Goal: Task Accomplishment & Management: Manage account settings

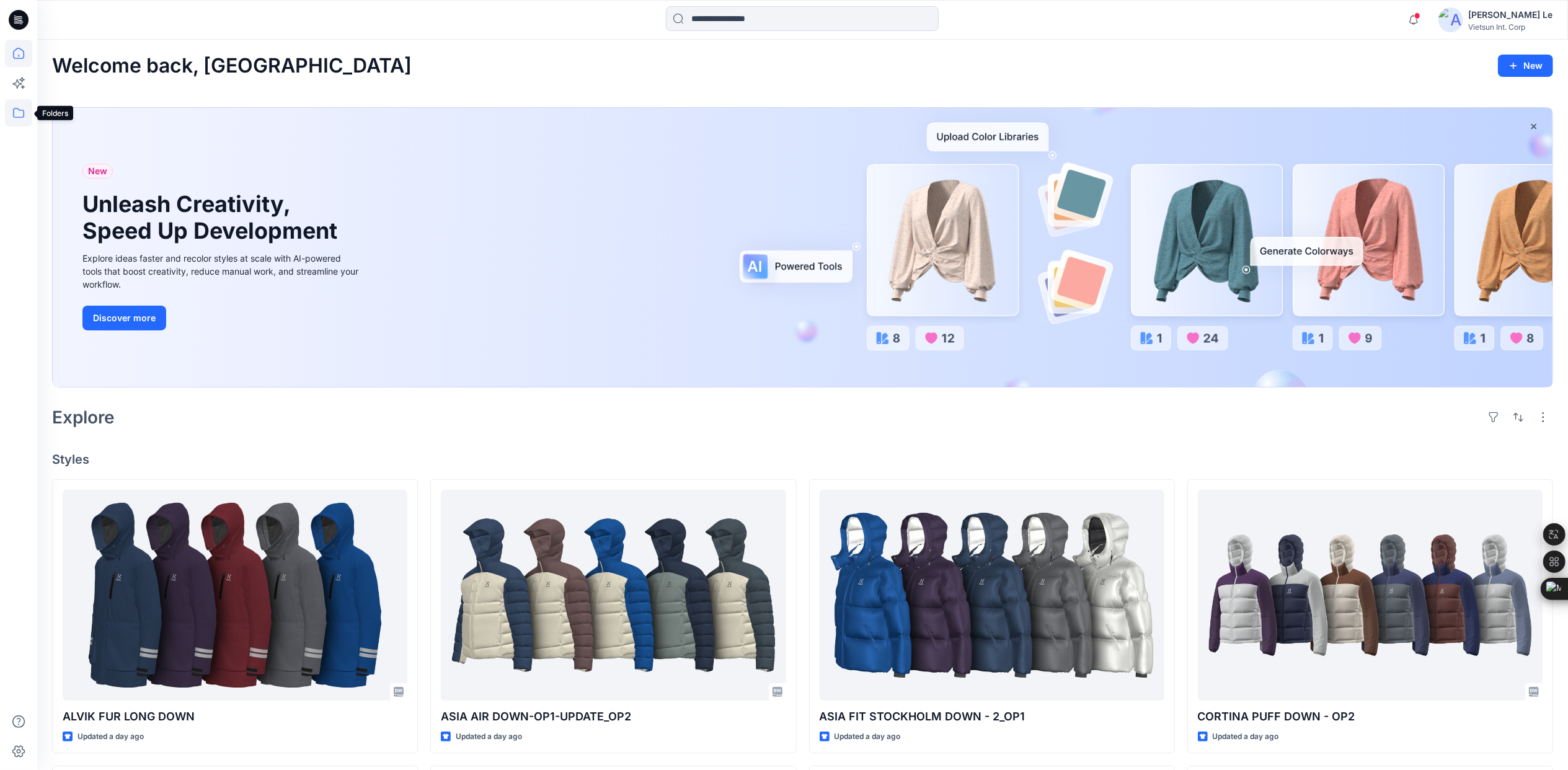
click at [16, 107] on icon at bounding box center [18, 112] width 27 height 27
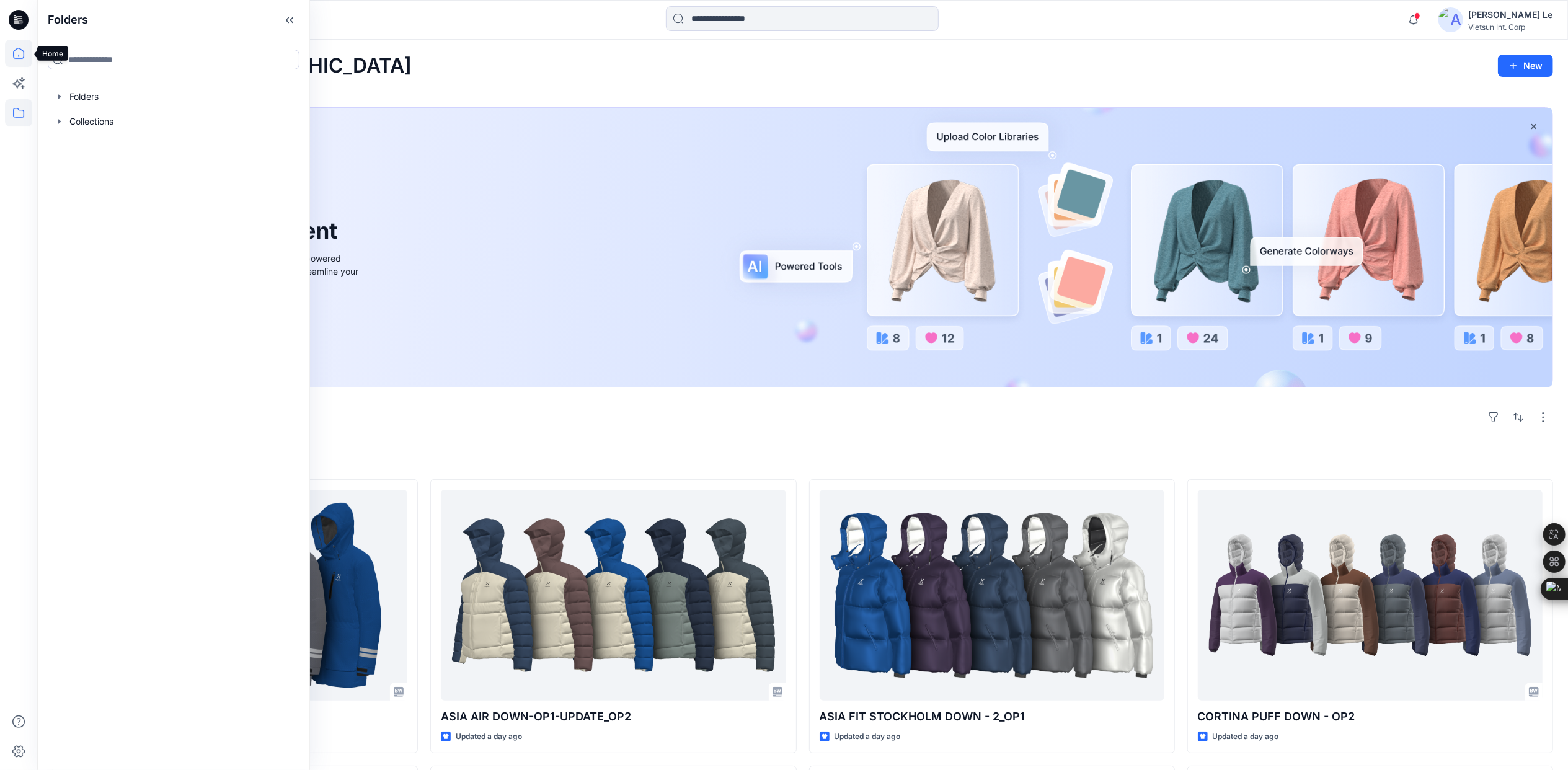
click at [23, 48] on icon at bounding box center [18, 53] width 27 height 27
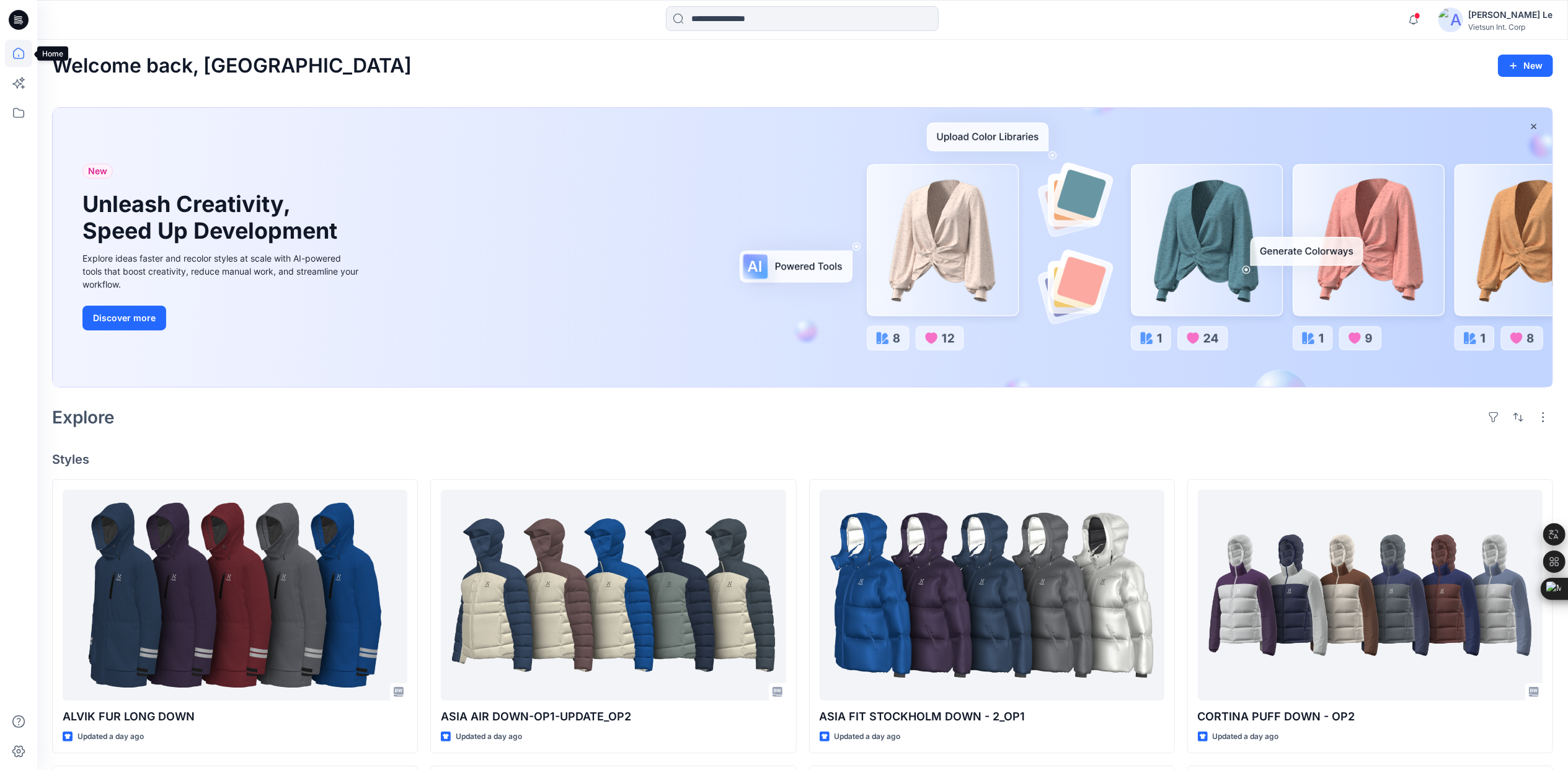
click at [17, 53] on icon at bounding box center [18, 53] width 27 height 27
click at [18, 105] on icon at bounding box center [18, 112] width 27 height 27
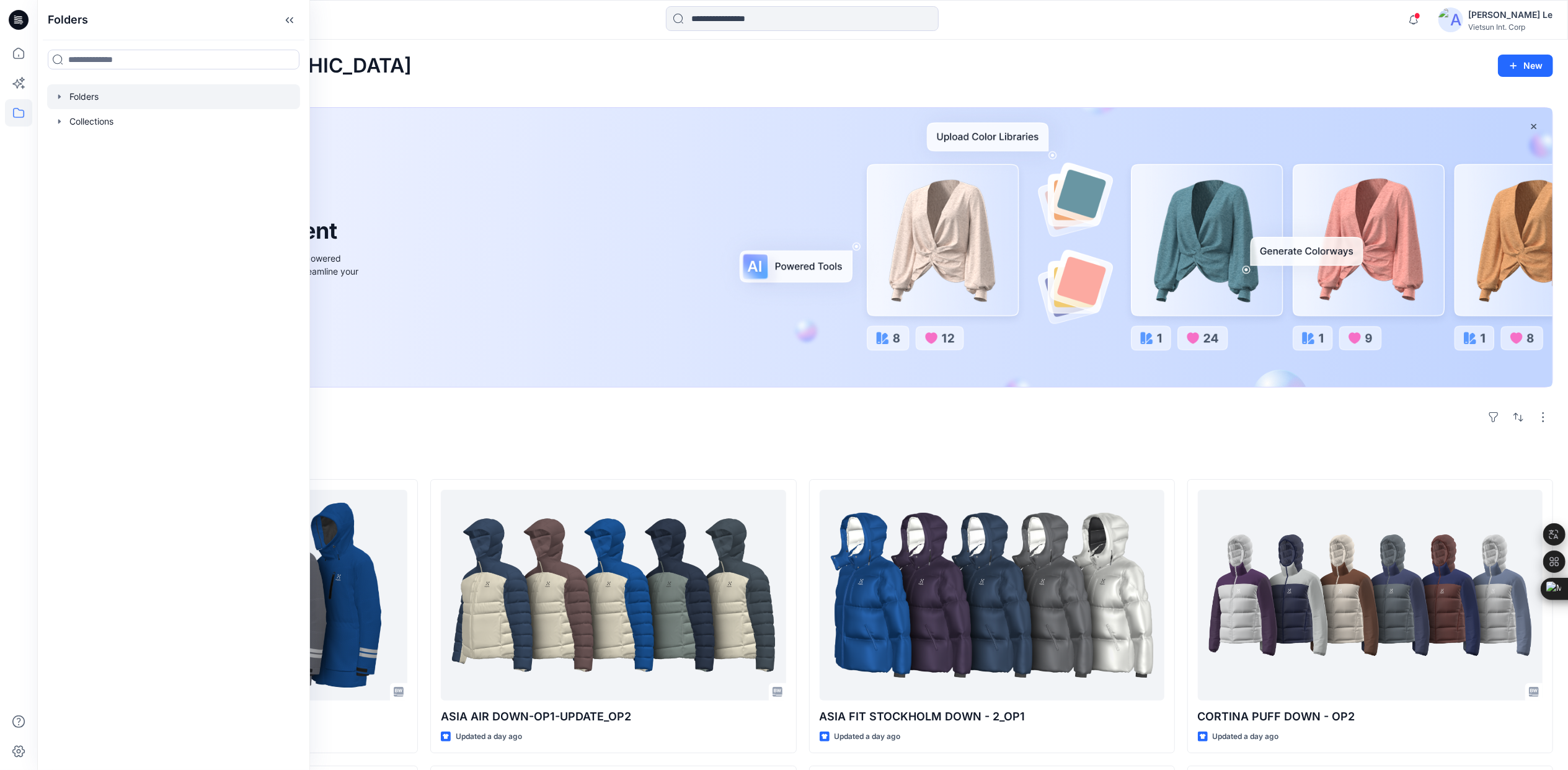
click at [77, 95] on div at bounding box center [173, 96] width 253 height 25
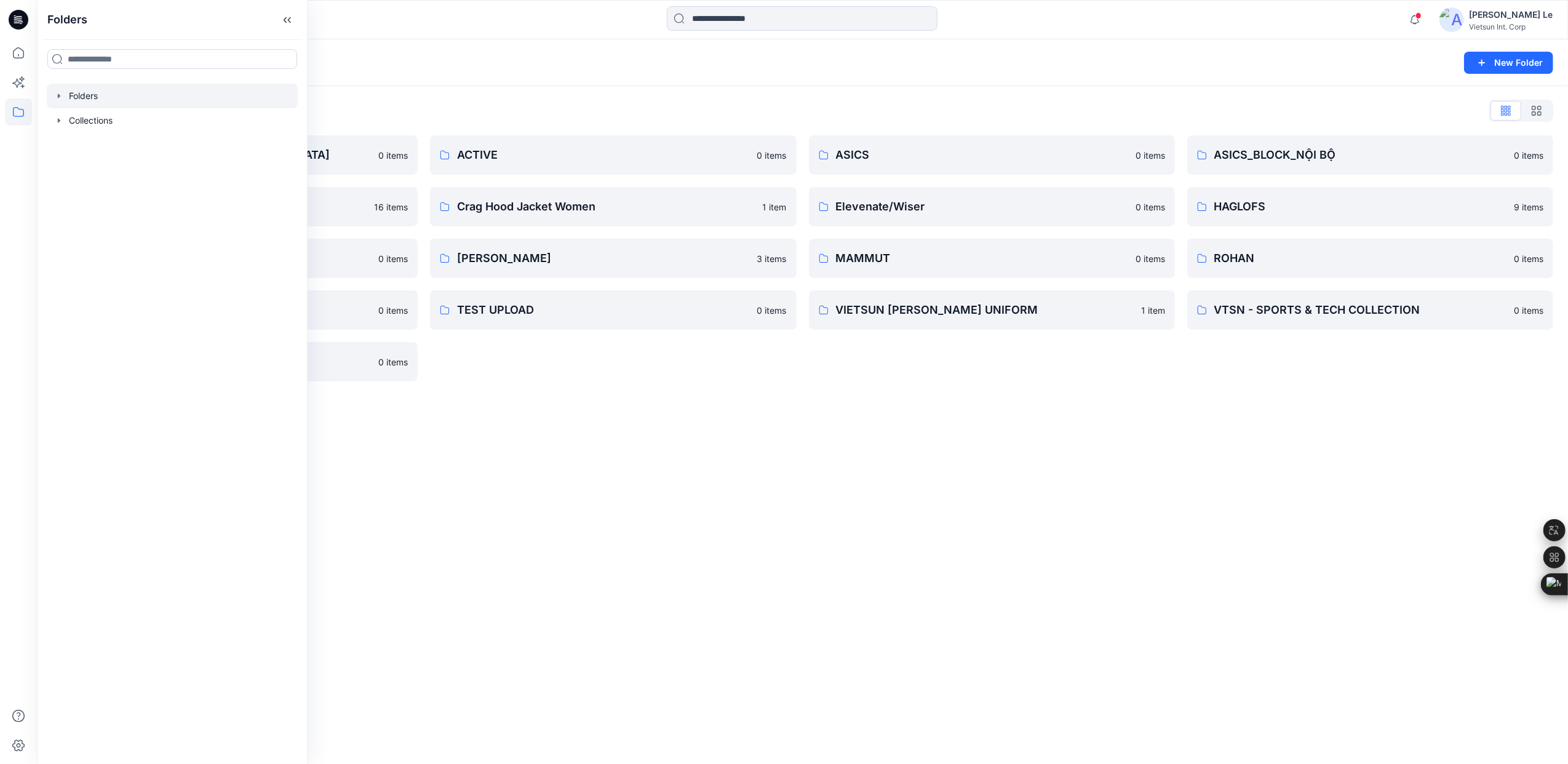
click at [1216, 401] on div "Folders New Folder Folders List 3D COLLECTION SS23-LADY 0 items CHINA 16 items …" at bounding box center [803, 402] width 1532 height 725
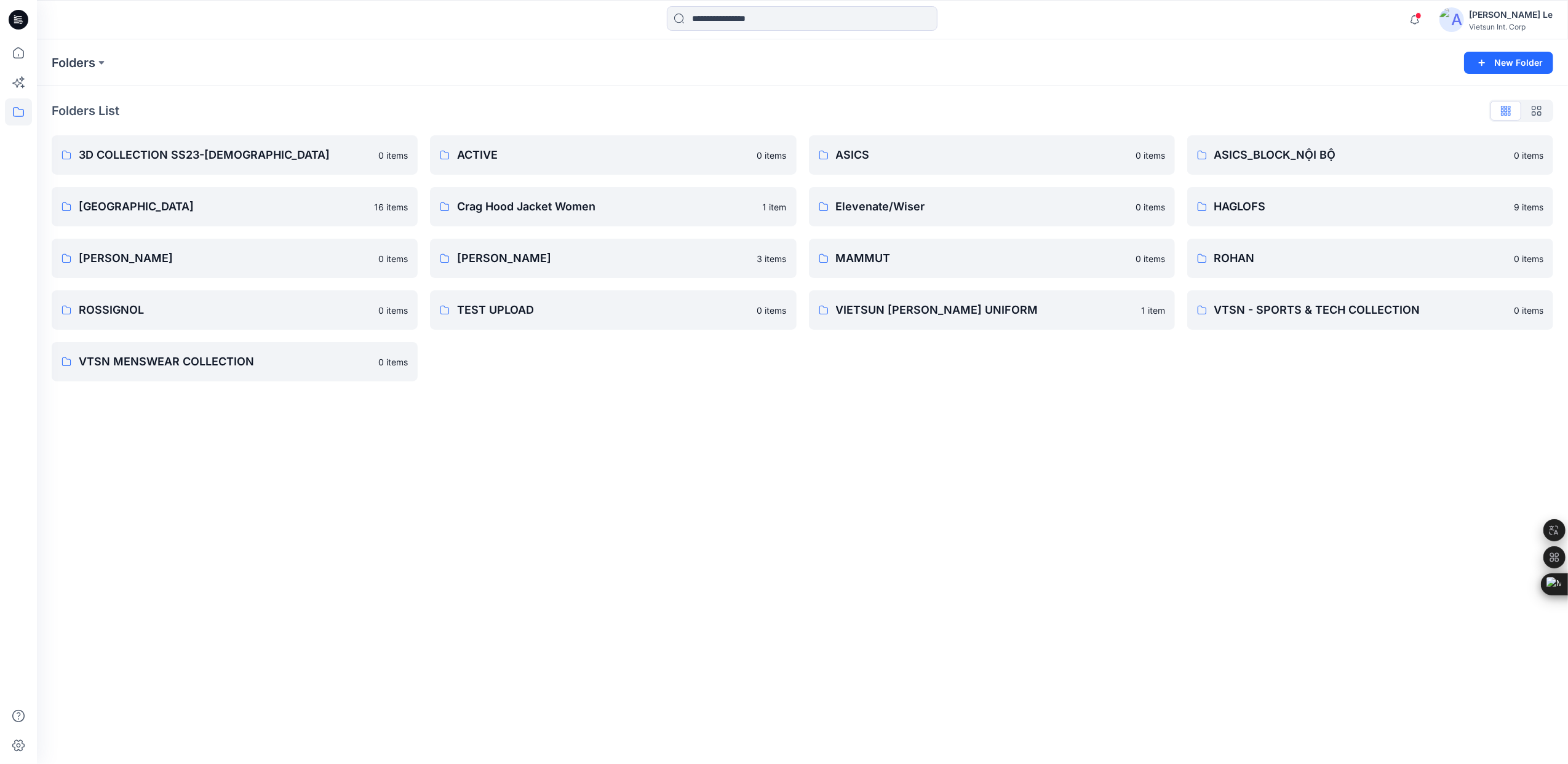
click at [1216, 401] on div "Folders New Folder Folders List 3D COLLECTION SS23-LADY 0 items CHINA 16 items …" at bounding box center [803, 402] width 1532 height 725
click at [1135, 405] on div "Folders New Folder Folders List 3D COLLECTION SS23-LADY 0 items CHINA 16 items …" at bounding box center [803, 402] width 1532 height 725
click at [871, 446] on div "Folders New Folder Folders List 3D COLLECTION SS23-LADY 0 items CHINA 16 items …" at bounding box center [803, 402] width 1532 height 725
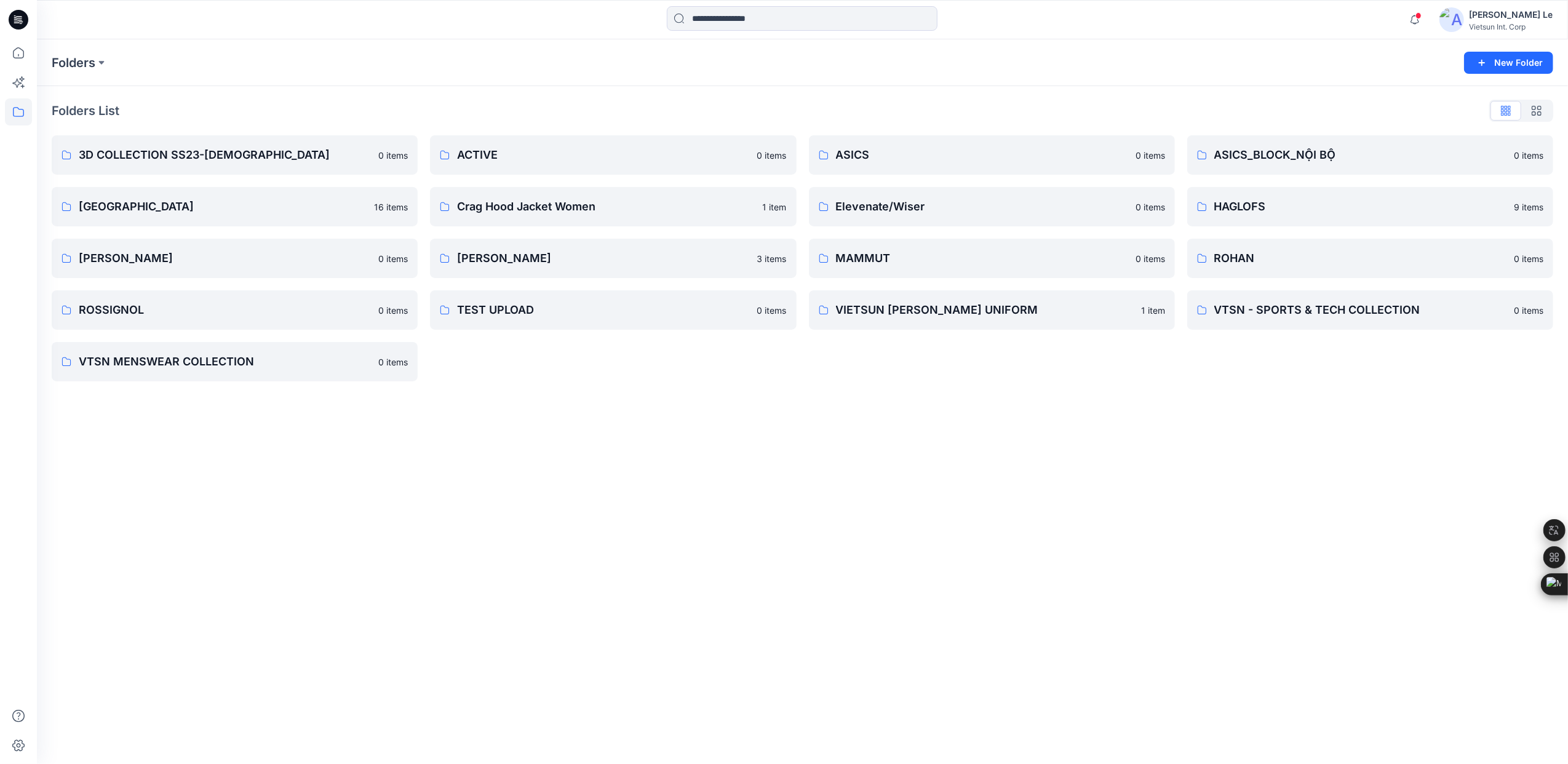
click at [871, 446] on div "Folders New Folder Folders List 3D COLLECTION SS23-LADY 0 items CHINA 16 items …" at bounding box center [803, 402] width 1532 height 725
drag, startPoint x: 734, startPoint y: 393, endPoint x: 787, endPoint y: 514, distance: 132.1
click at [787, 514] on div "Folders New Folder Folders List 3D COLLECTION SS23-LADY 0 items CHINA 16 items …" at bounding box center [803, 402] width 1532 height 725
click at [1511, 55] on button "New Folder" at bounding box center [1509, 62] width 89 height 22
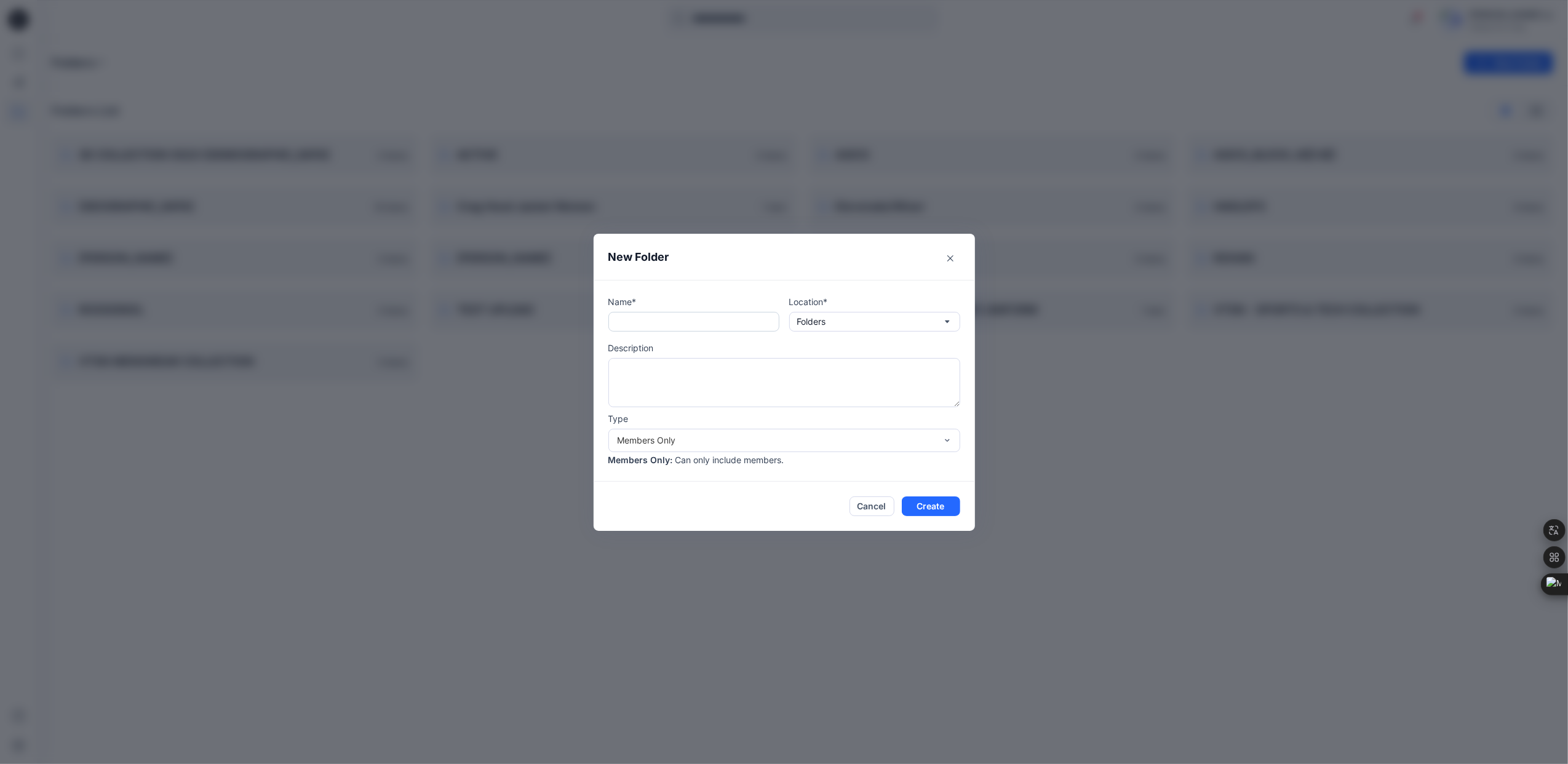
click at [646, 320] on input "text" at bounding box center [694, 322] width 171 height 20
click at [657, 325] on input "text" at bounding box center [694, 322] width 171 height 20
type input "*"
type input "**********"
click at [847, 446] on div "Members Only" at bounding box center [777, 440] width 318 height 13
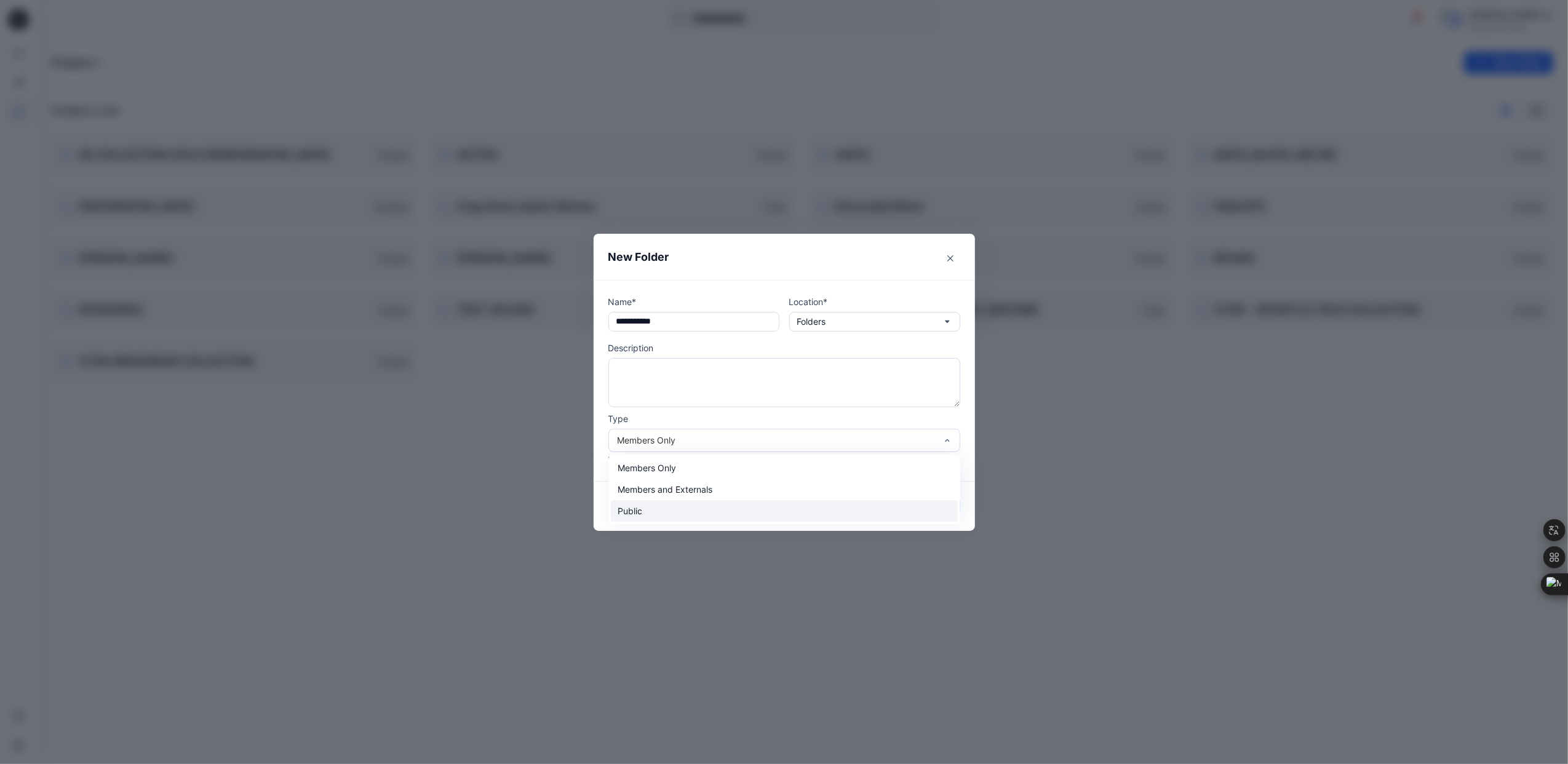
click at [642, 503] on div "Public" at bounding box center [784, 511] width 347 height 21
click at [931, 503] on button "Create" at bounding box center [931, 506] width 59 height 20
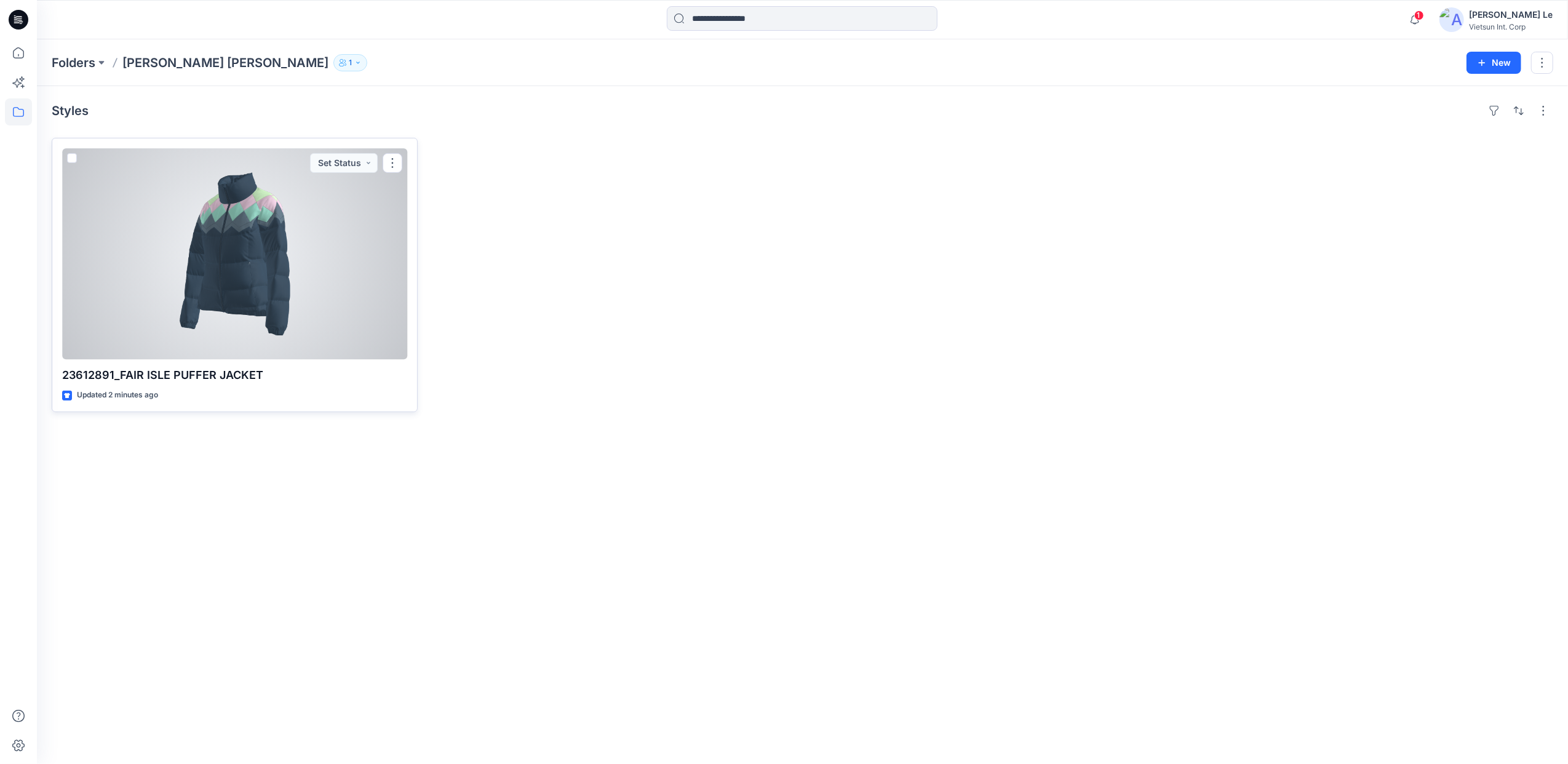
click at [232, 304] on div at bounding box center [235, 254] width 345 height 211
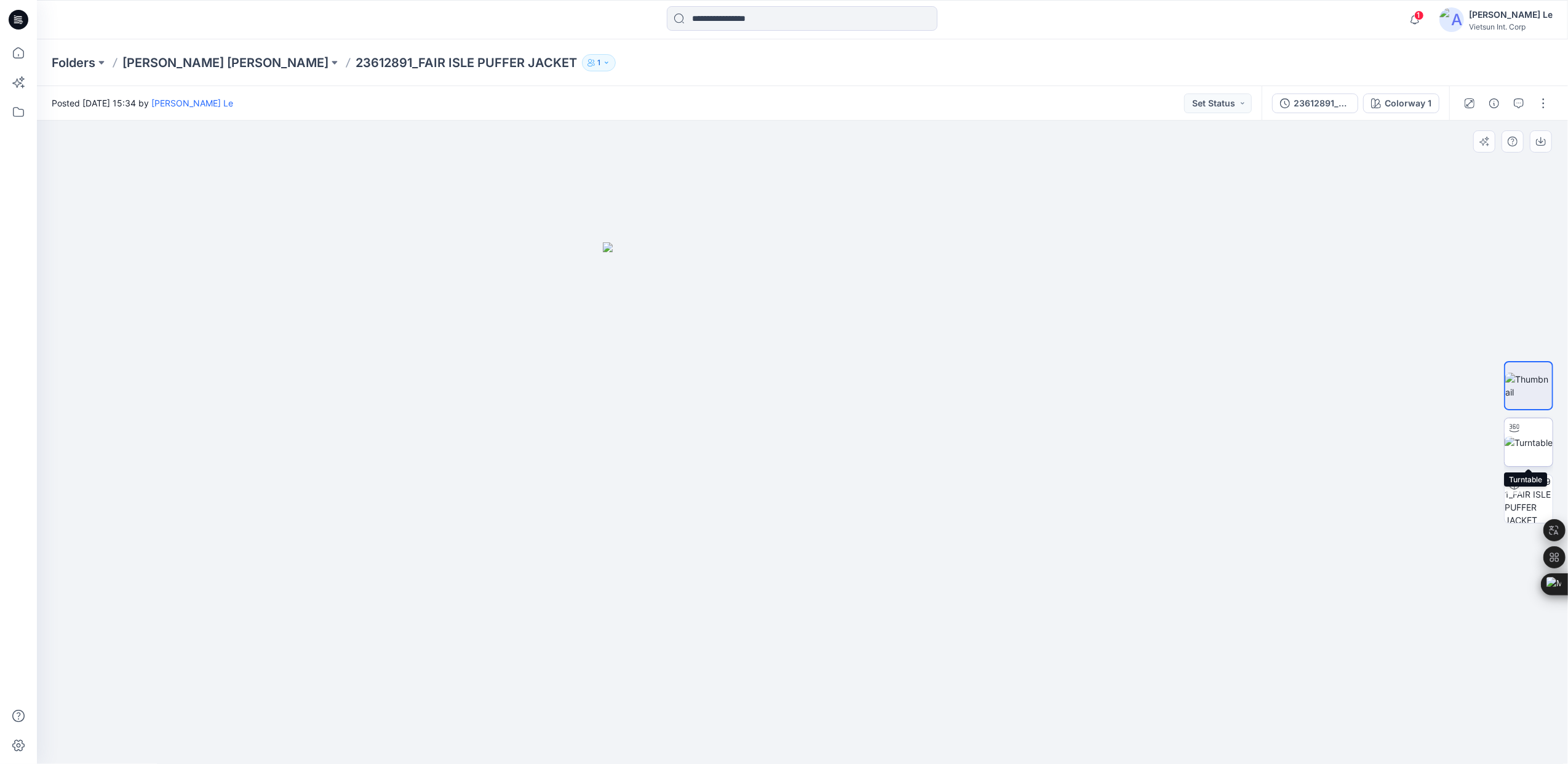
click at [1513, 439] on img at bounding box center [1529, 442] width 48 height 13
click at [174, 55] on p "[PERSON_NAME] [PERSON_NAME]" at bounding box center [226, 62] width 206 height 17
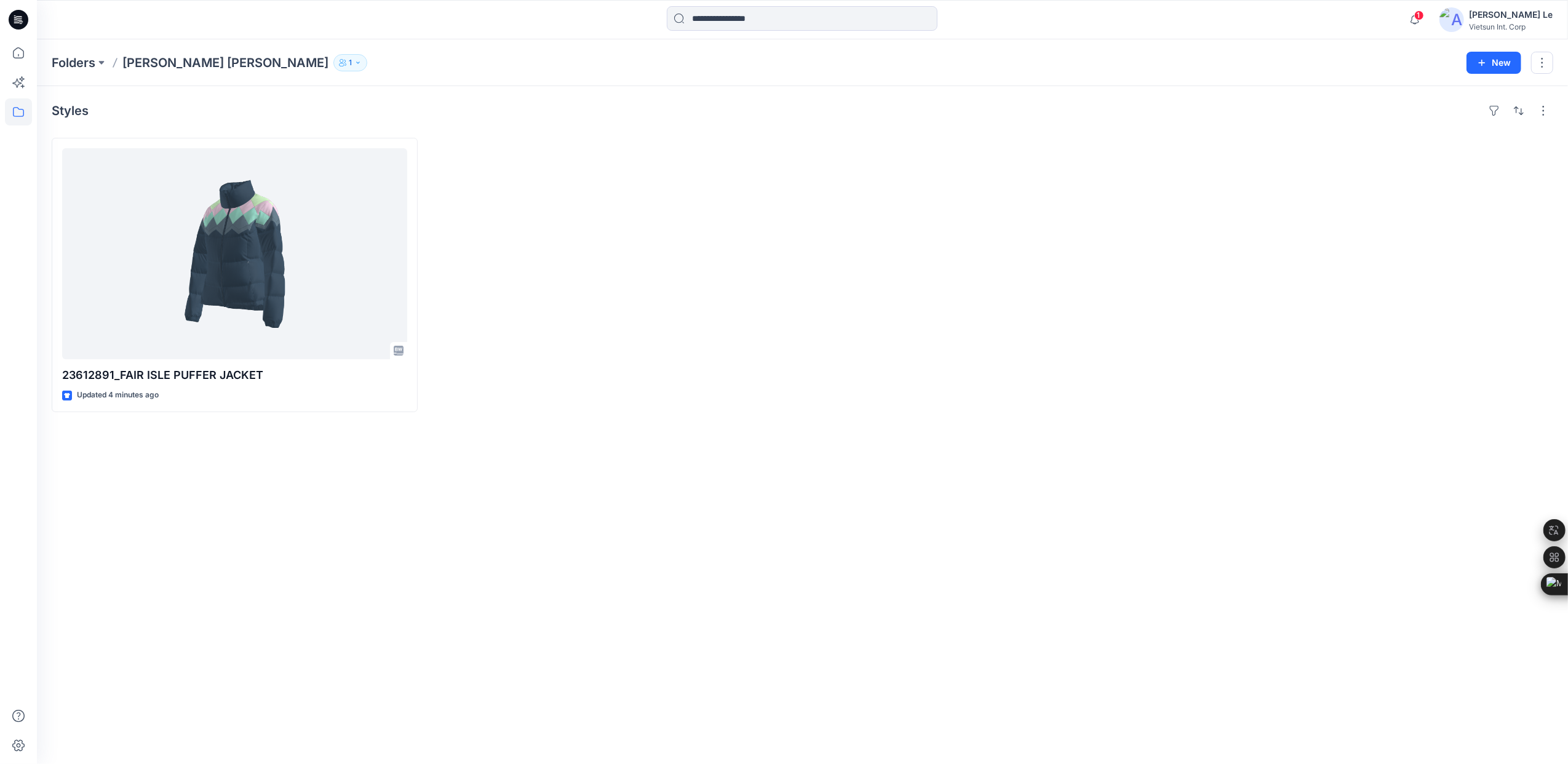
click at [699, 576] on div "Styles 23612891_FAIR ISLE PUFFER JACKET Updated 4 minutes ago" at bounding box center [803, 425] width 1532 height 678
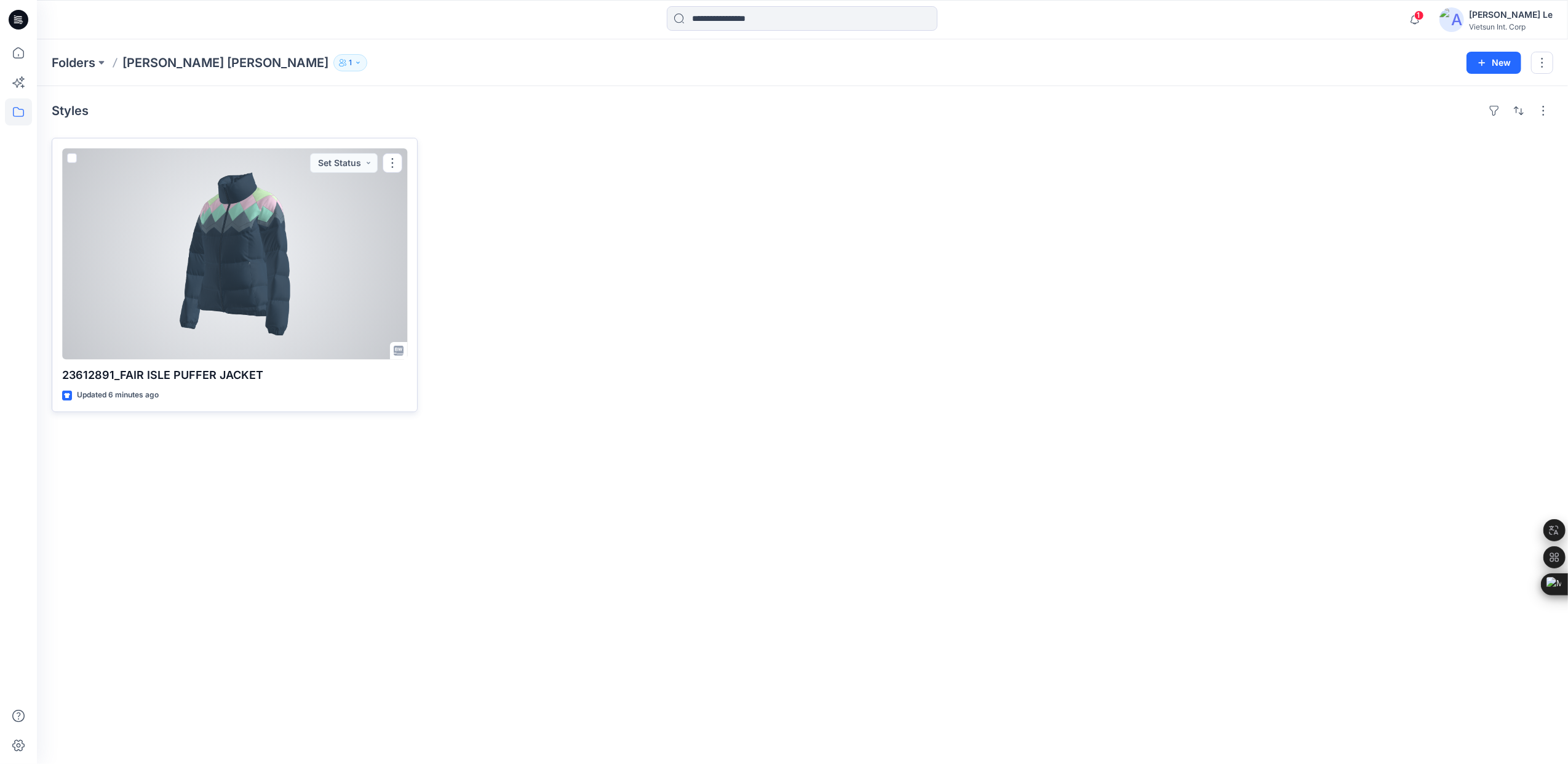
click at [236, 257] on div at bounding box center [235, 254] width 345 height 211
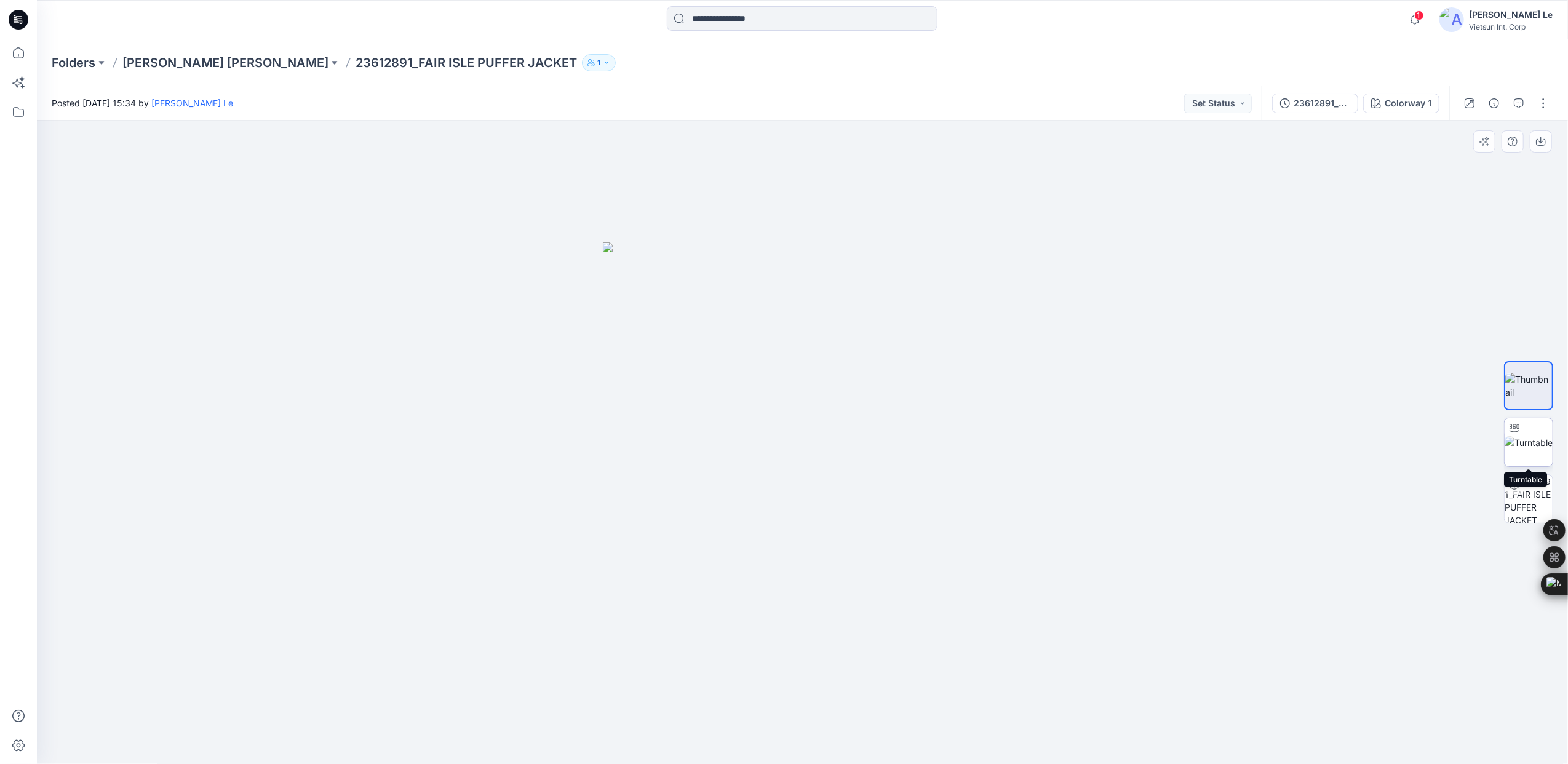
click at [1526, 442] on img at bounding box center [1529, 442] width 48 height 13
drag, startPoint x: 806, startPoint y: 748, endPoint x: 434, endPoint y: 727, distance: 372.6
click at [434, 727] on div at bounding box center [803, 442] width 1532 height 644
click at [1545, 104] on button "button" at bounding box center [1543, 103] width 20 height 20
click at [1462, 173] on button "Edit" at bounding box center [1492, 166] width 113 height 23
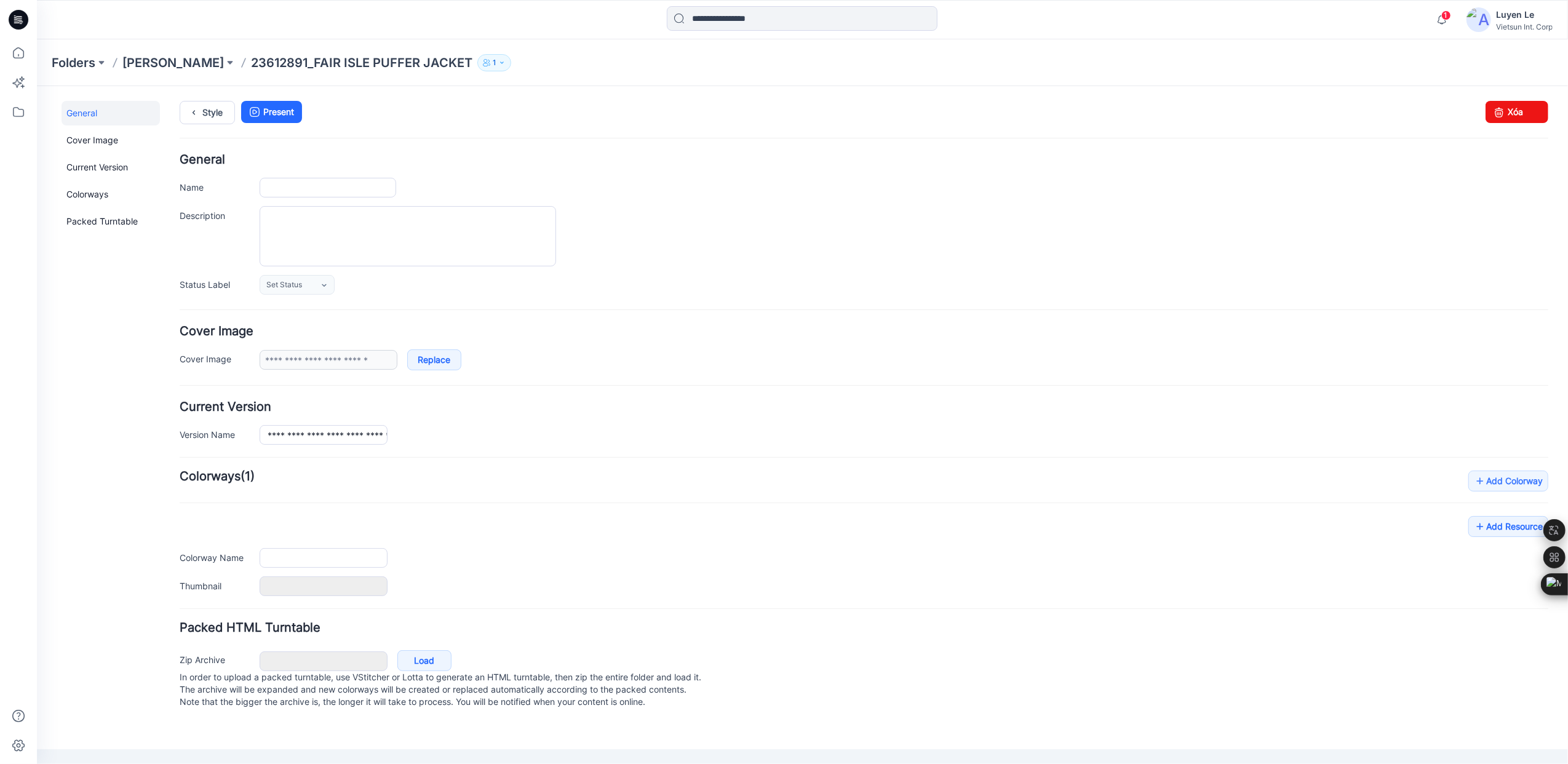
type input "**********"
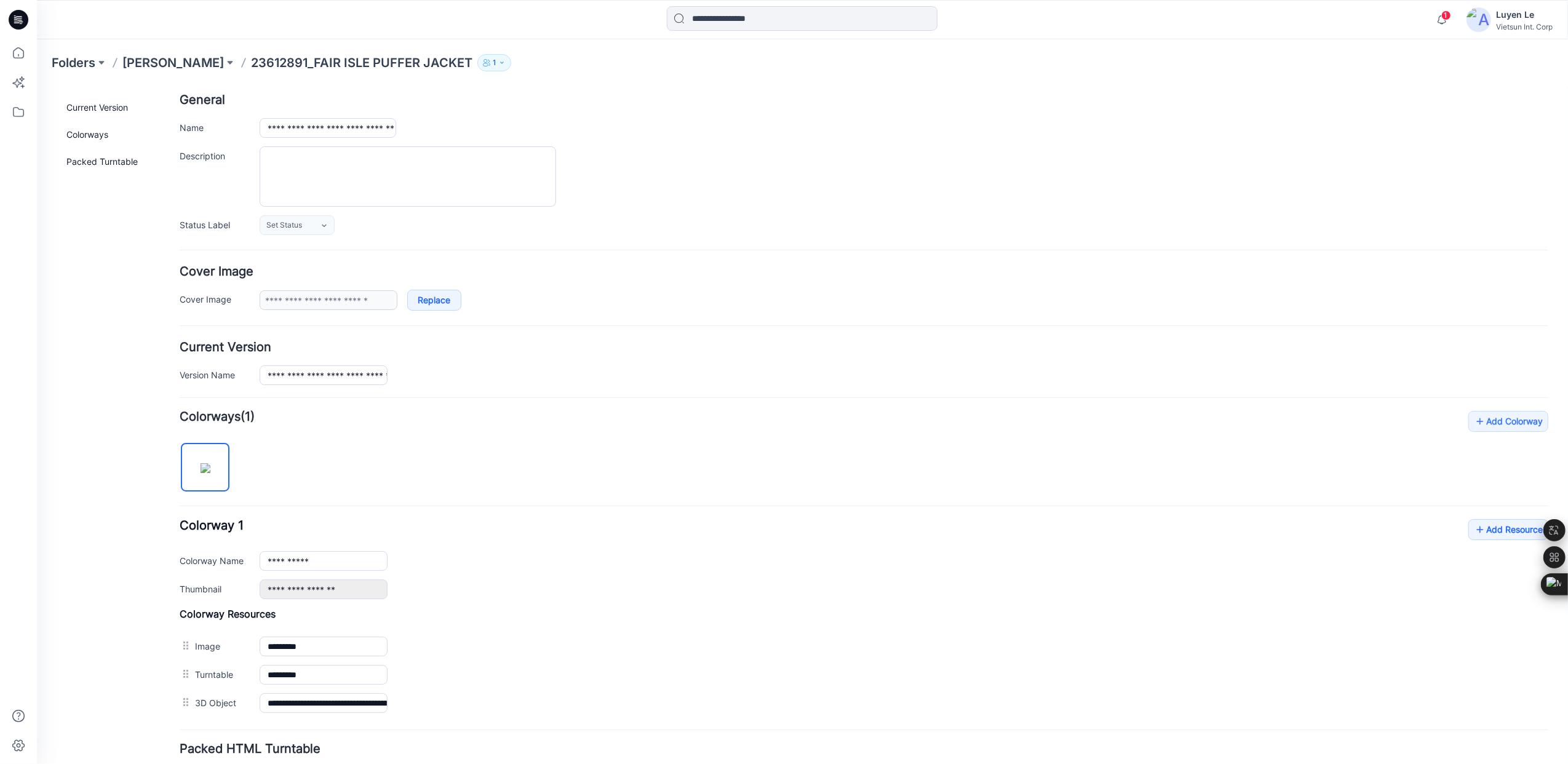
scroll to position [160, 0]
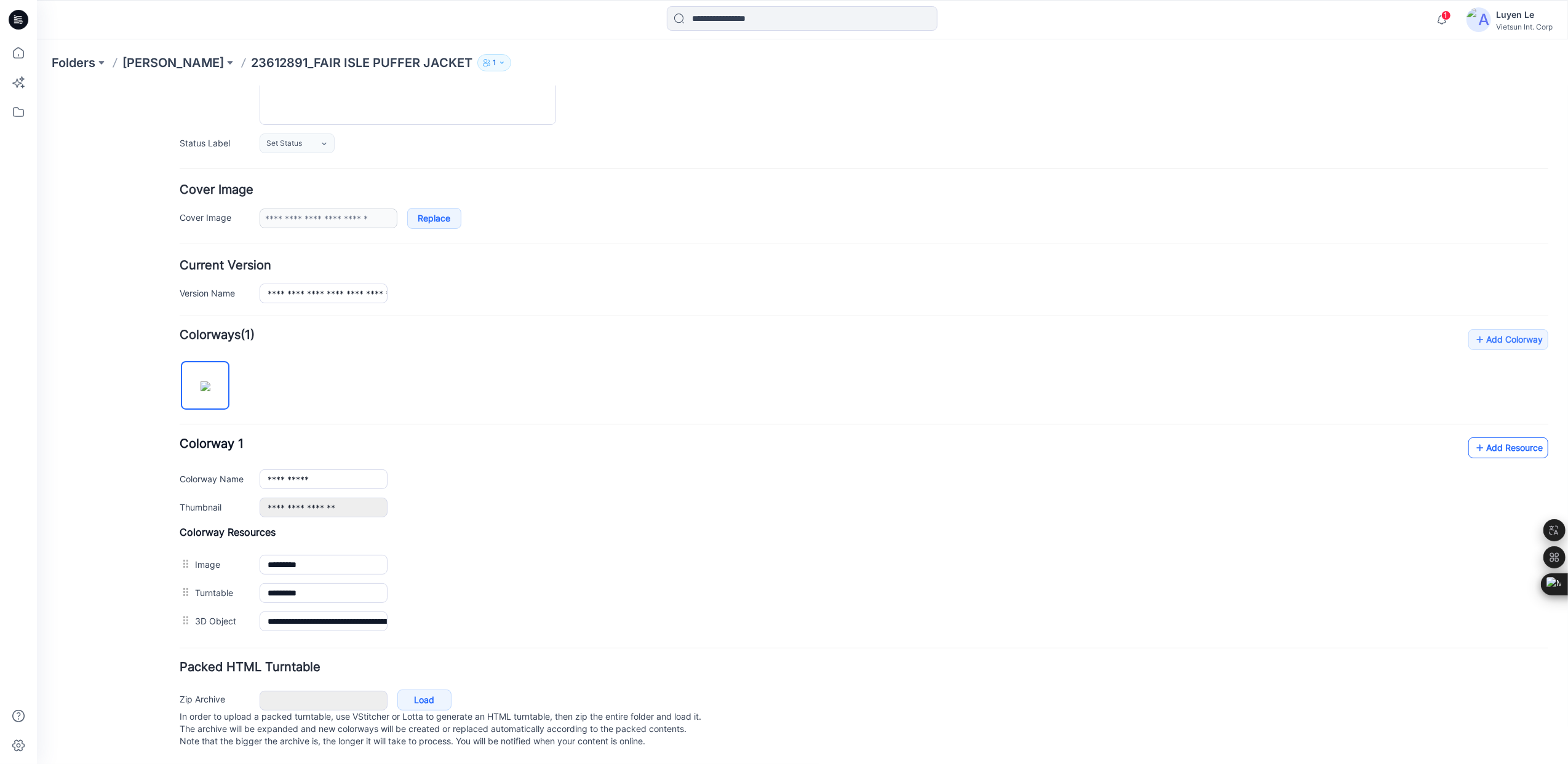
click at [1479, 437] on link "Add Resource" at bounding box center [1508, 447] width 80 height 21
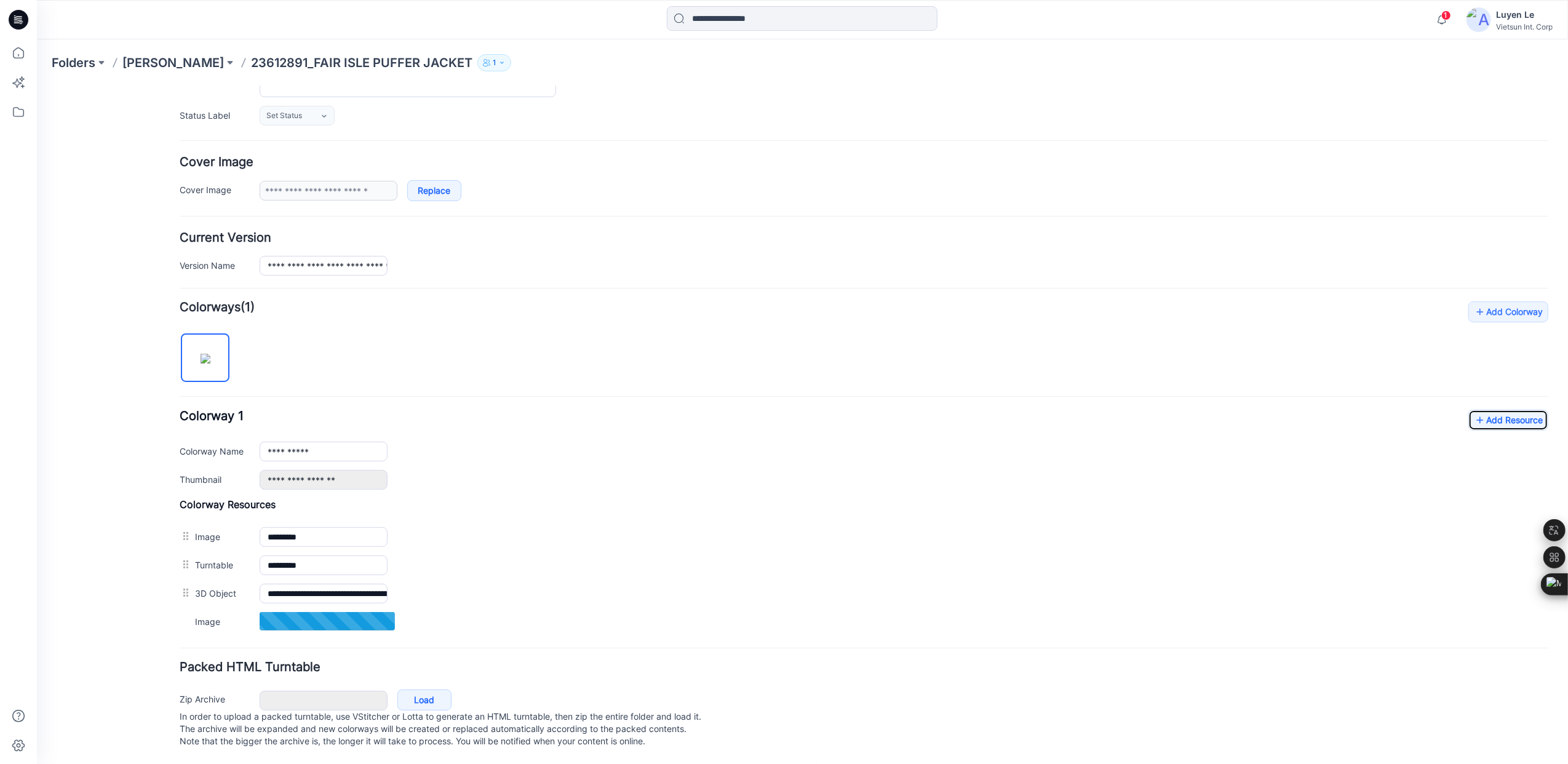
scroll to position [188, 0]
click at [1509, 409] on link "Add Resource" at bounding box center [1508, 419] width 80 height 21
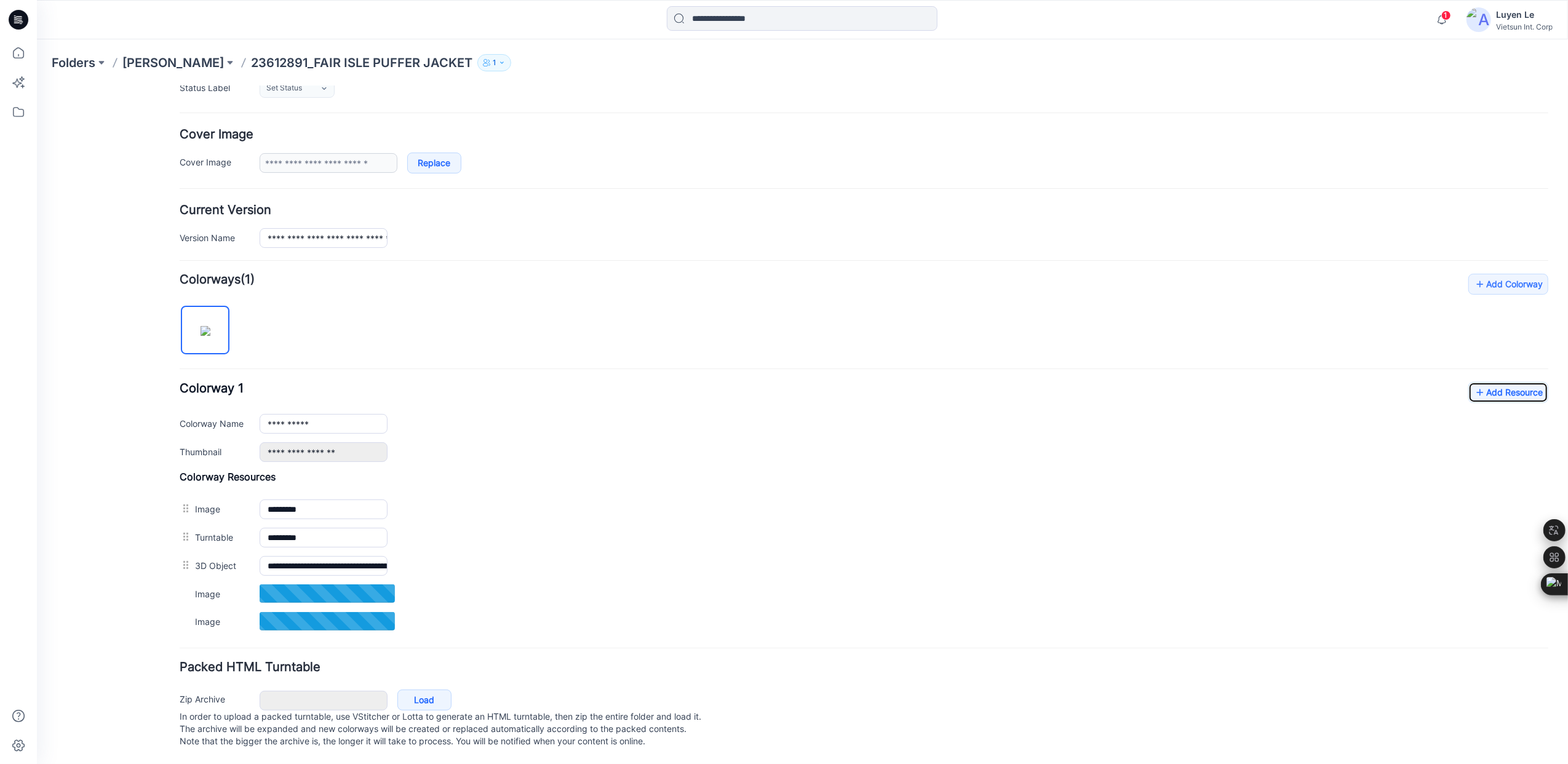
scroll to position [215, 0]
click at [1501, 381] on link "Add Resource" at bounding box center [1508, 391] width 80 height 21
click at [1489, 381] on link "Add Resource" at bounding box center [1508, 391] width 80 height 21
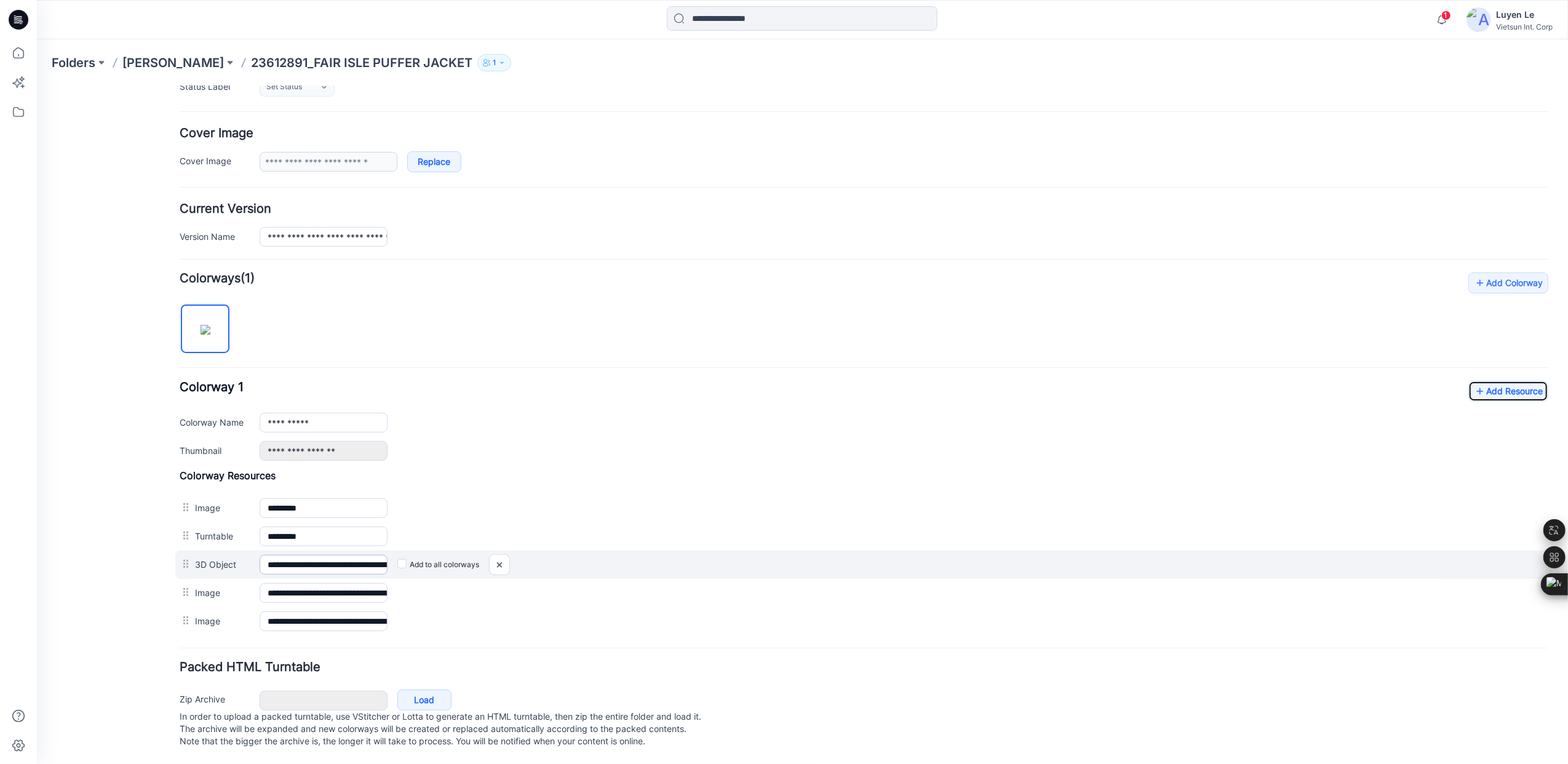
scroll to position [217, 0]
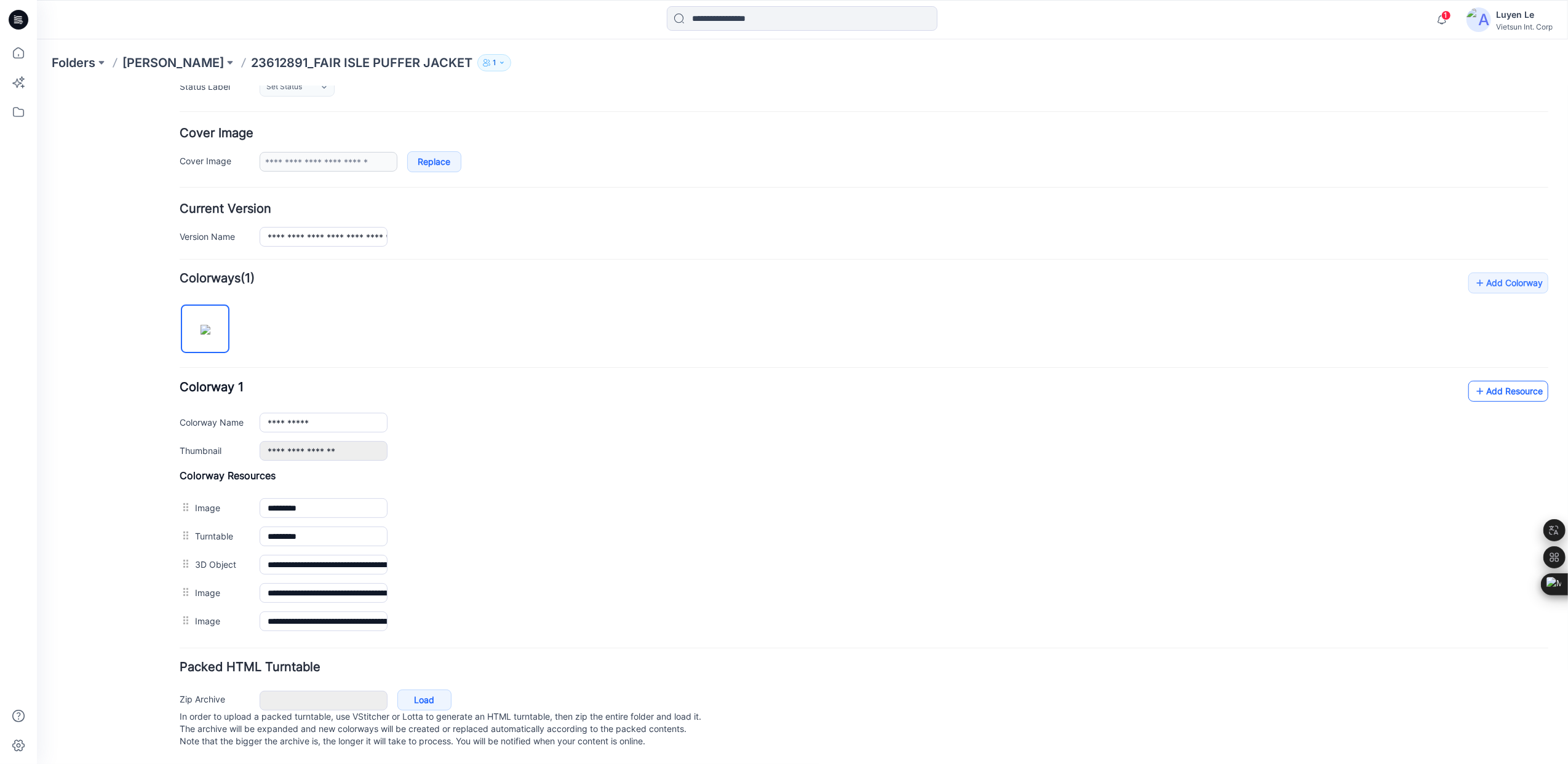
click at [1484, 380] on link "Add Resource" at bounding box center [1508, 390] width 80 height 21
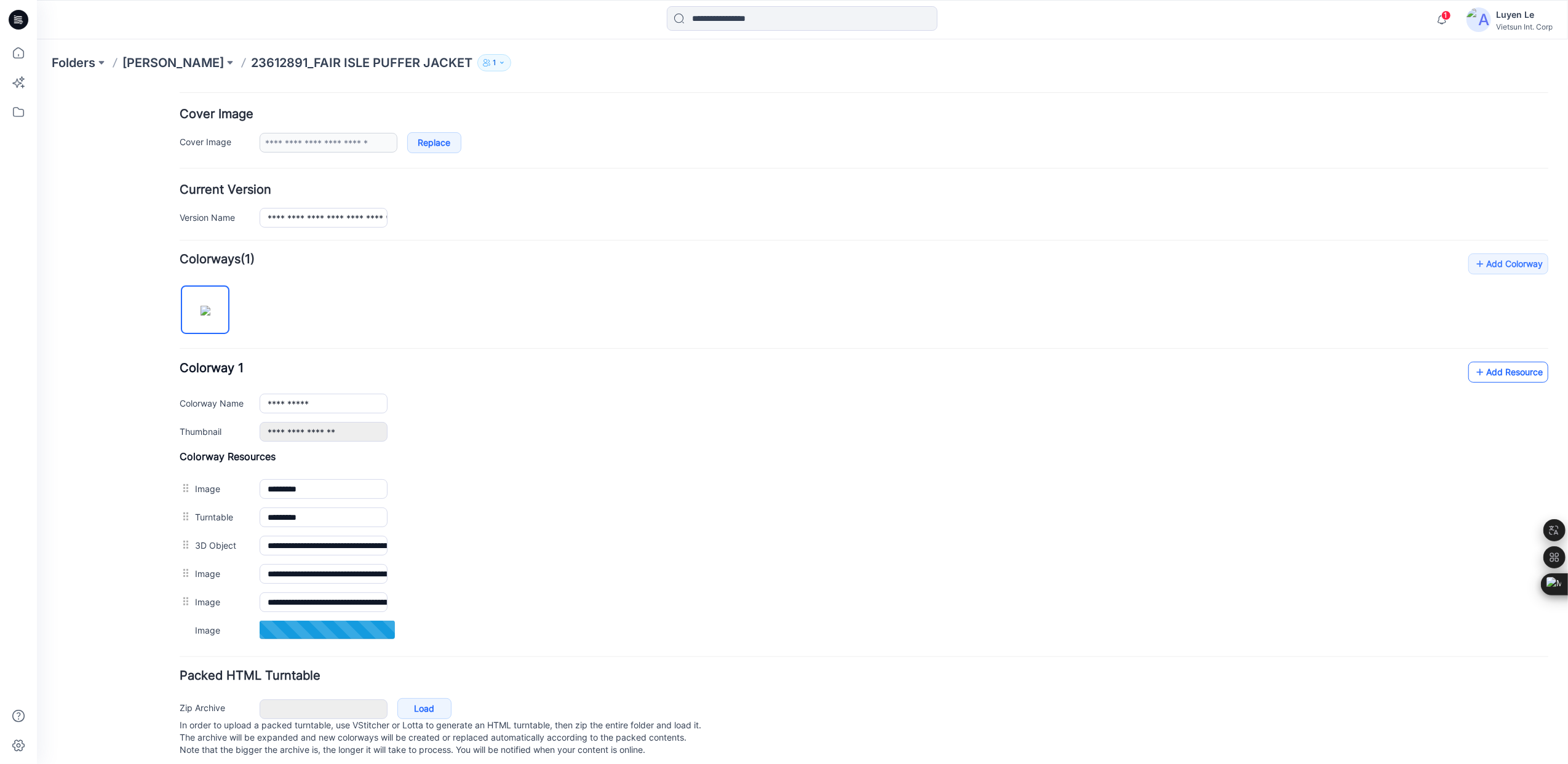
click at [1477, 379] on link "Add Resource" at bounding box center [1508, 371] width 80 height 21
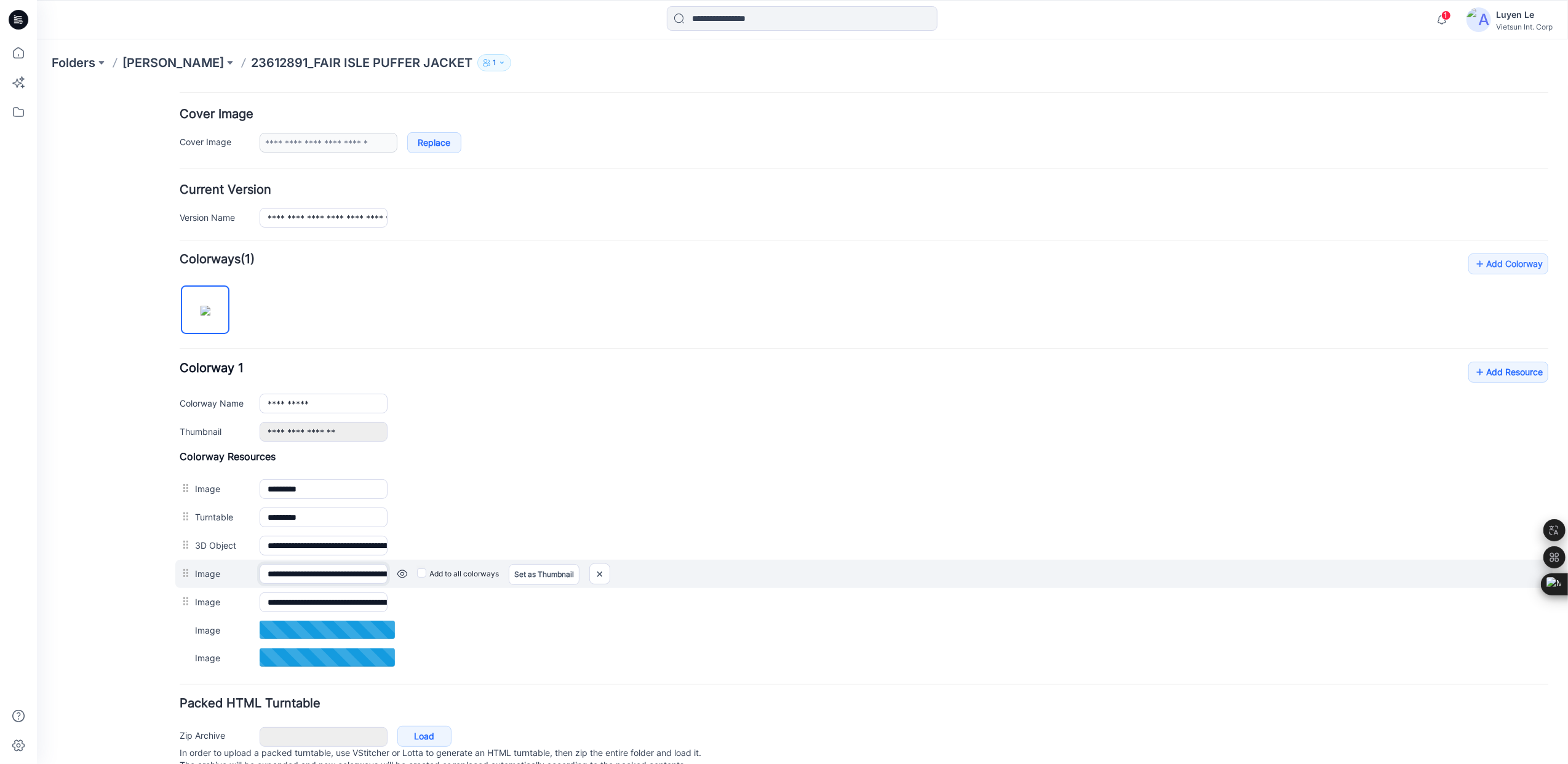
scroll to position [0, 106]
drag, startPoint x: 264, startPoint y: 581, endPoint x: 775, endPoint y: 583, distance: 511.0
click at [775, 583] on div "**********" at bounding box center [863, 574] width 1377 height 29
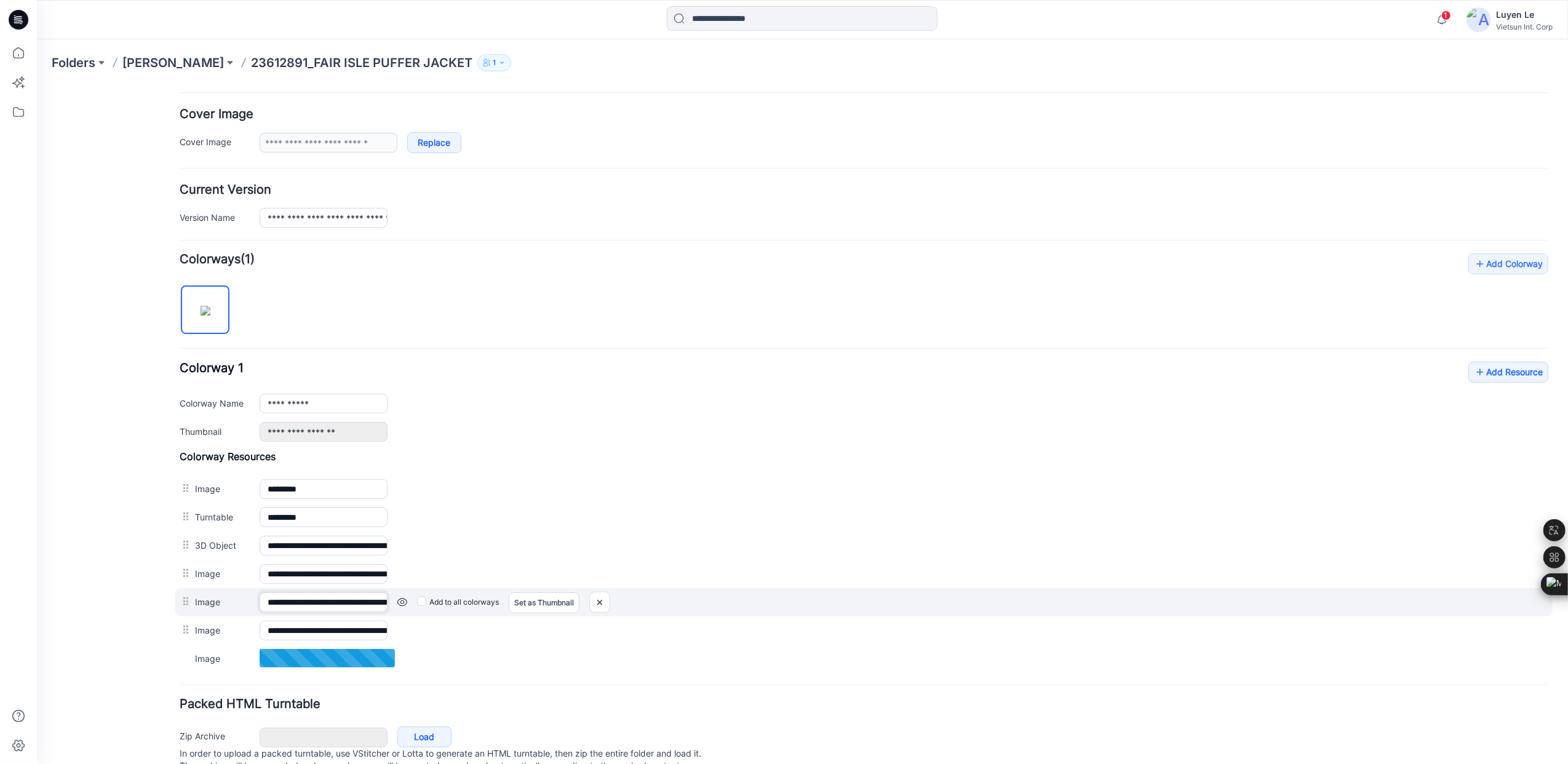
scroll to position [0, 99]
drag, startPoint x: 266, startPoint y: 609, endPoint x: 767, endPoint y: 608, distance: 501.0
click at [767, 609] on div "**********" at bounding box center [863, 602] width 1377 height 29
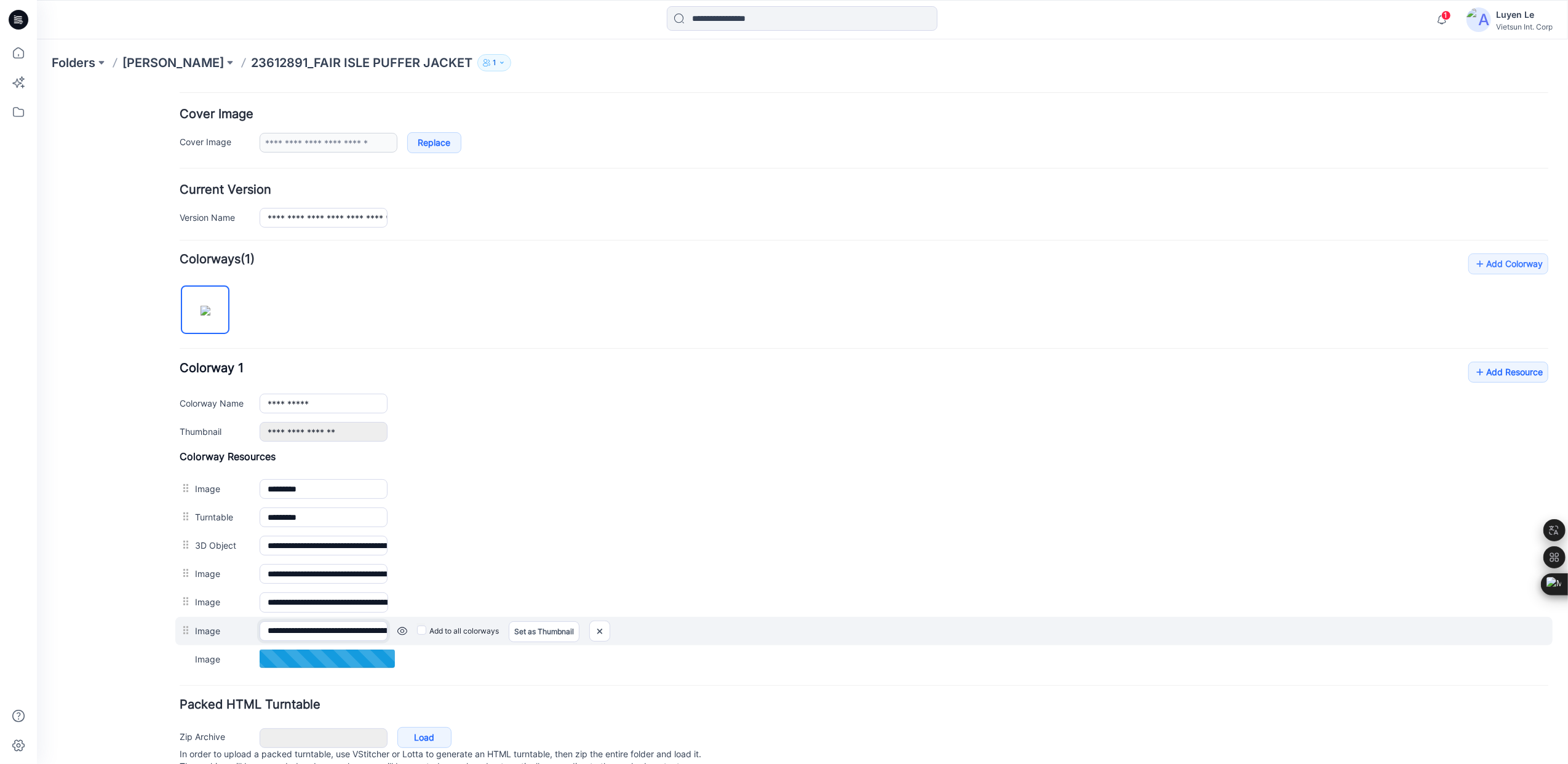
scroll to position [0, 104]
drag, startPoint x: 266, startPoint y: 635, endPoint x: 749, endPoint y: 638, distance: 483.0
click at [749, 638] on div "**********" at bounding box center [863, 631] width 1377 height 29
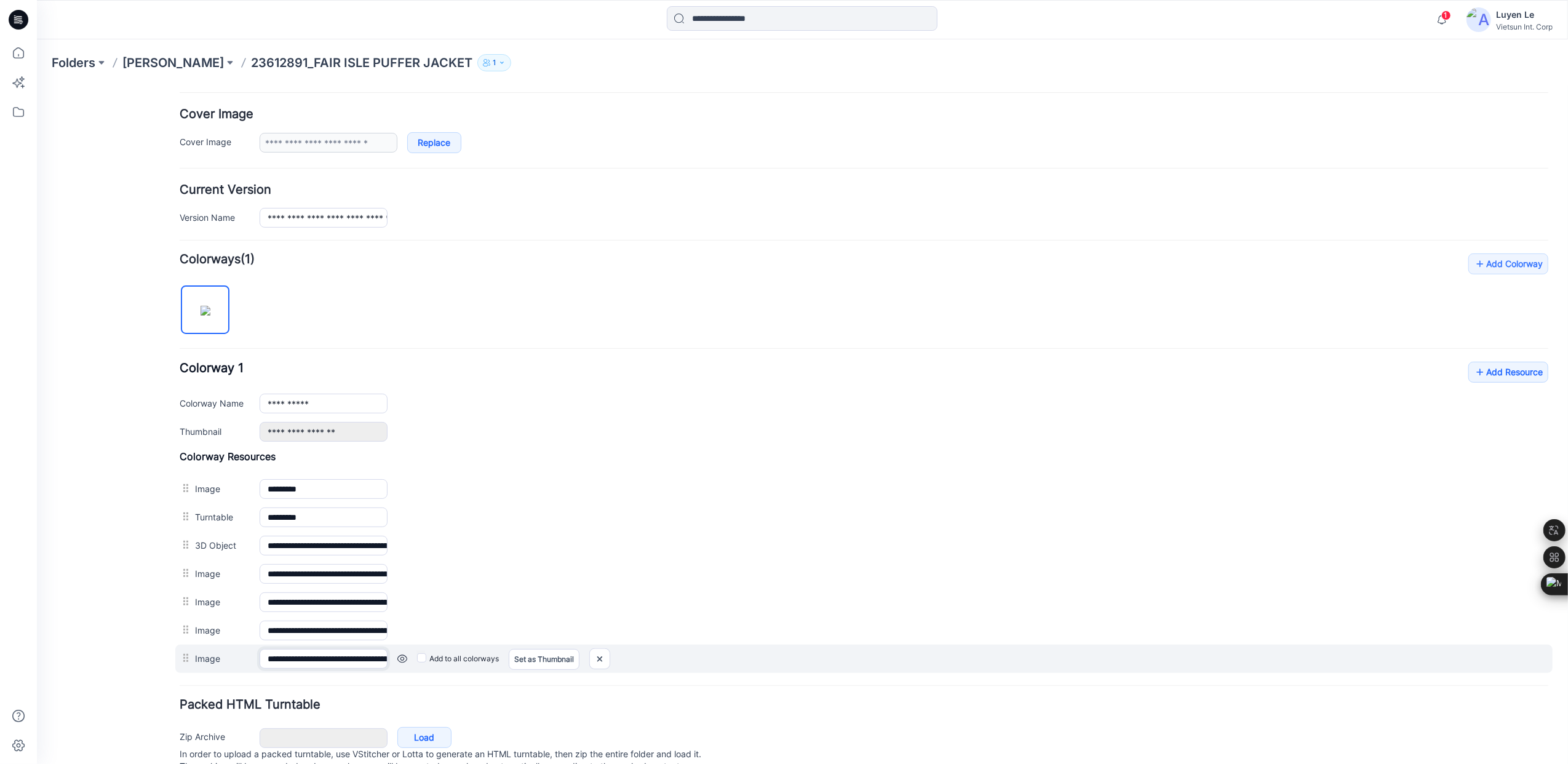
scroll to position [0, 104]
drag, startPoint x: 264, startPoint y: 667, endPoint x: 772, endPoint y: 672, distance: 508.0
click at [772, 672] on div "**********" at bounding box center [863, 659] width 1377 height 29
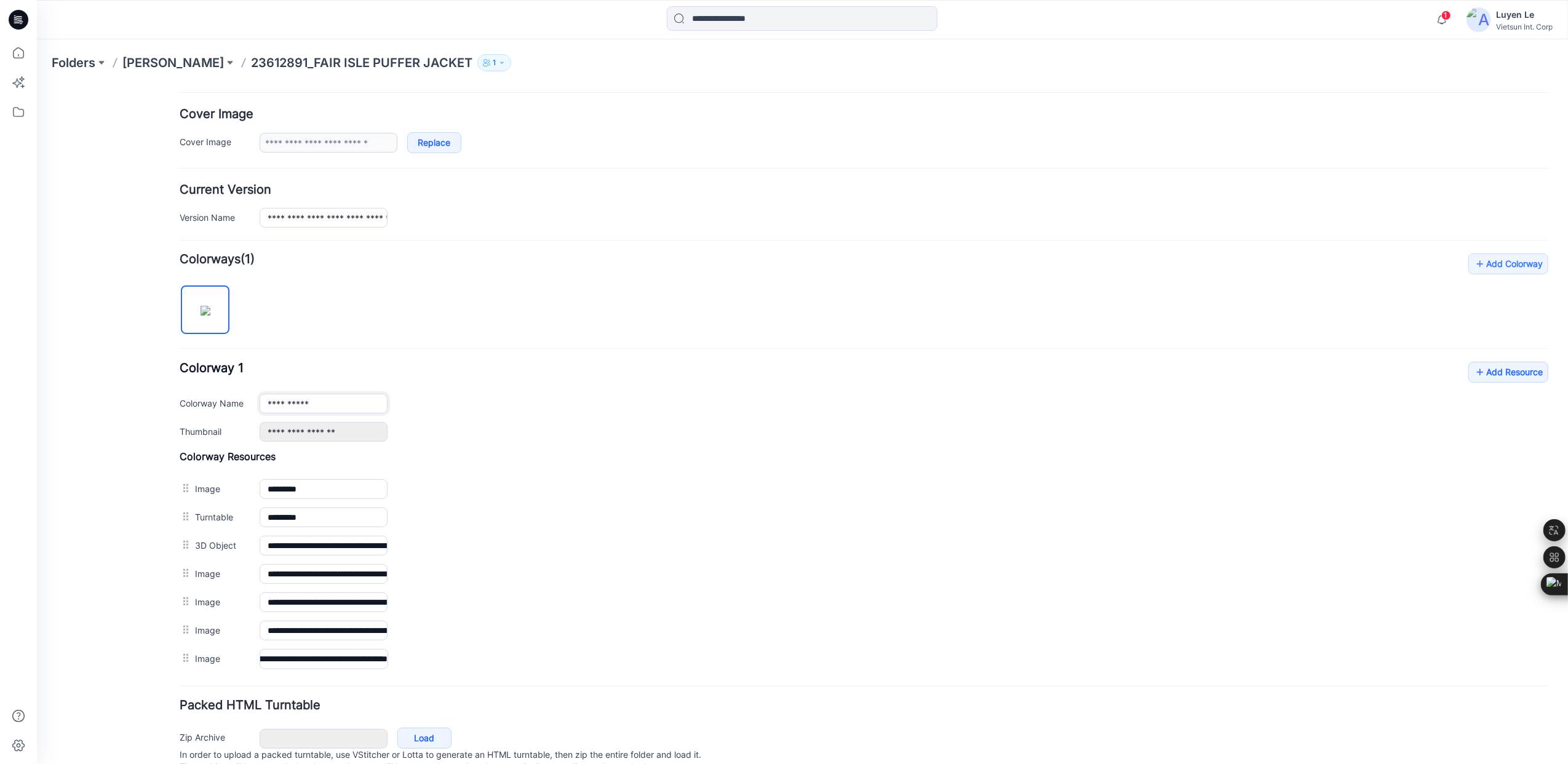
click at [329, 408] on input "**********" at bounding box center [323, 403] width 128 height 20
type input "**"
click at [435, 276] on div "**********" at bounding box center [863, 463] width 1369 height 420
click at [179, 59] on p "[PERSON_NAME] [PERSON_NAME]" at bounding box center [173, 62] width 101 height 17
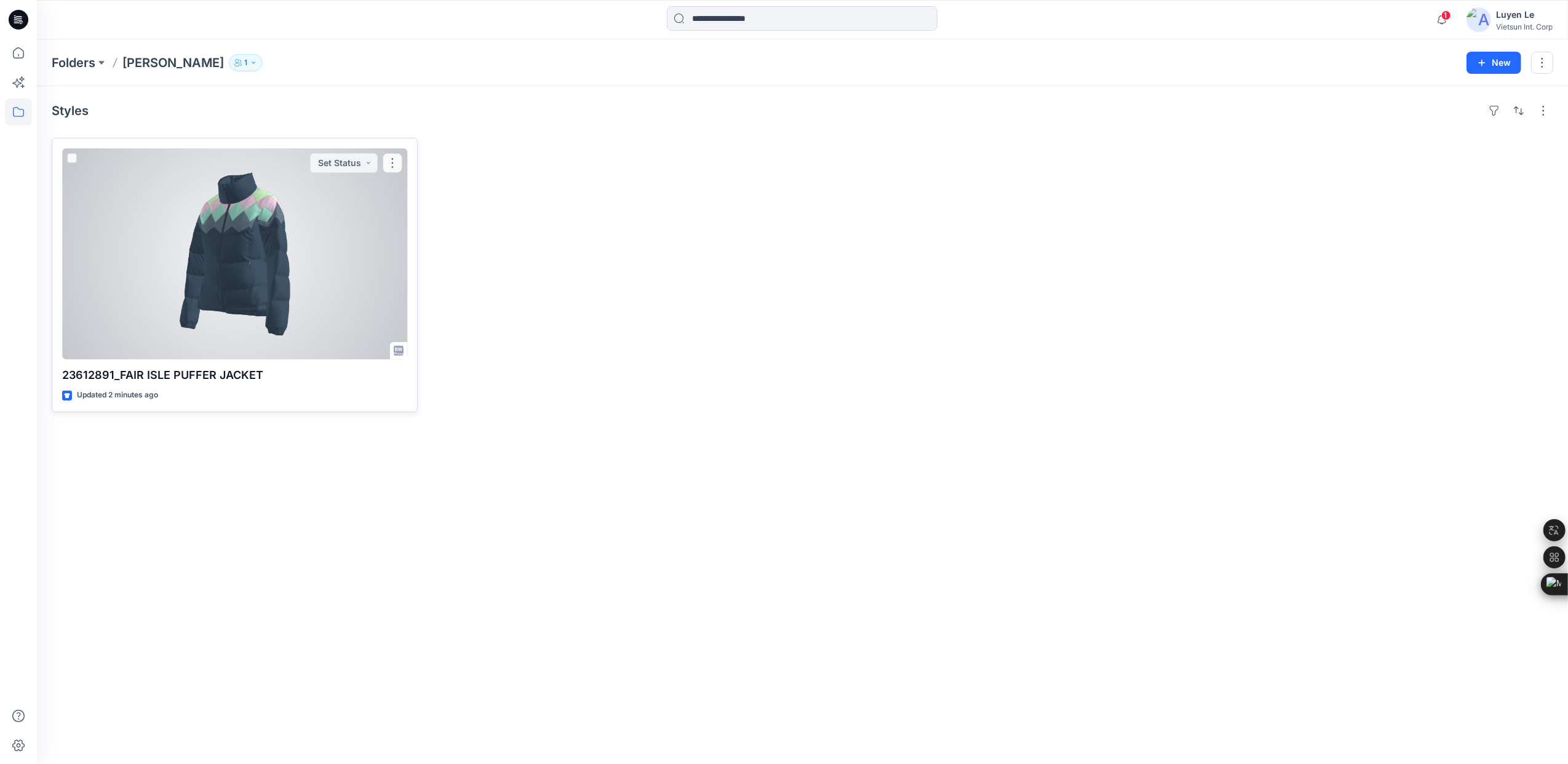
click at [176, 230] on div at bounding box center [235, 254] width 345 height 211
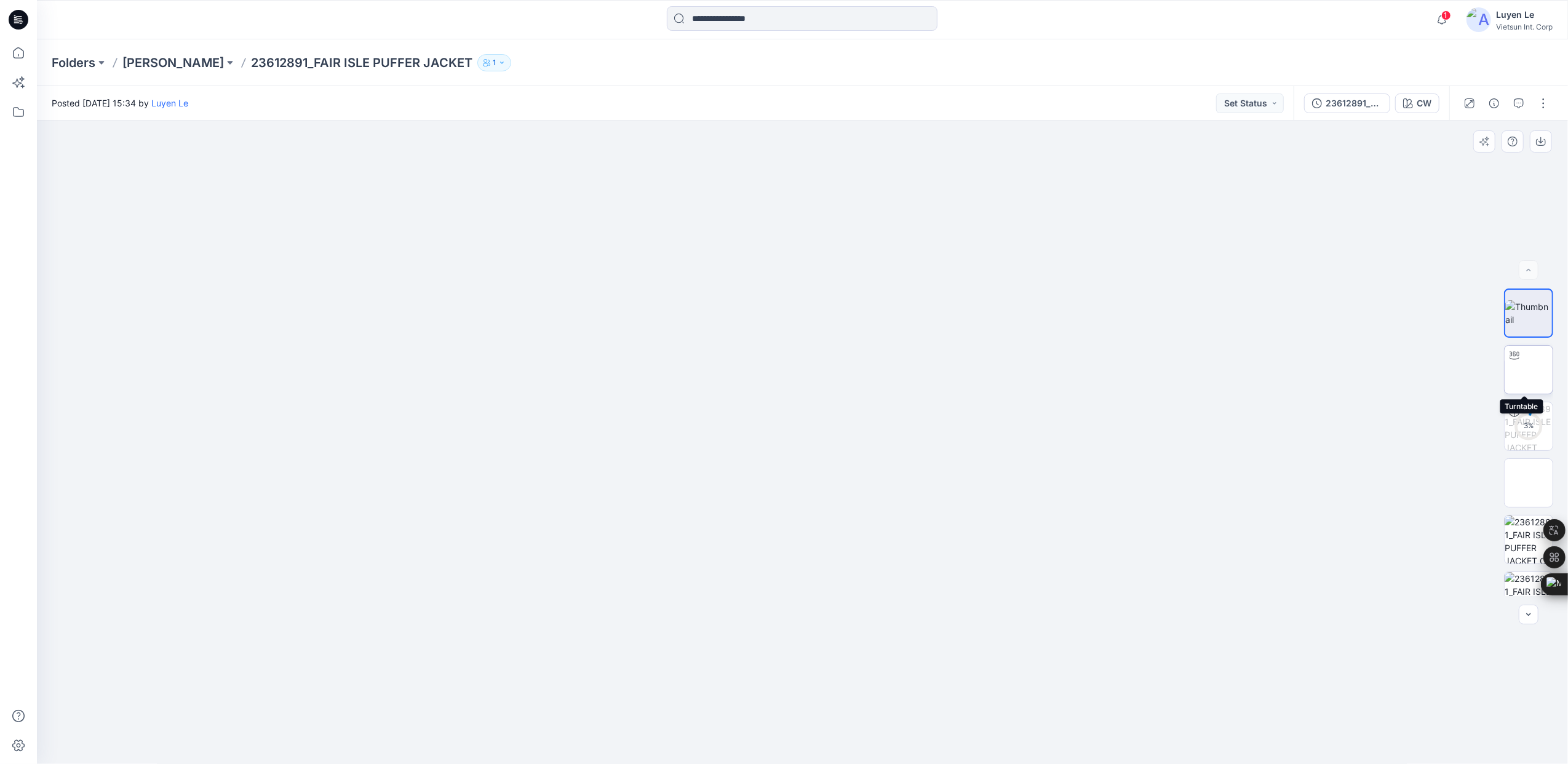
click at [1524, 373] on img at bounding box center [1529, 370] width 48 height 13
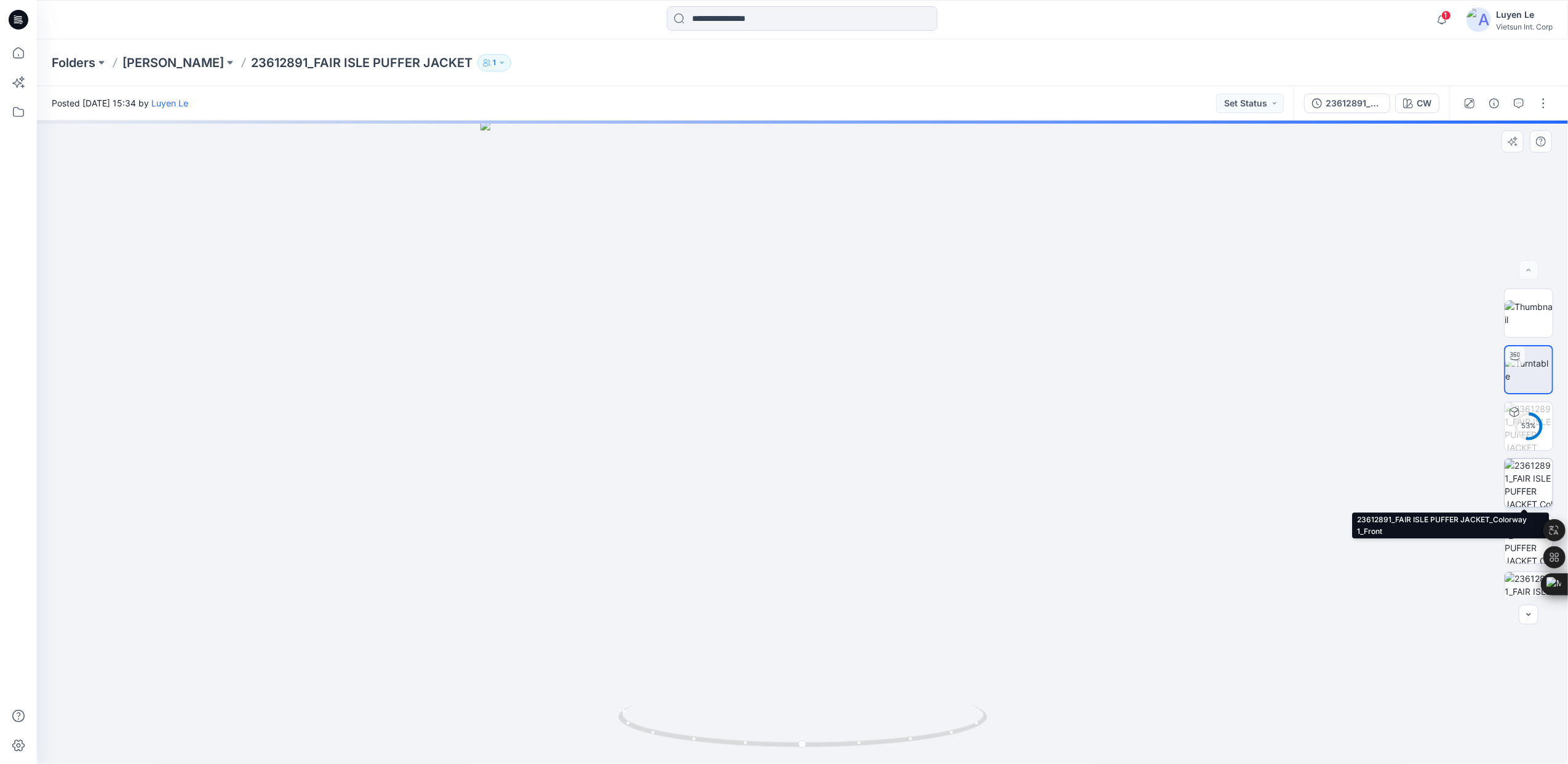
click at [1530, 469] on img at bounding box center [1529, 483] width 48 height 48
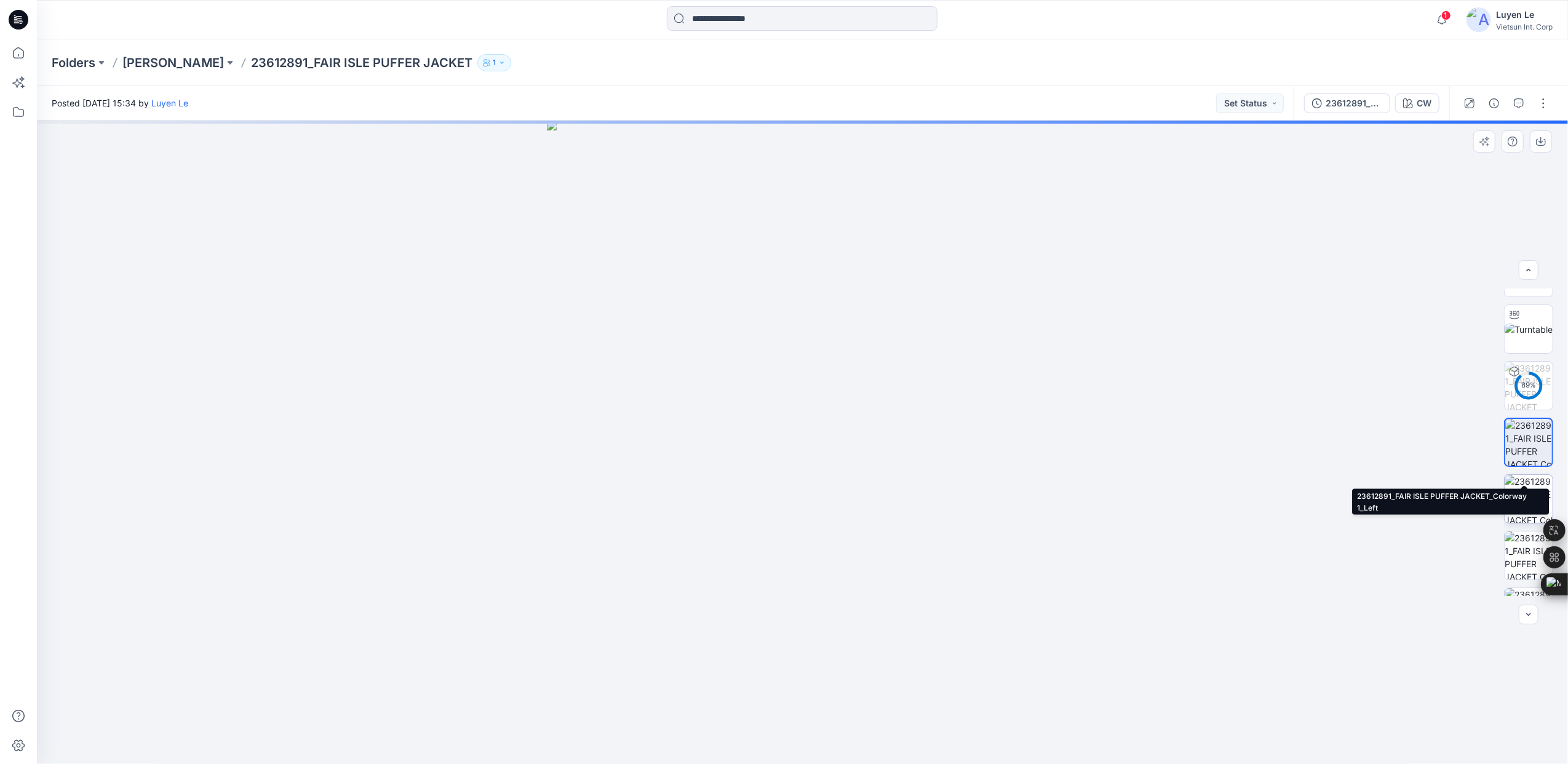
scroll to position [81, 0]
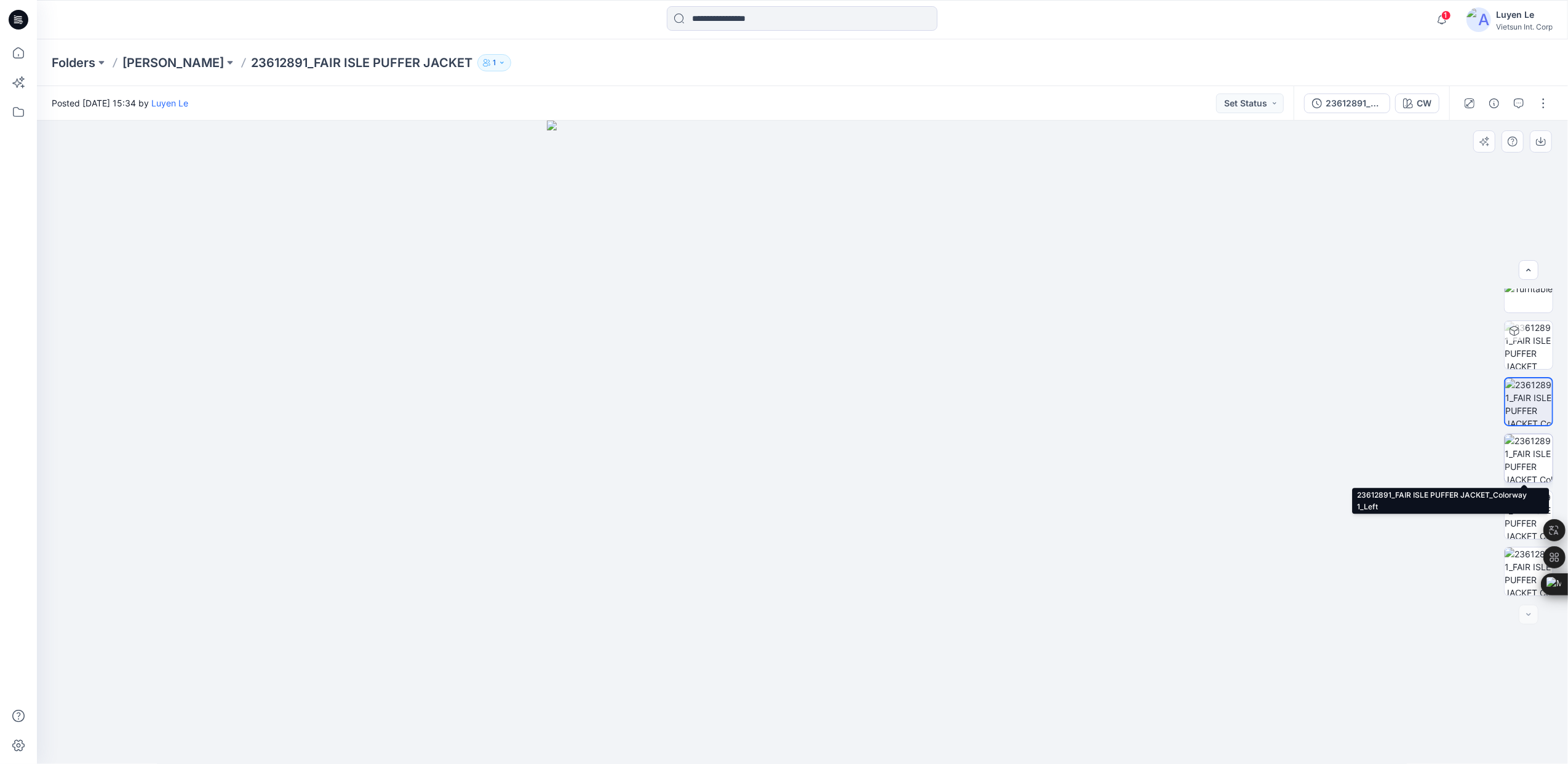
click at [1533, 447] on img at bounding box center [1529, 458] width 48 height 48
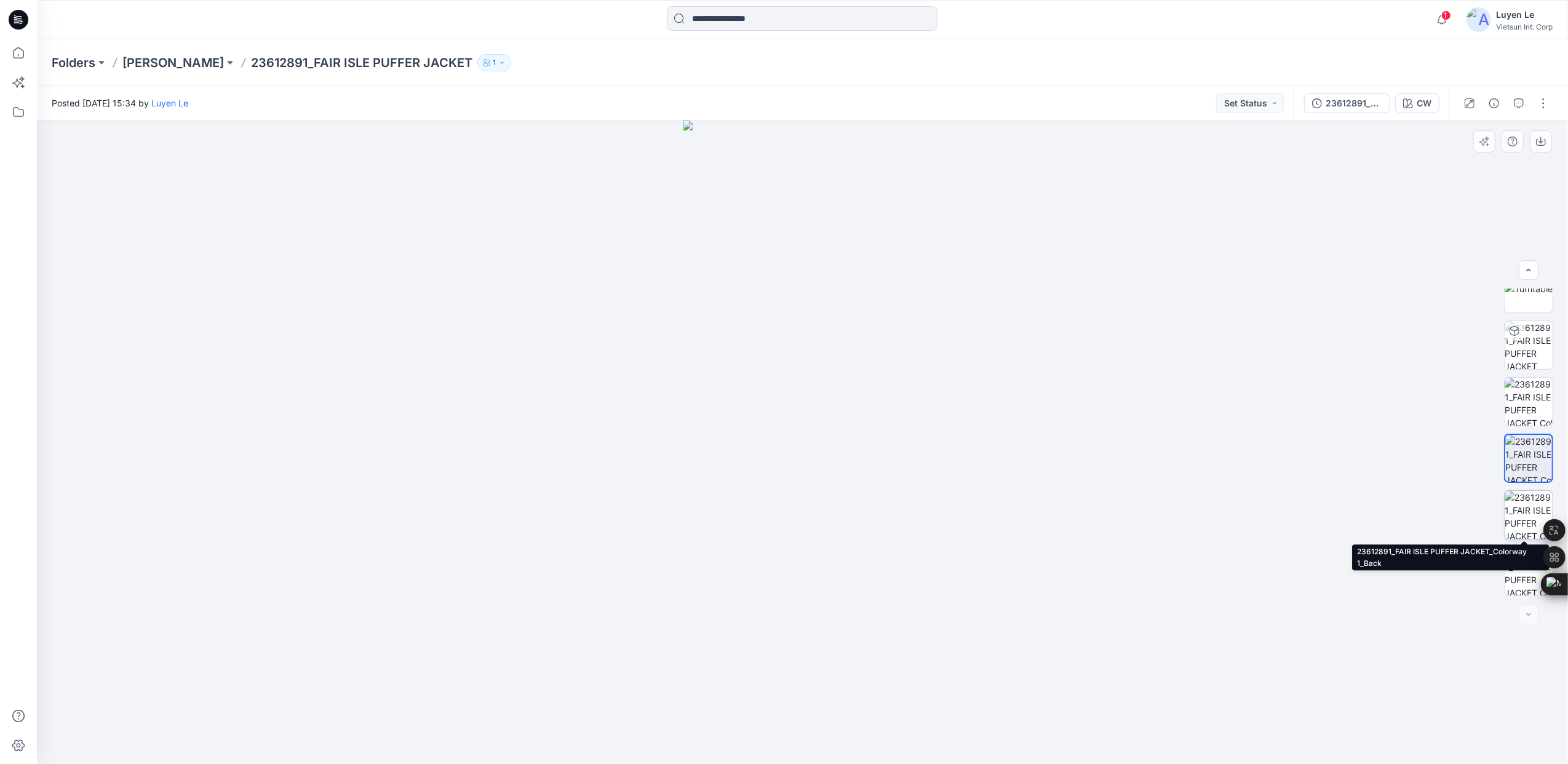
click at [1526, 492] on img at bounding box center [1529, 515] width 48 height 48
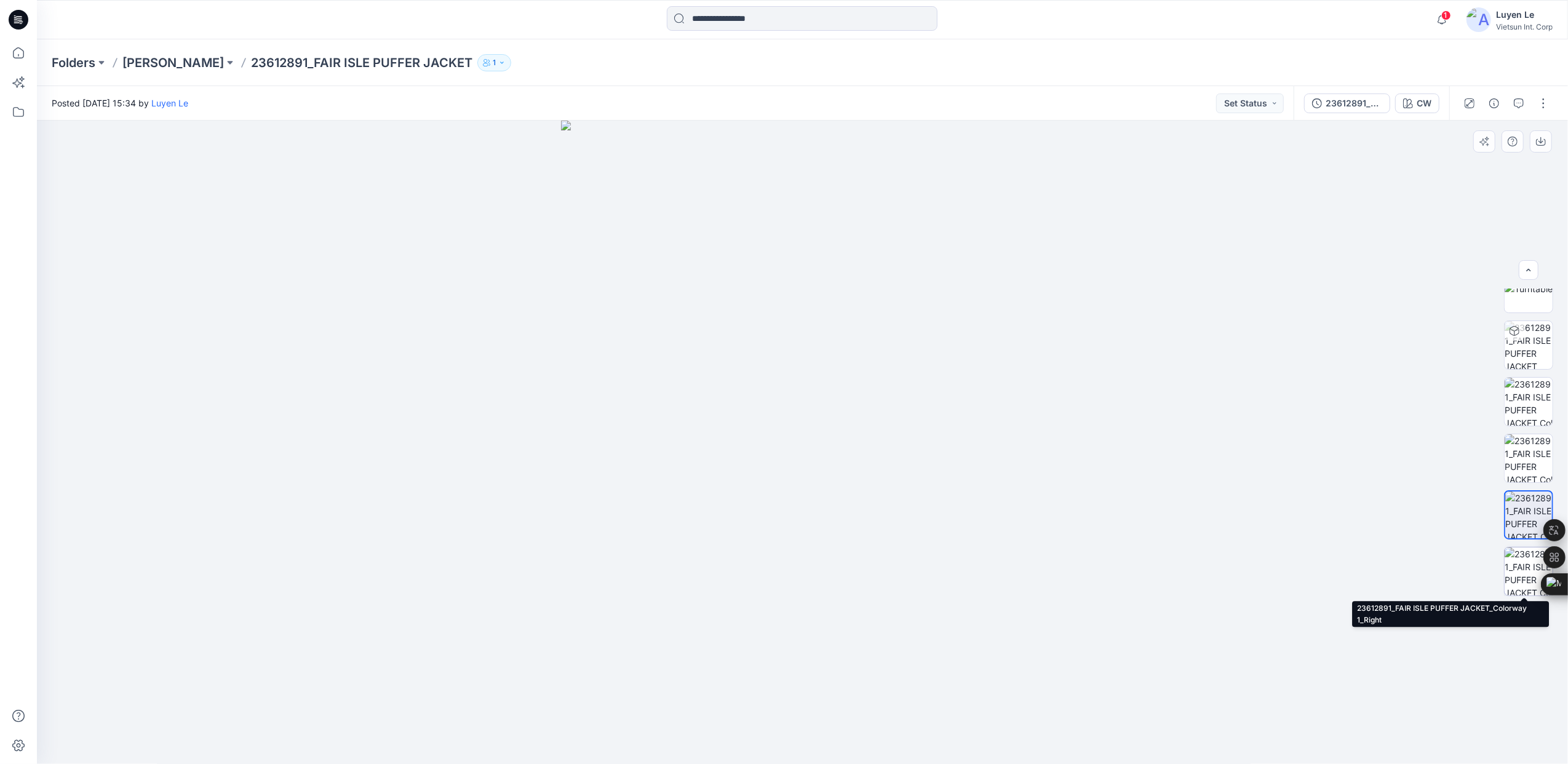
click at [1530, 554] on img at bounding box center [1529, 571] width 48 height 48
click at [159, 65] on p "[PERSON_NAME] [PERSON_NAME]" at bounding box center [173, 62] width 101 height 17
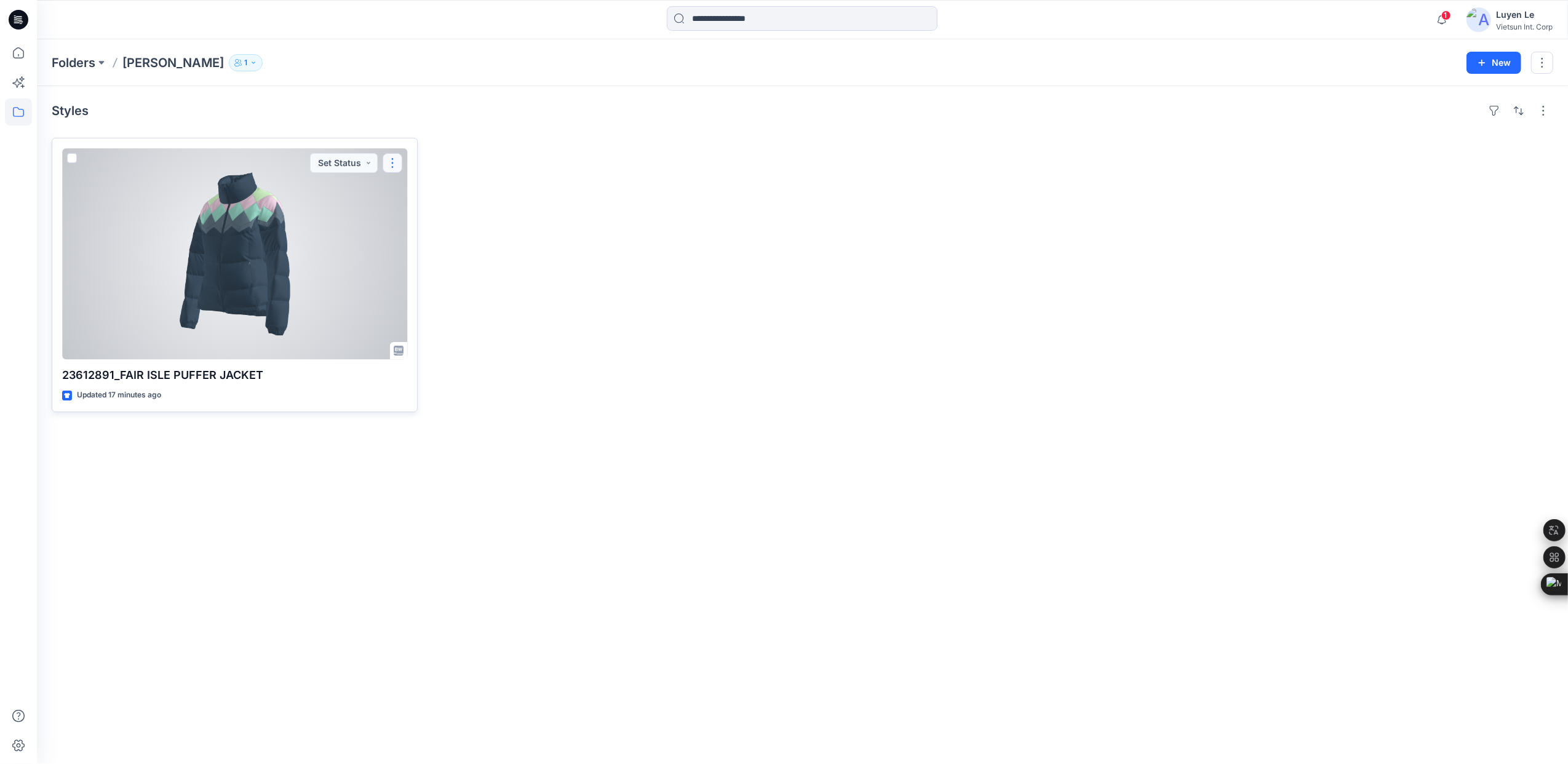
click at [392, 165] on button "button" at bounding box center [392, 162] width 20 height 20
click at [402, 194] on button "Edit" at bounding box center [451, 192] width 133 height 23
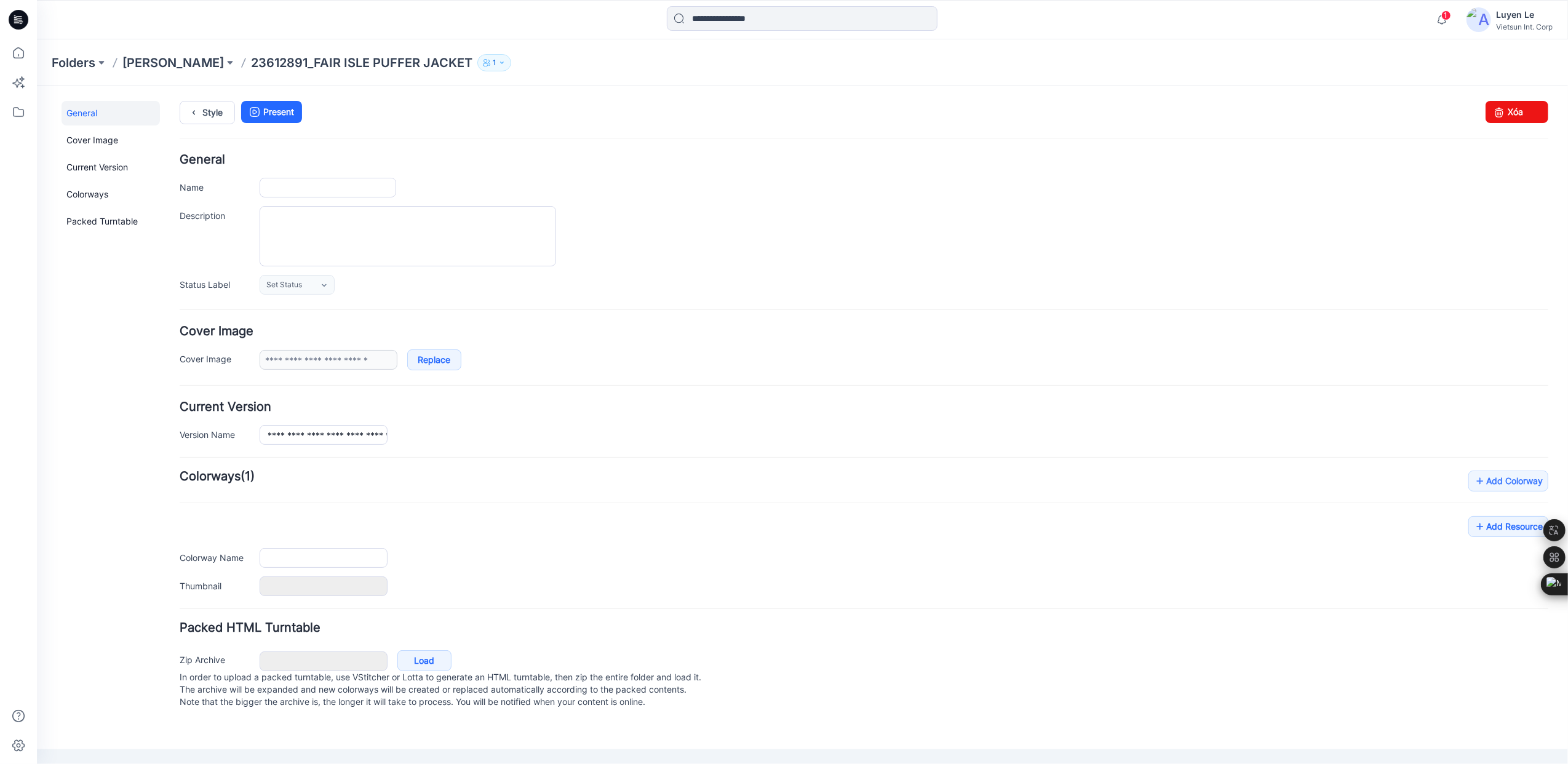
type input "**********"
type input "**"
type input "**********"
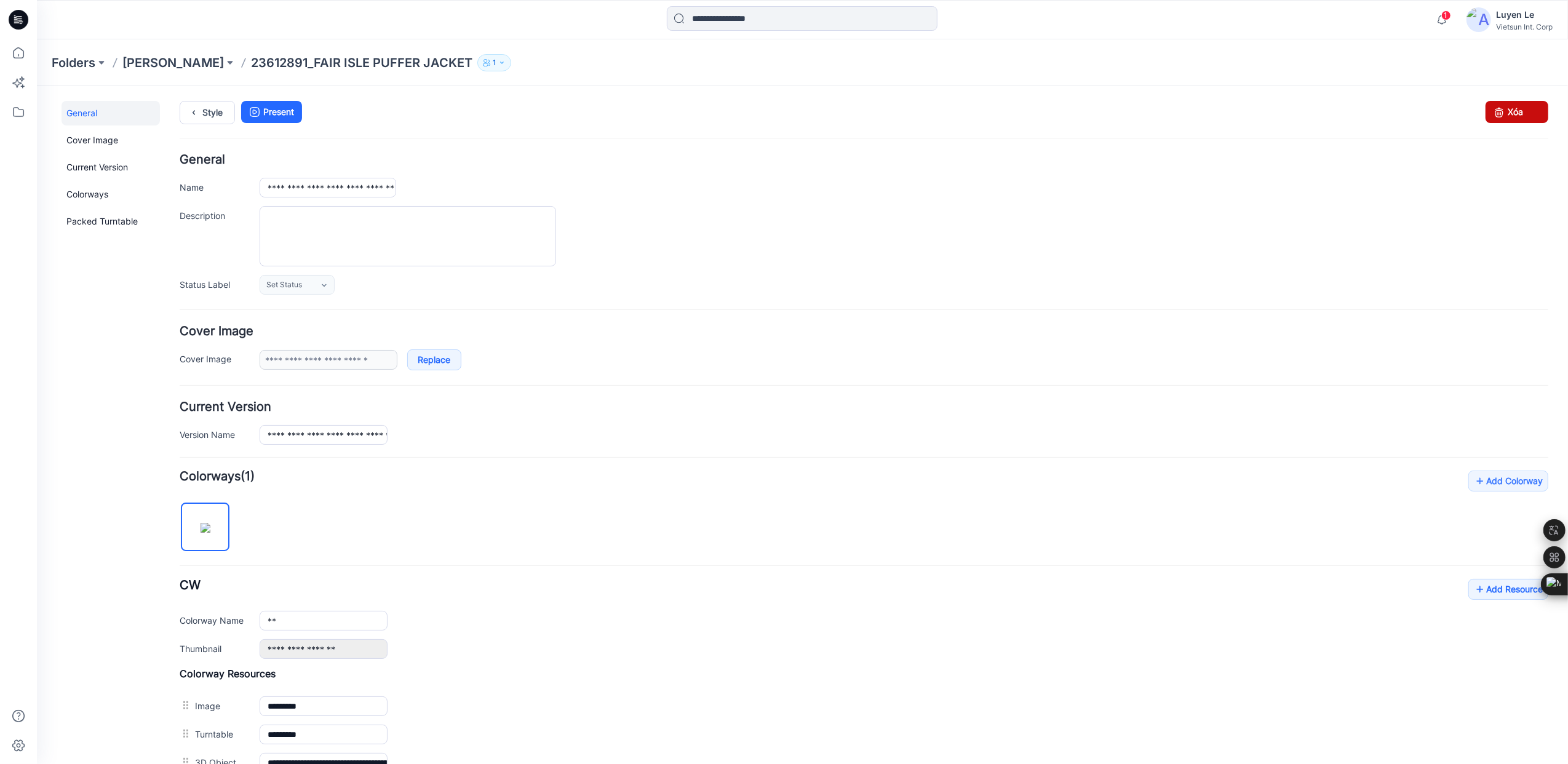
click at [1506, 113] on link "Xóa" at bounding box center [1516, 111] width 63 height 22
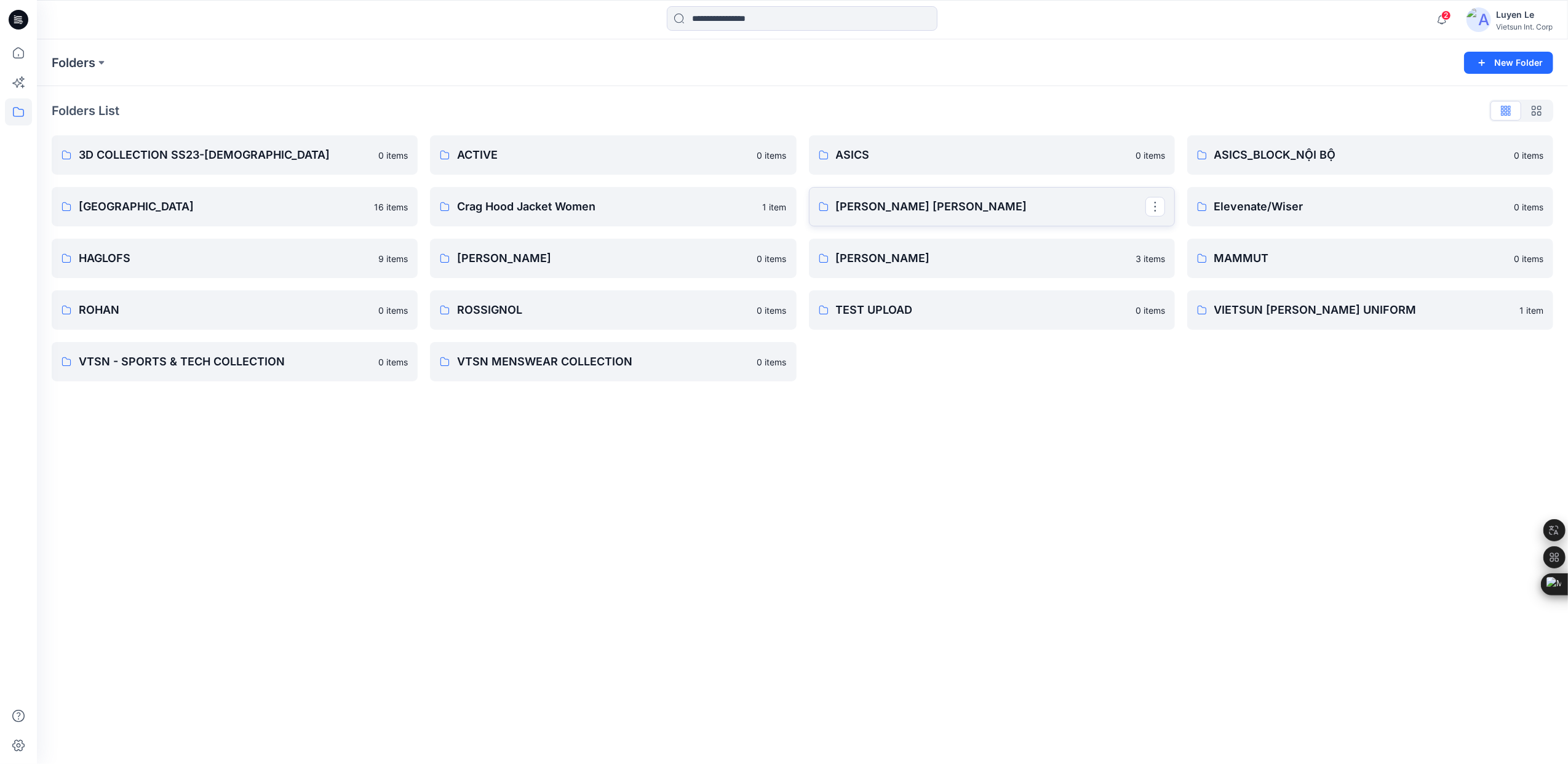
click at [930, 222] on link "[PERSON_NAME] [PERSON_NAME]" at bounding box center [992, 206] width 366 height 40
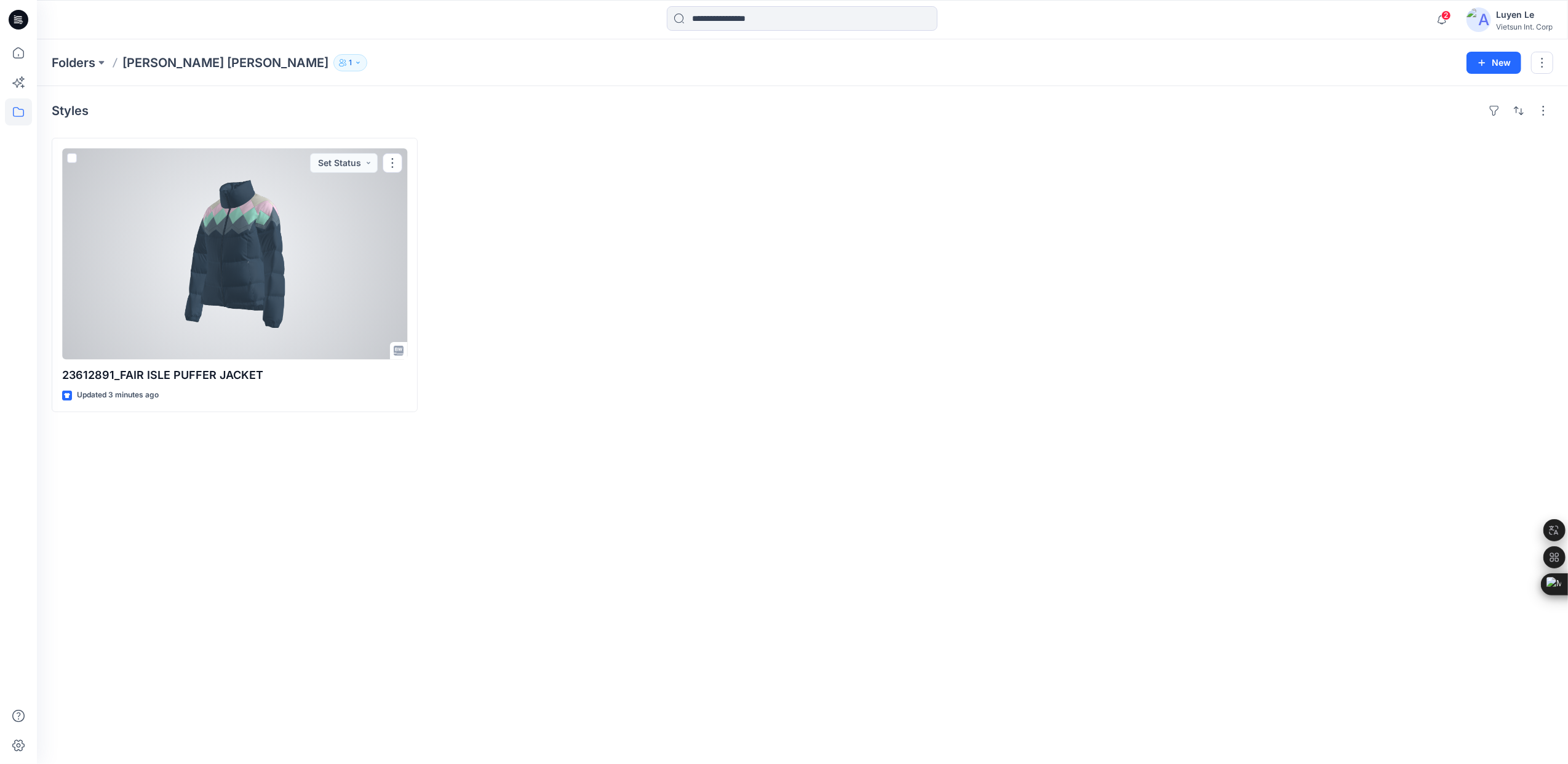
click at [227, 229] on div at bounding box center [235, 254] width 345 height 211
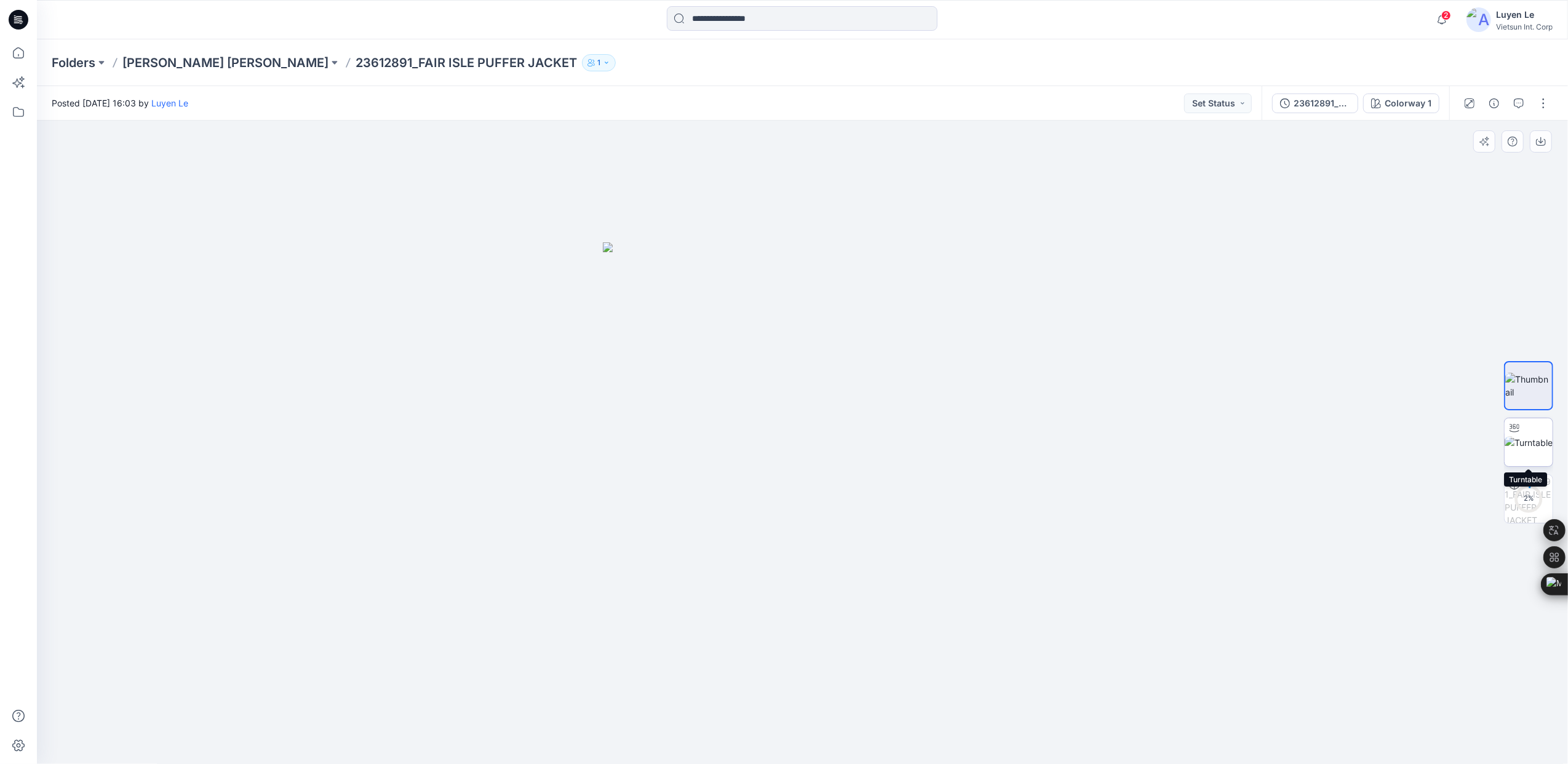
click at [1529, 436] on img at bounding box center [1529, 442] width 48 height 13
drag, startPoint x: 803, startPoint y: 748, endPoint x: 795, endPoint y: 731, distance: 18.8
click at [795, 731] on icon at bounding box center [805, 727] width 372 height 46
click at [444, 235] on div at bounding box center [803, 443] width 1532 height 644
click at [1544, 103] on button "button" at bounding box center [1543, 103] width 20 height 20
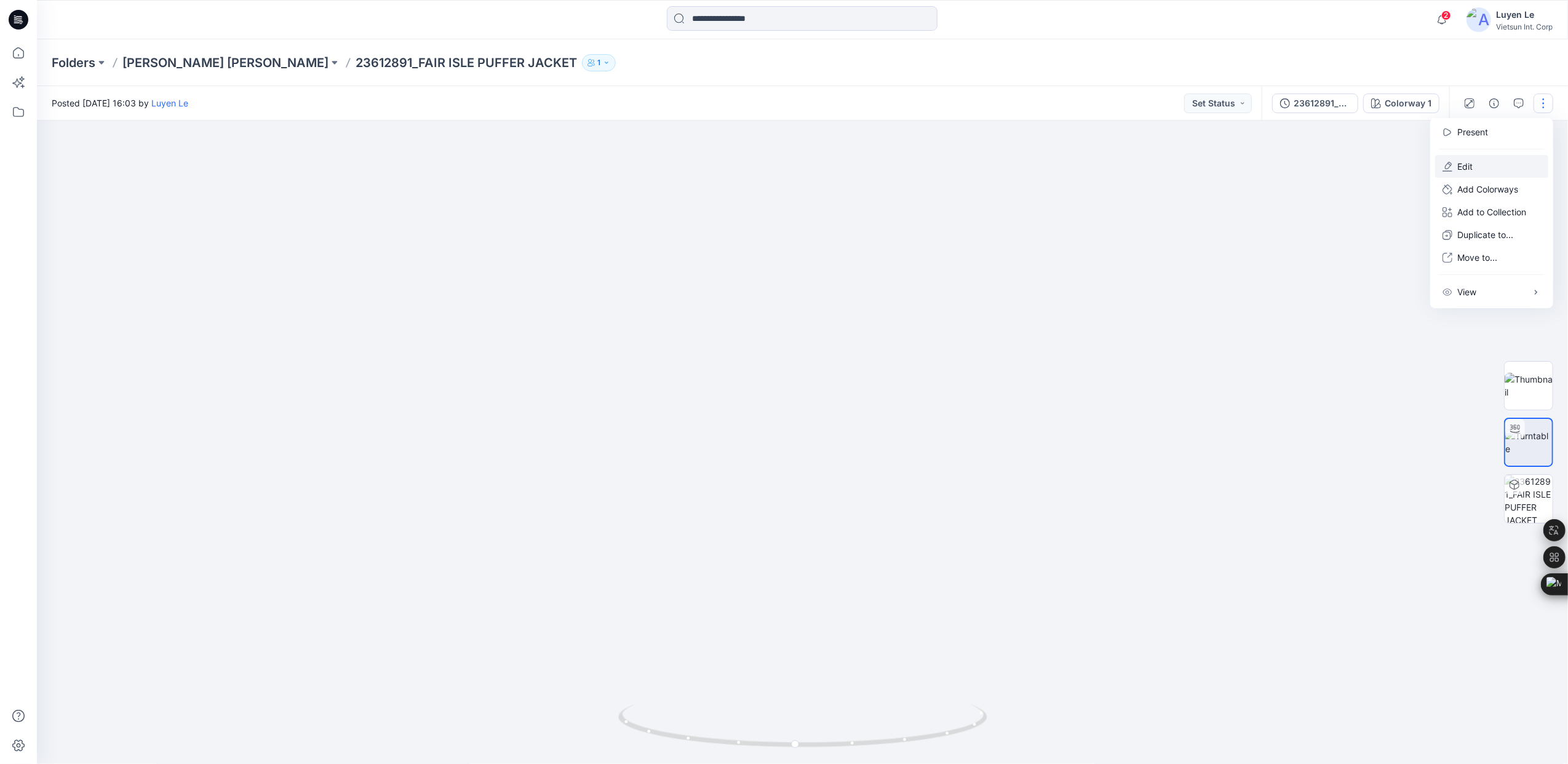
click at [1455, 160] on button "Edit" at bounding box center [1492, 166] width 113 height 23
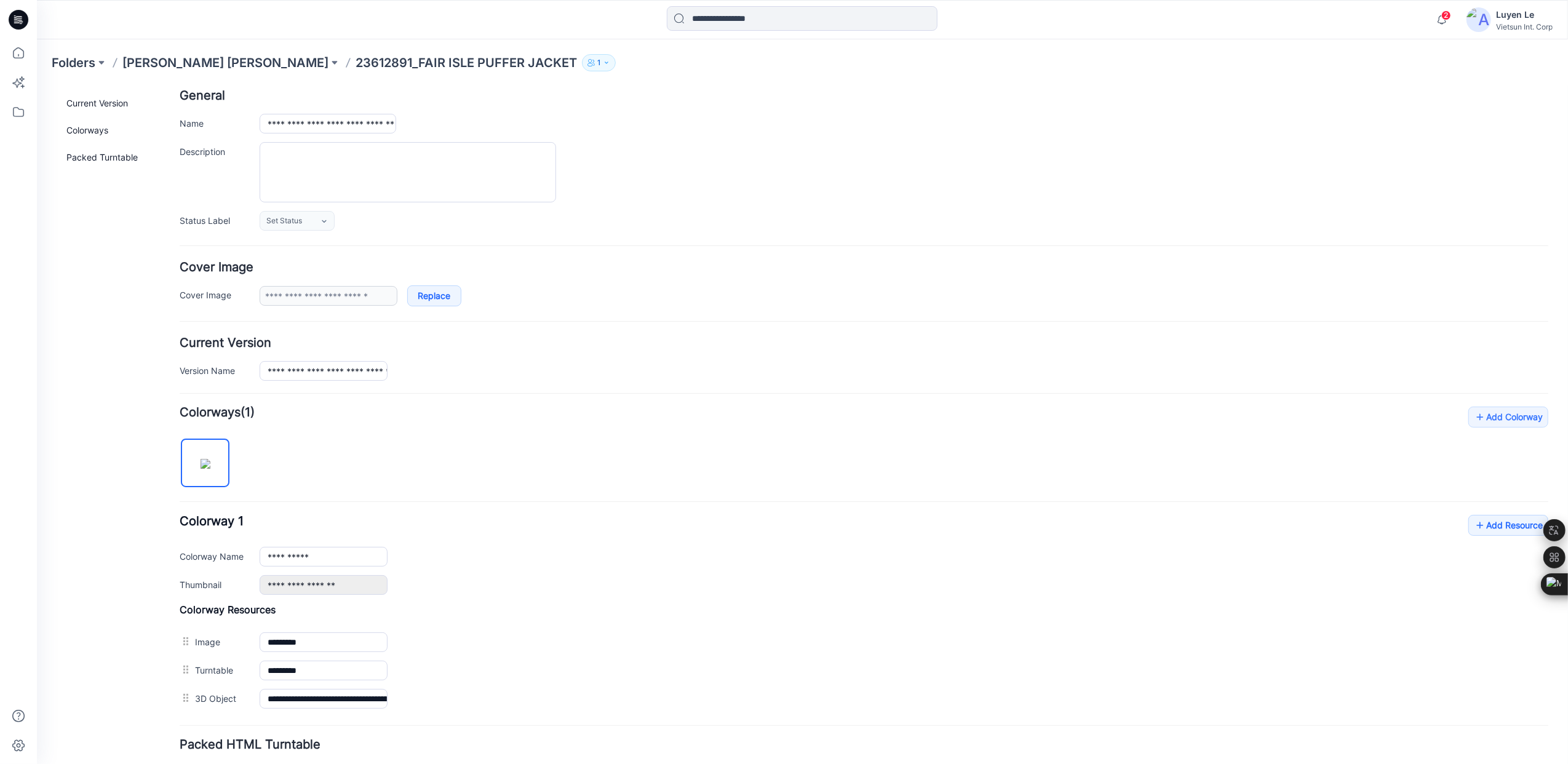
scroll to position [160, 0]
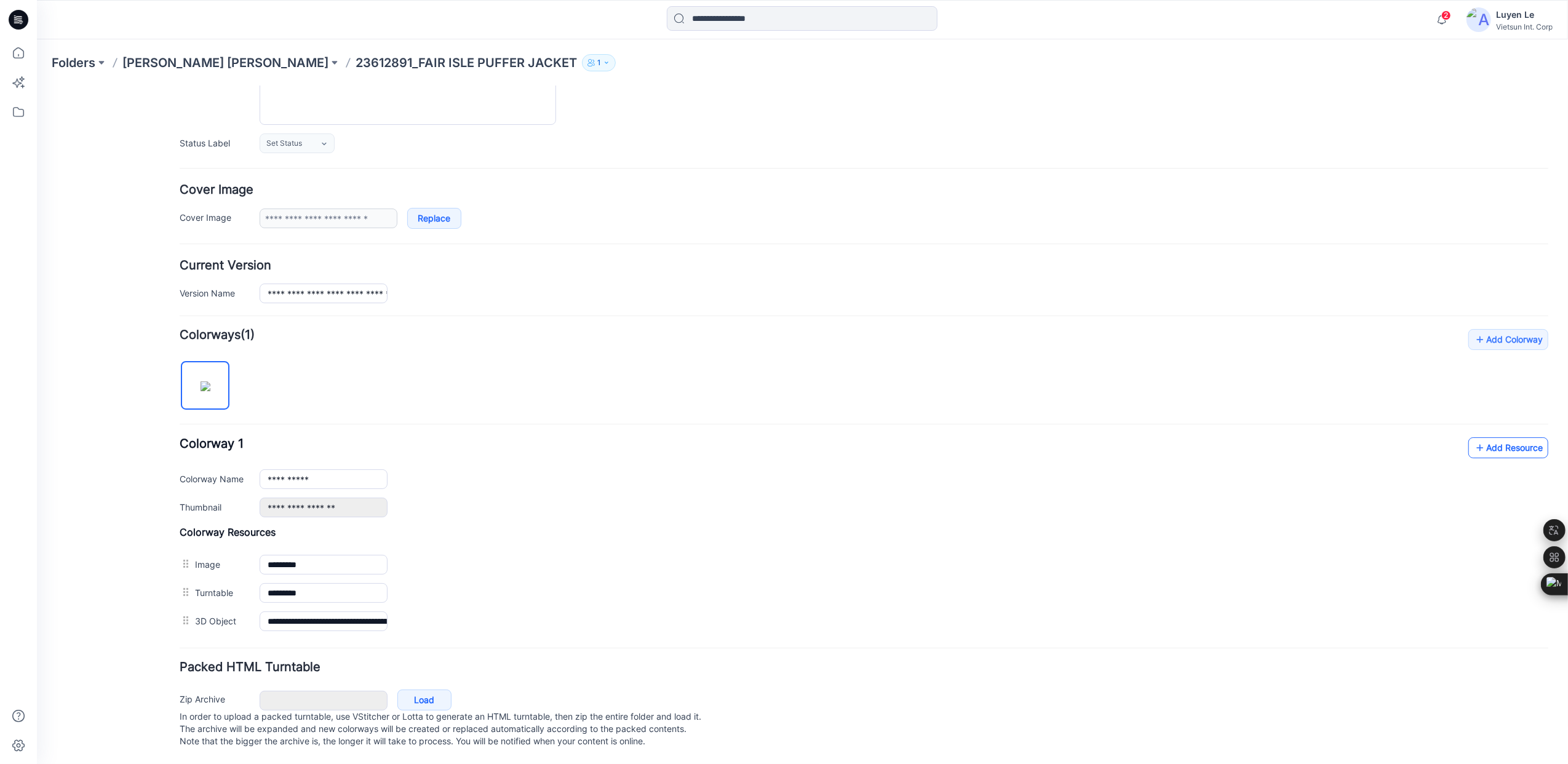
click at [1519, 437] on link "Add Resource" at bounding box center [1508, 447] width 80 height 21
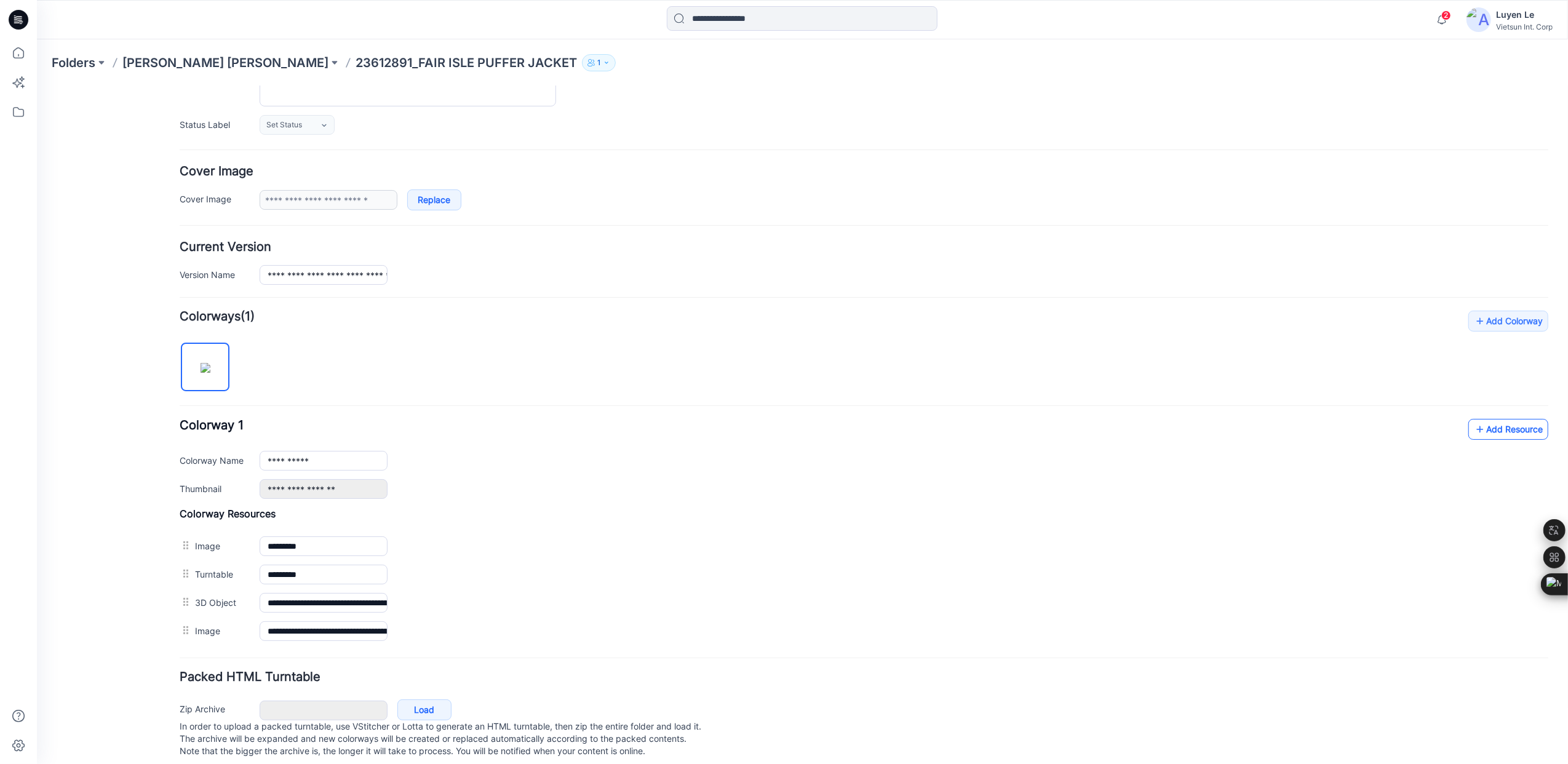
click at [1486, 430] on link "Add Resource" at bounding box center [1508, 429] width 80 height 21
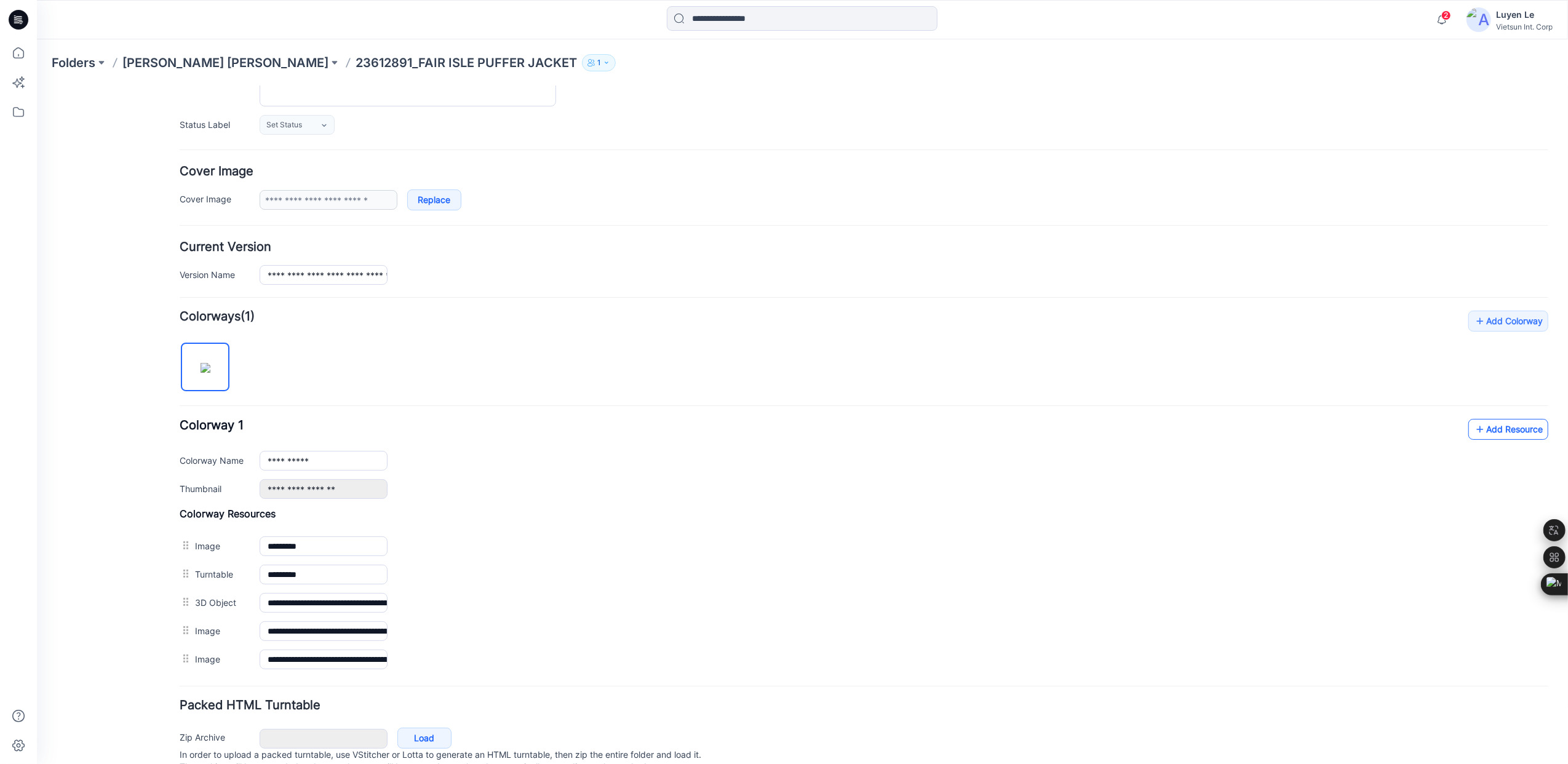
click at [1494, 425] on link "Add Resource" at bounding box center [1508, 429] width 80 height 21
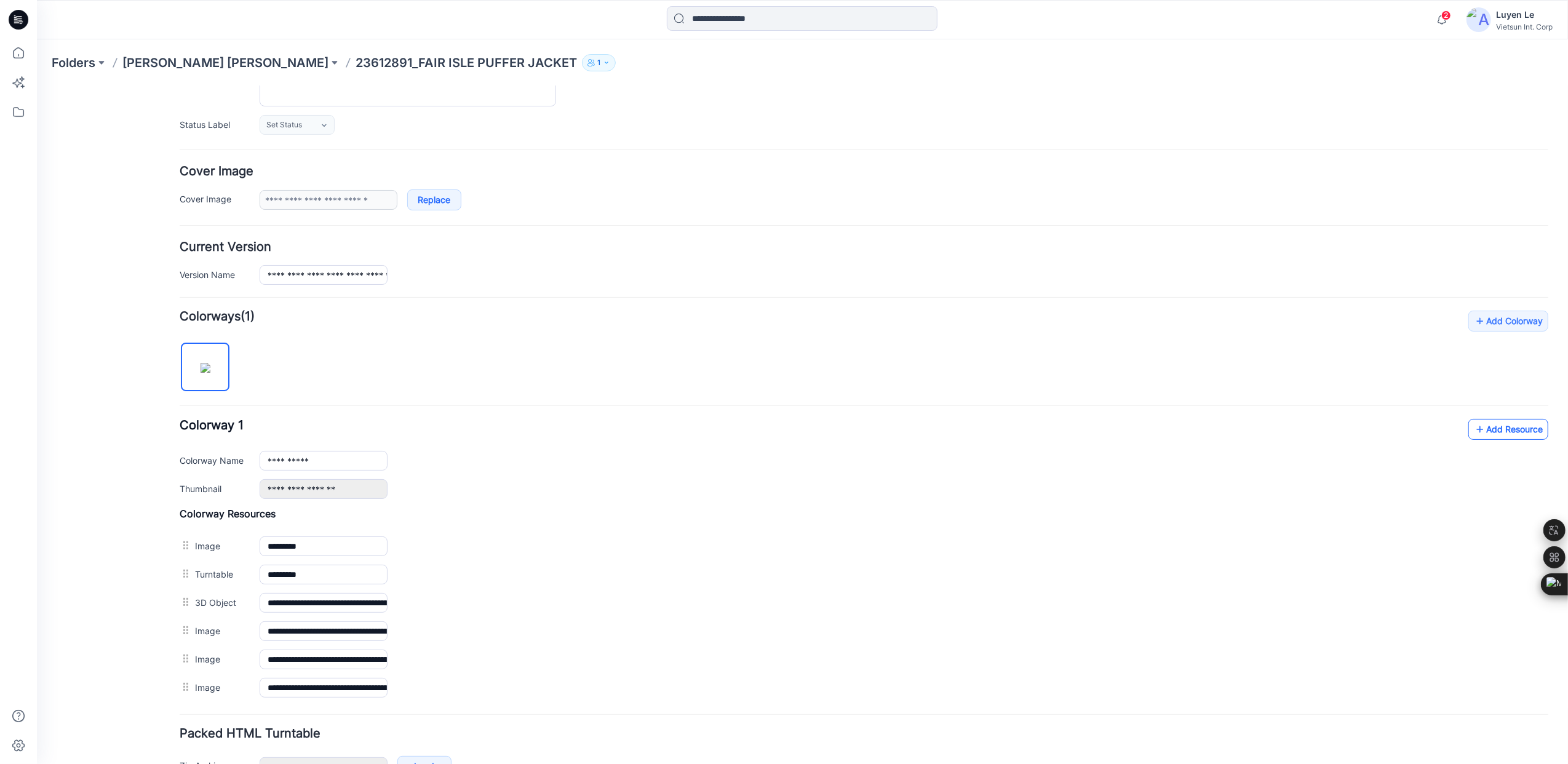
click at [1487, 429] on link "Add Resource" at bounding box center [1508, 429] width 80 height 21
drag, startPoint x: 313, startPoint y: 469, endPoint x: 36, endPoint y: 561, distance: 291.9
click at [36, 475] on html "< Back 2 [PERSON_NAME] Le Profile [PERSON_NAME] Personal Settings Notification …" at bounding box center [802, 391] width 1532 height 932
type input "*"
type input "**"
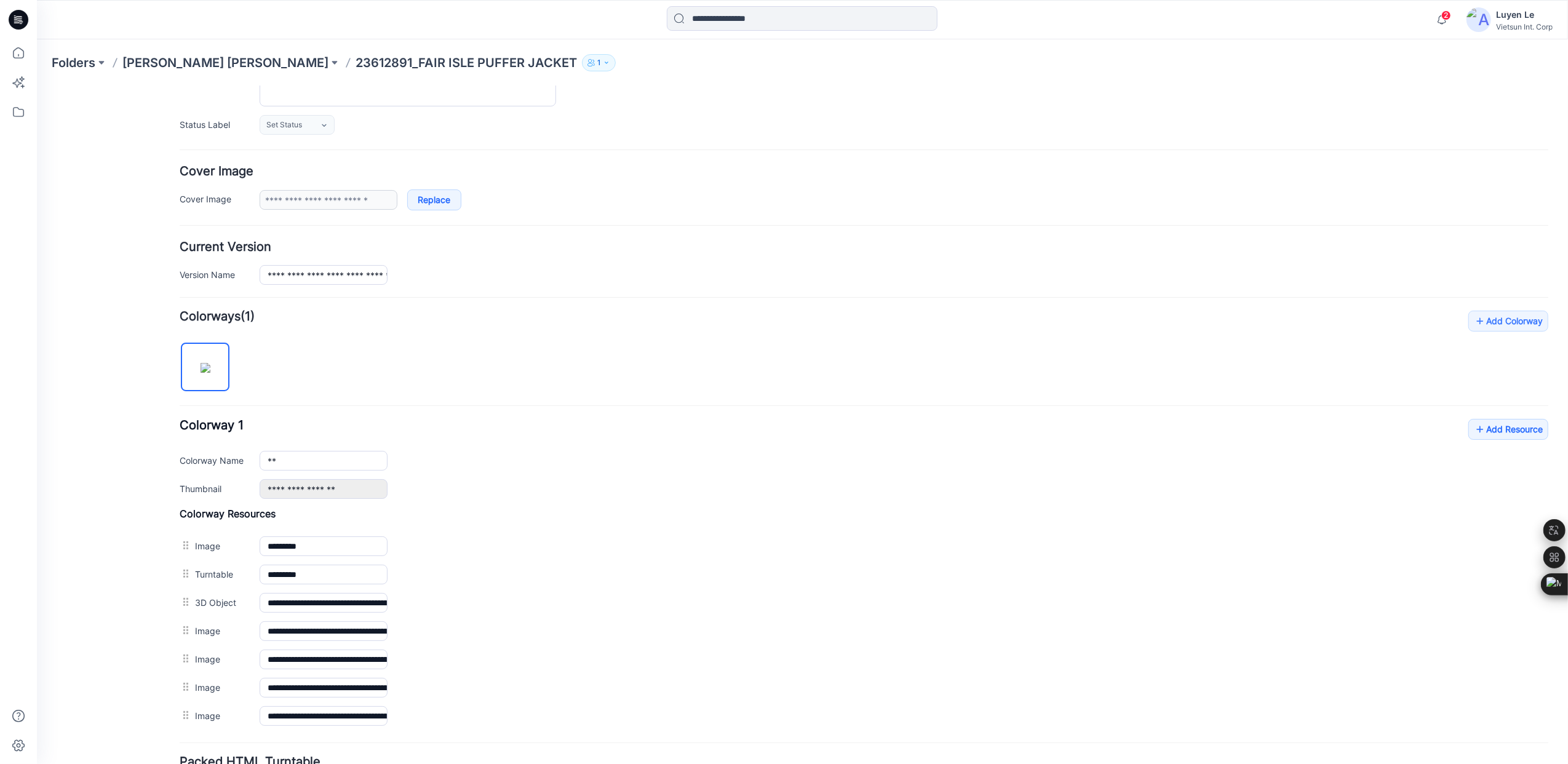
click at [566, 430] on div "**********" at bounding box center [863, 458] width 1369 height 80
click at [166, 64] on p "[PERSON_NAME] [PERSON_NAME]" at bounding box center [226, 62] width 206 height 17
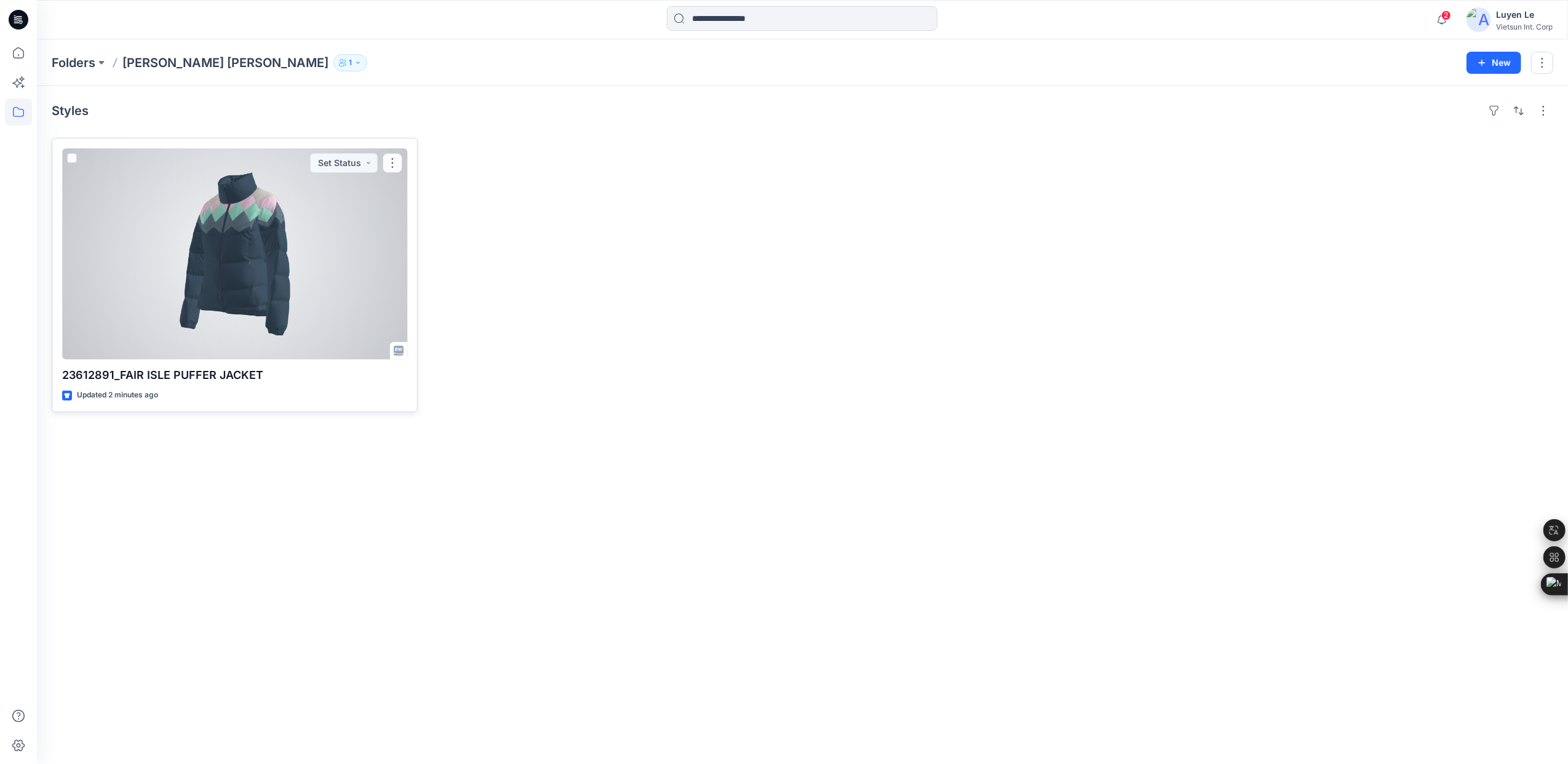
click at [251, 277] on div at bounding box center [235, 254] width 345 height 211
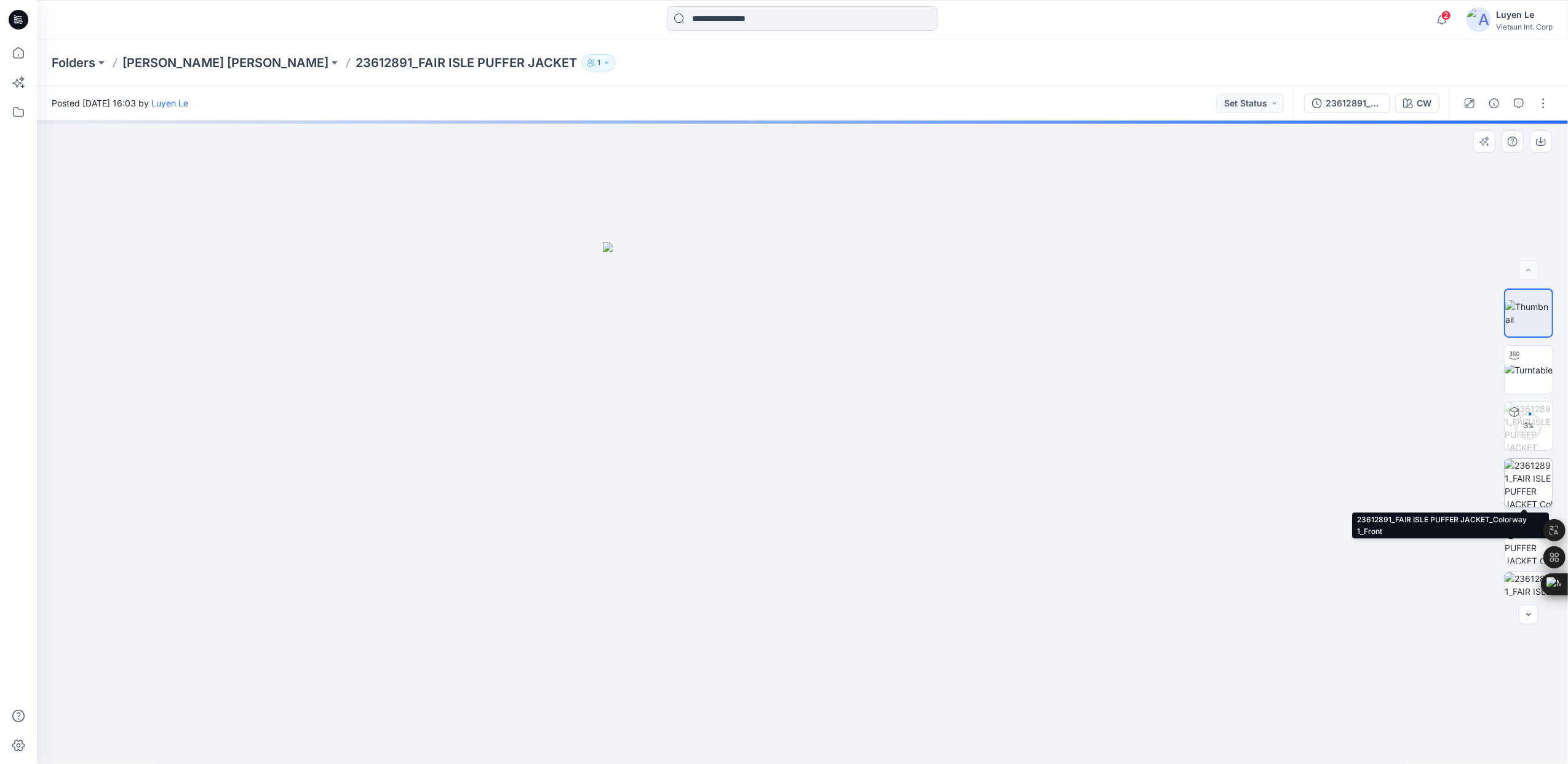
click at [1529, 473] on img at bounding box center [1529, 483] width 48 height 48
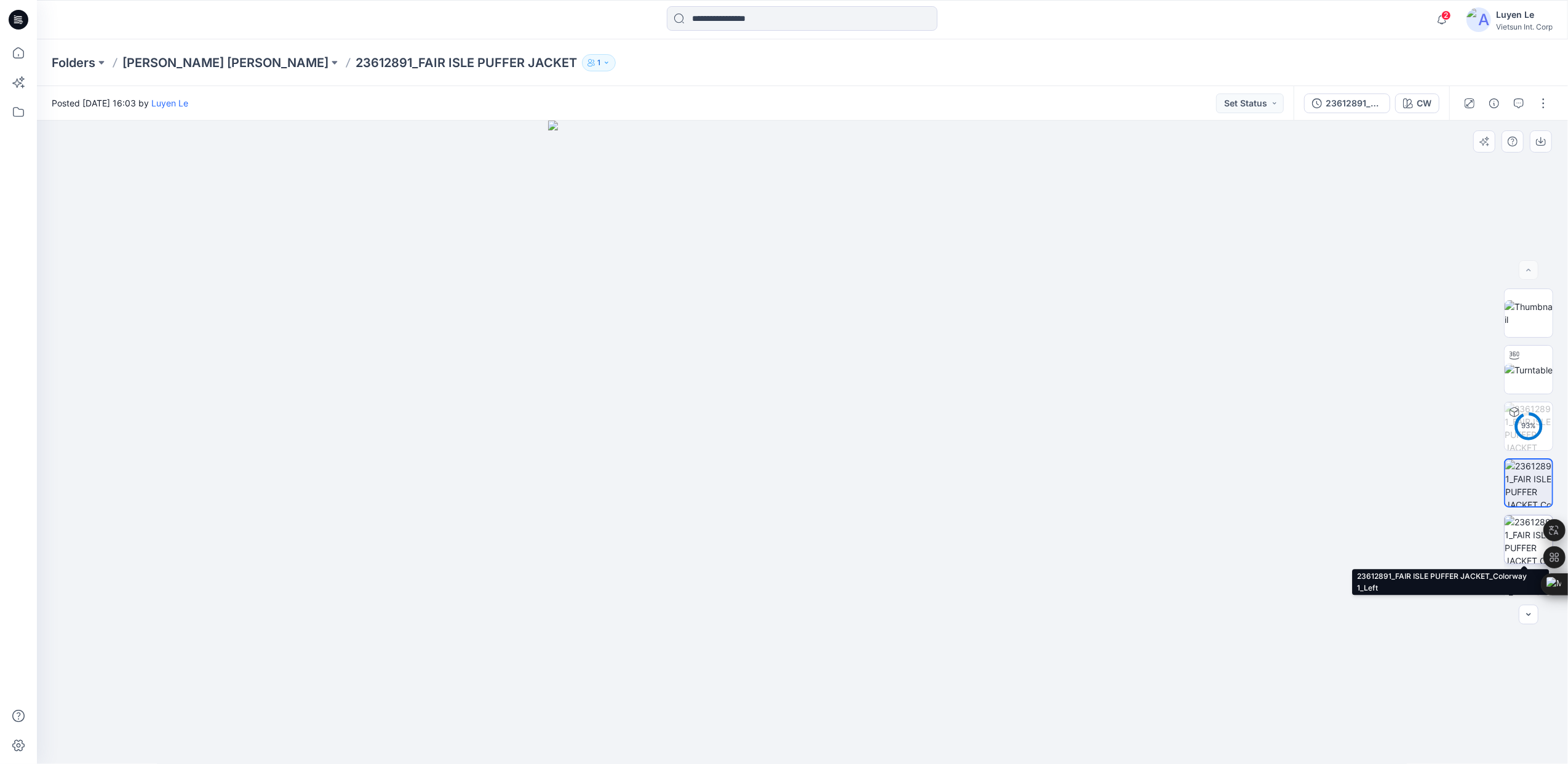
click at [1533, 532] on img at bounding box center [1529, 539] width 48 height 48
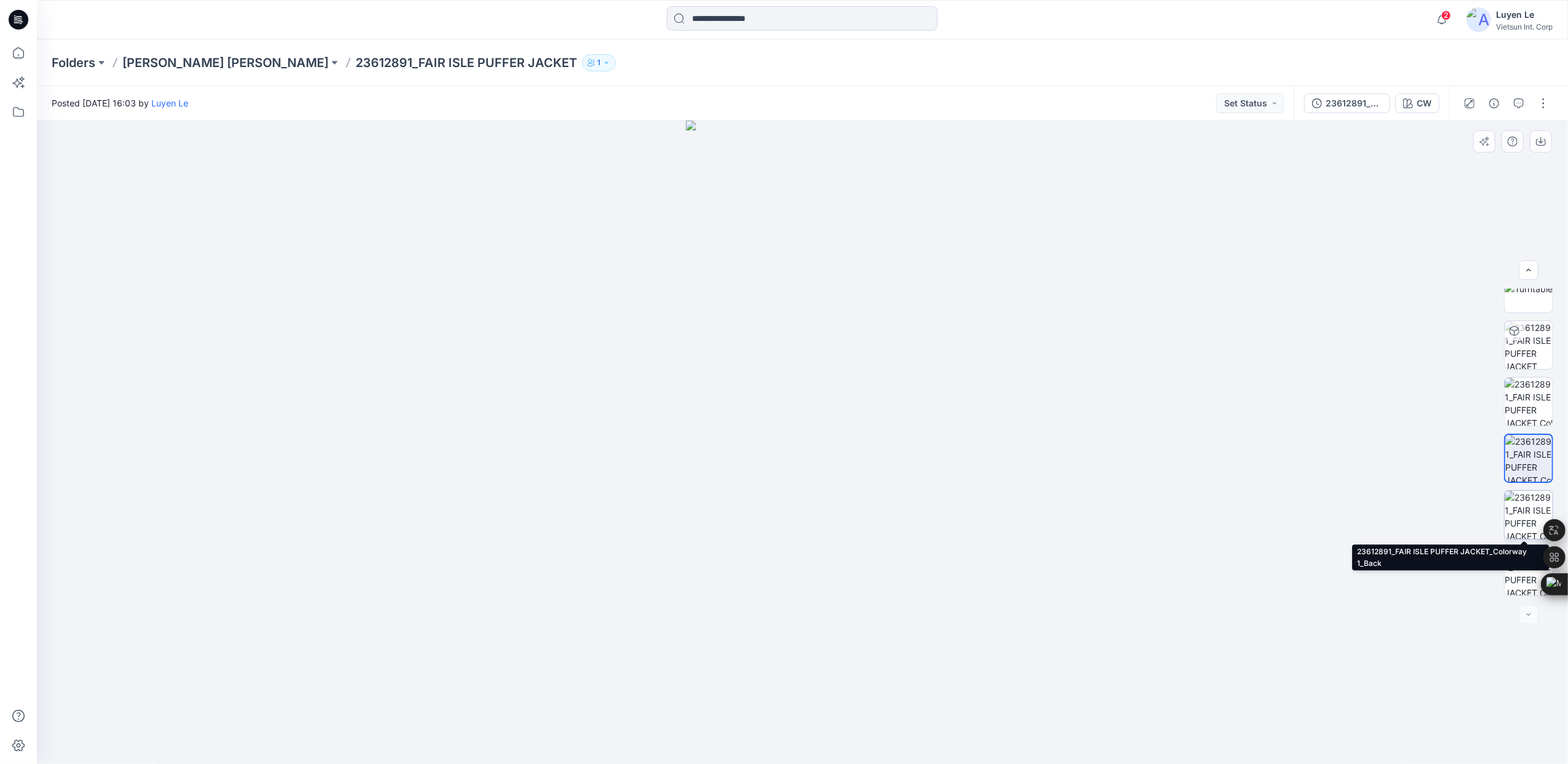
click at [1526, 517] on img at bounding box center [1529, 515] width 48 height 48
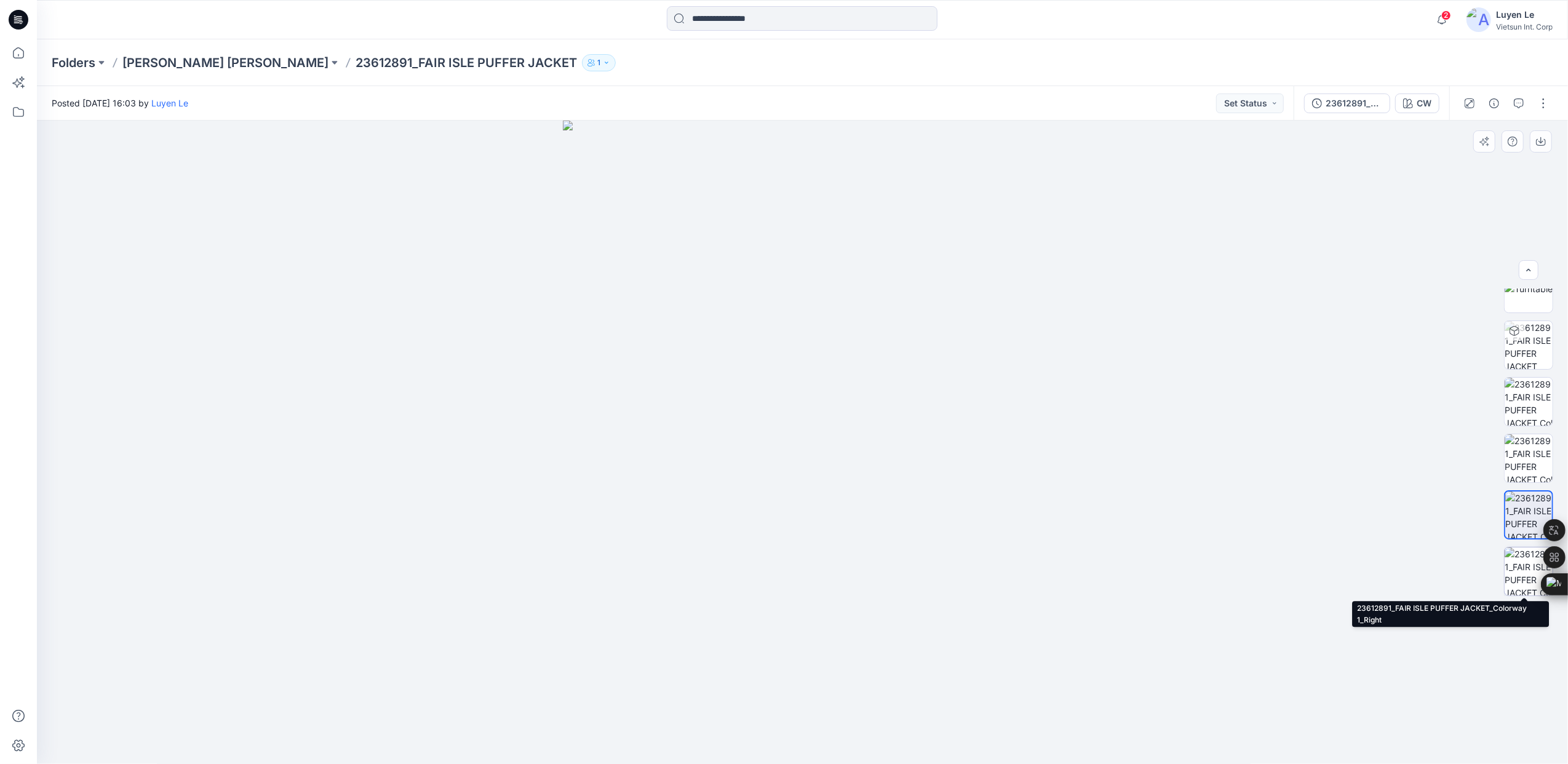
click at [1530, 563] on img at bounding box center [1529, 571] width 48 height 48
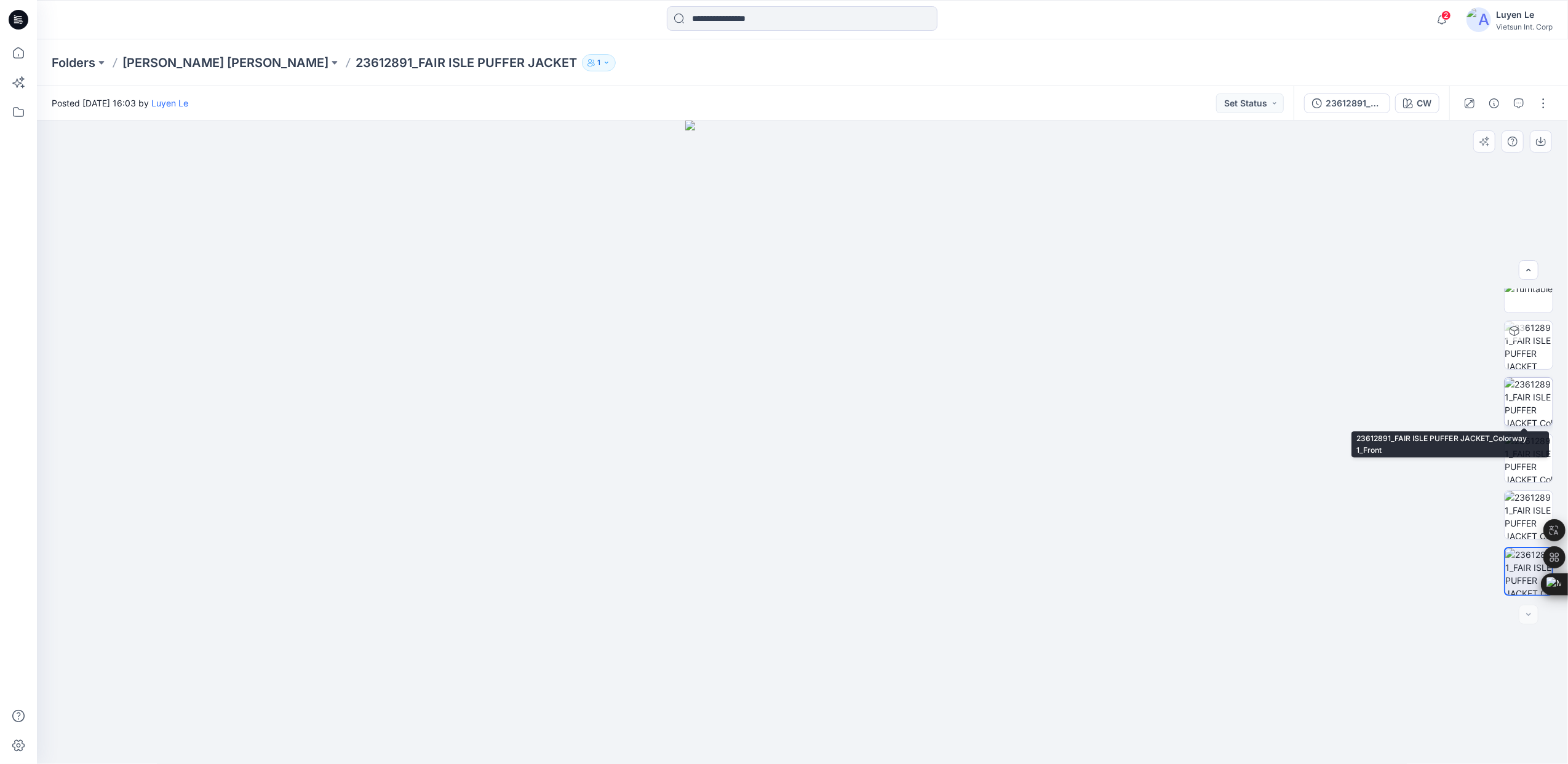
click at [1538, 403] on img at bounding box center [1529, 402] width 48 height 48
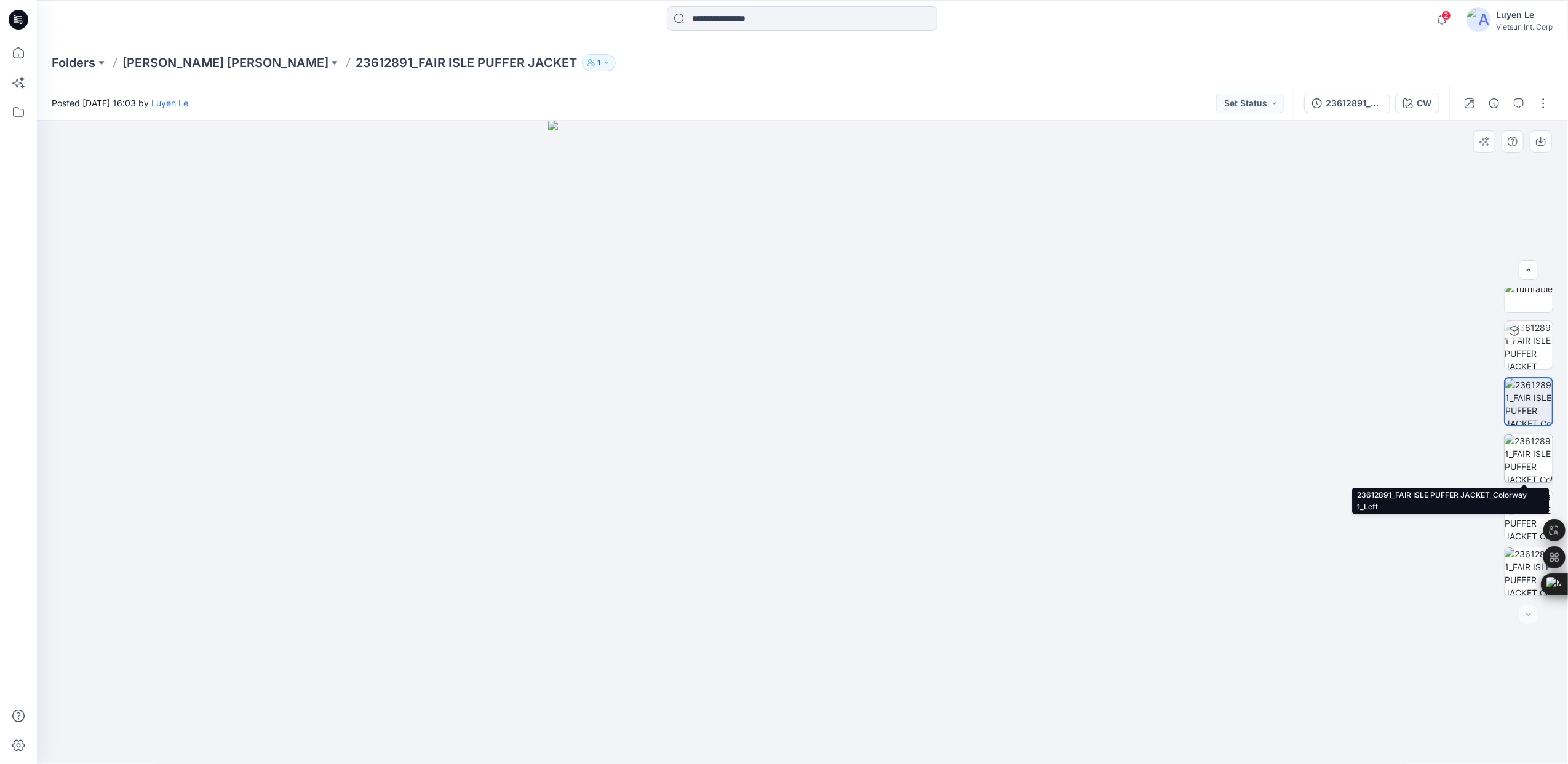
click at [1531, 449] on img at bounding box center [1529, 458] width 48 height 48
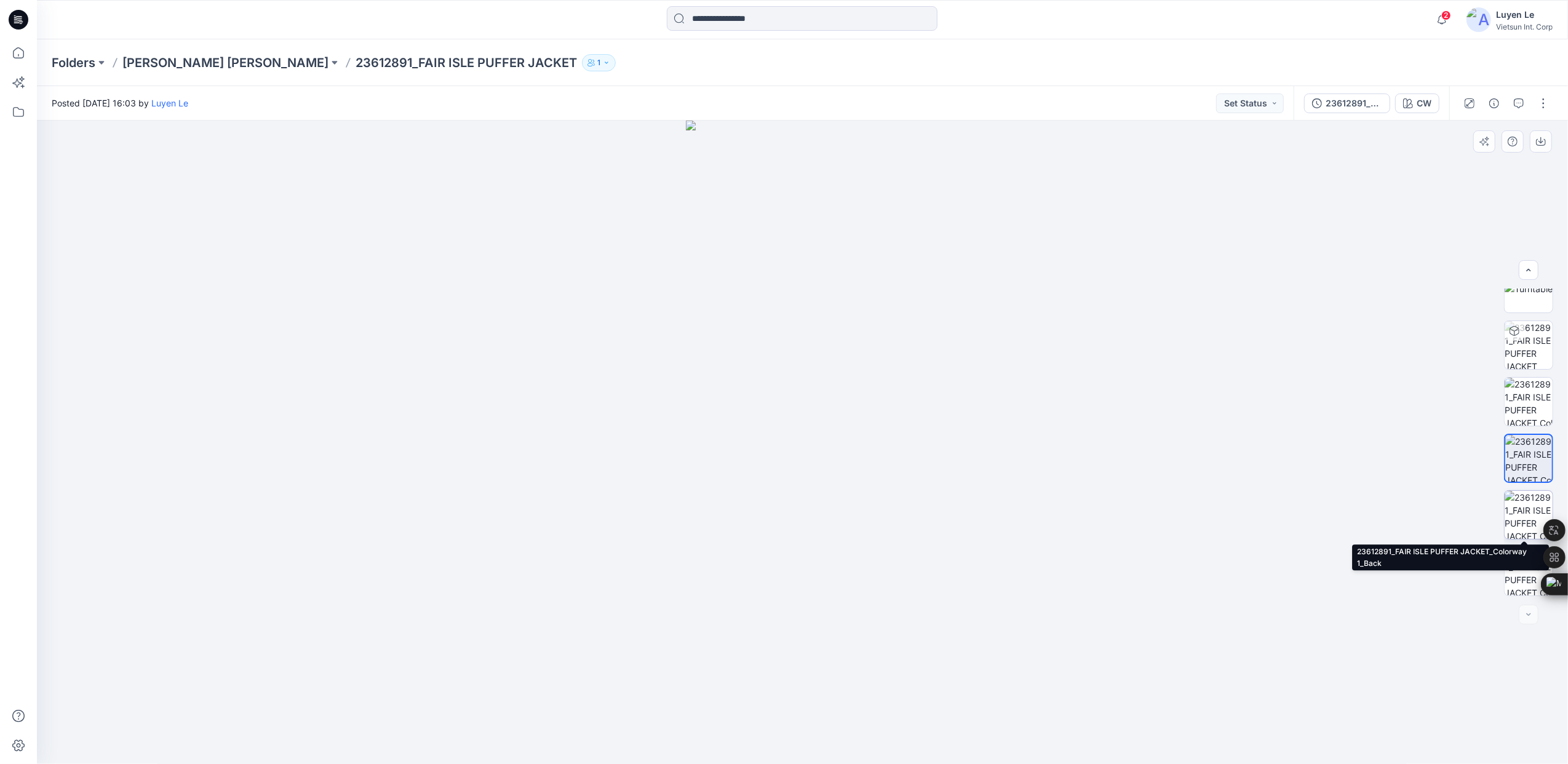
click at [1529, 503] on img at bounding box center [1529, 515] width 48 height 48
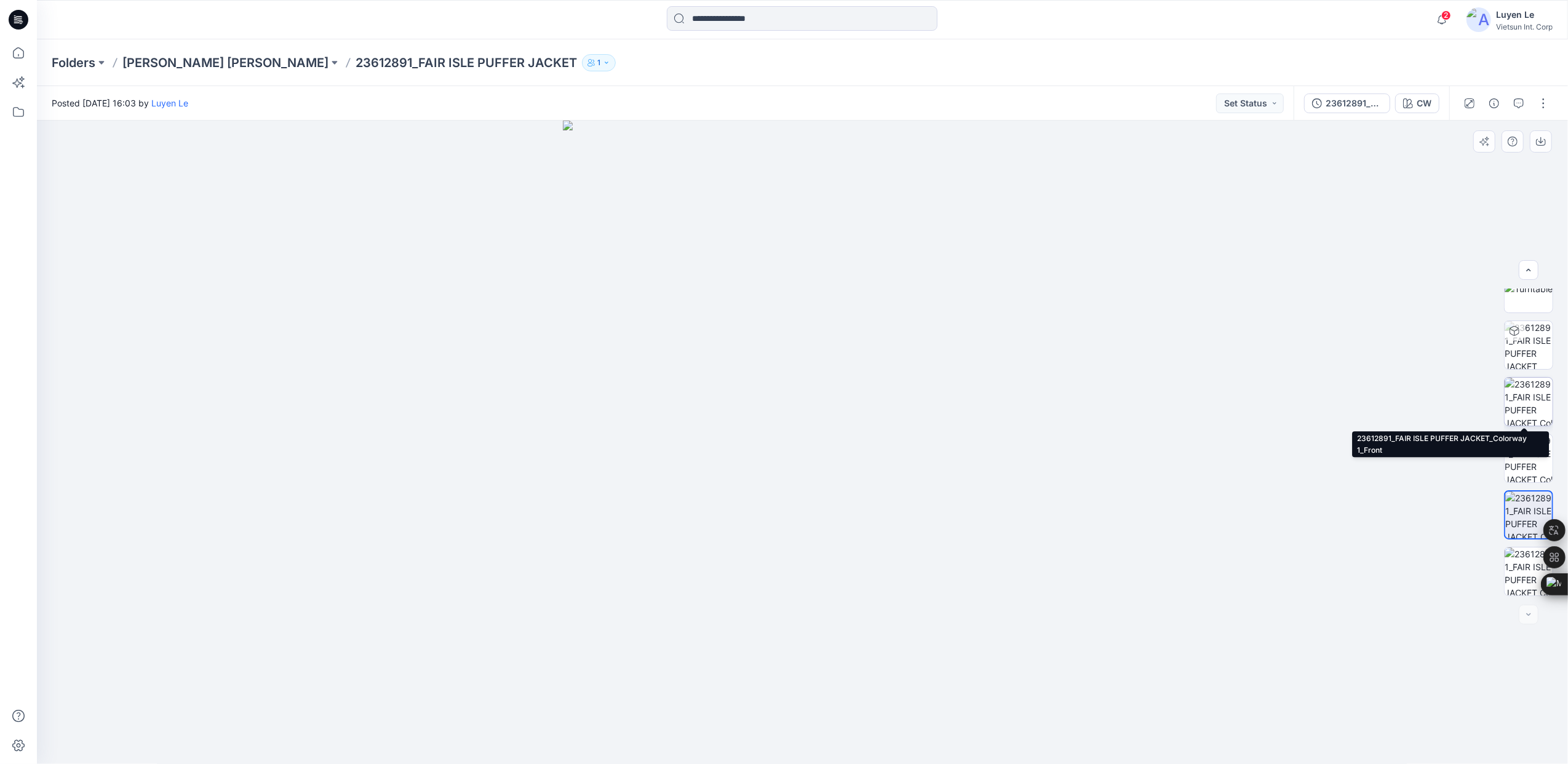
click at [1536, 399] on img at bounding box center [1529, 402] width 48 height 48
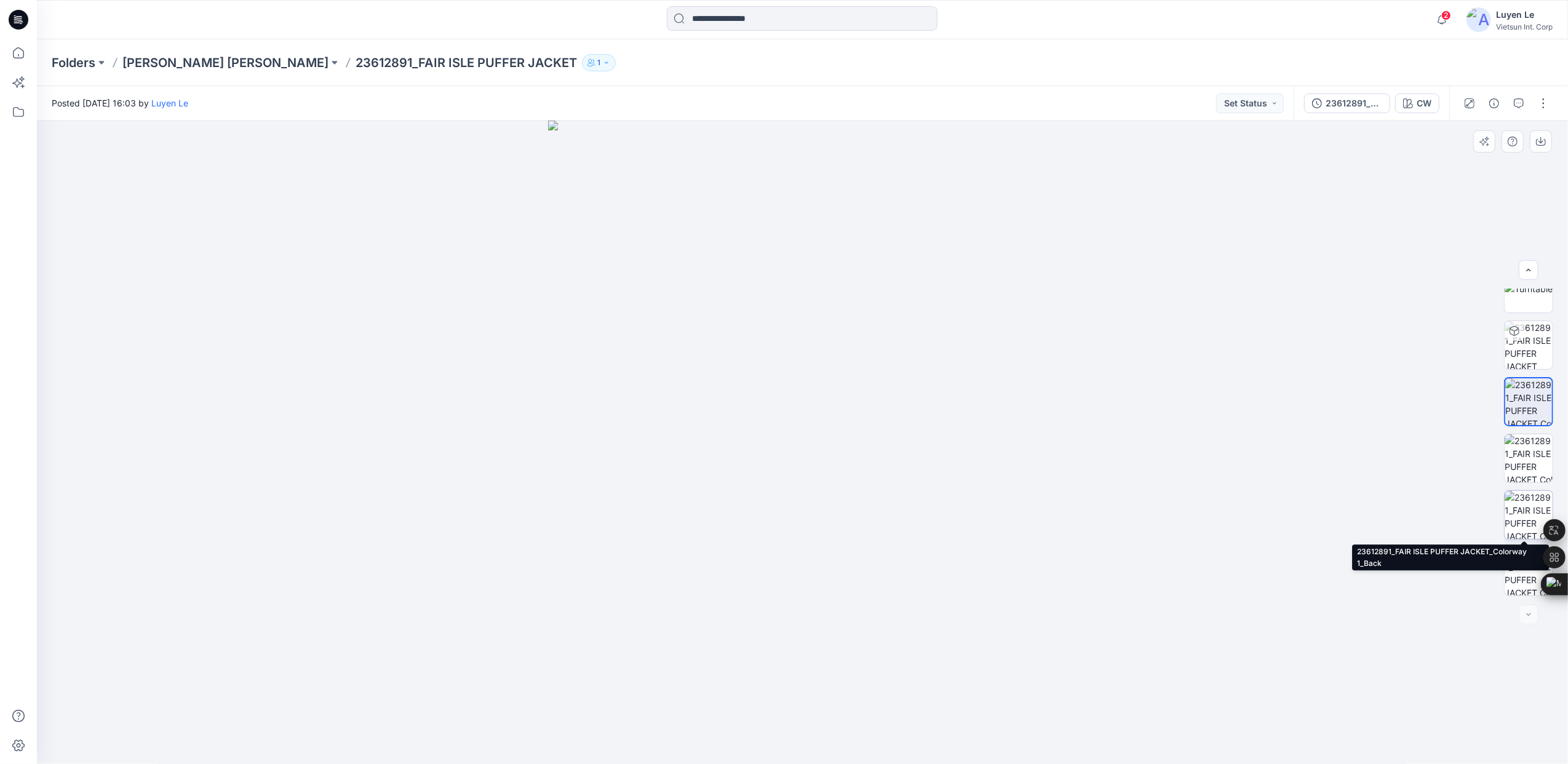
click at [1523, 510] on img at bounding box center [1529, 515] width 48 height 48
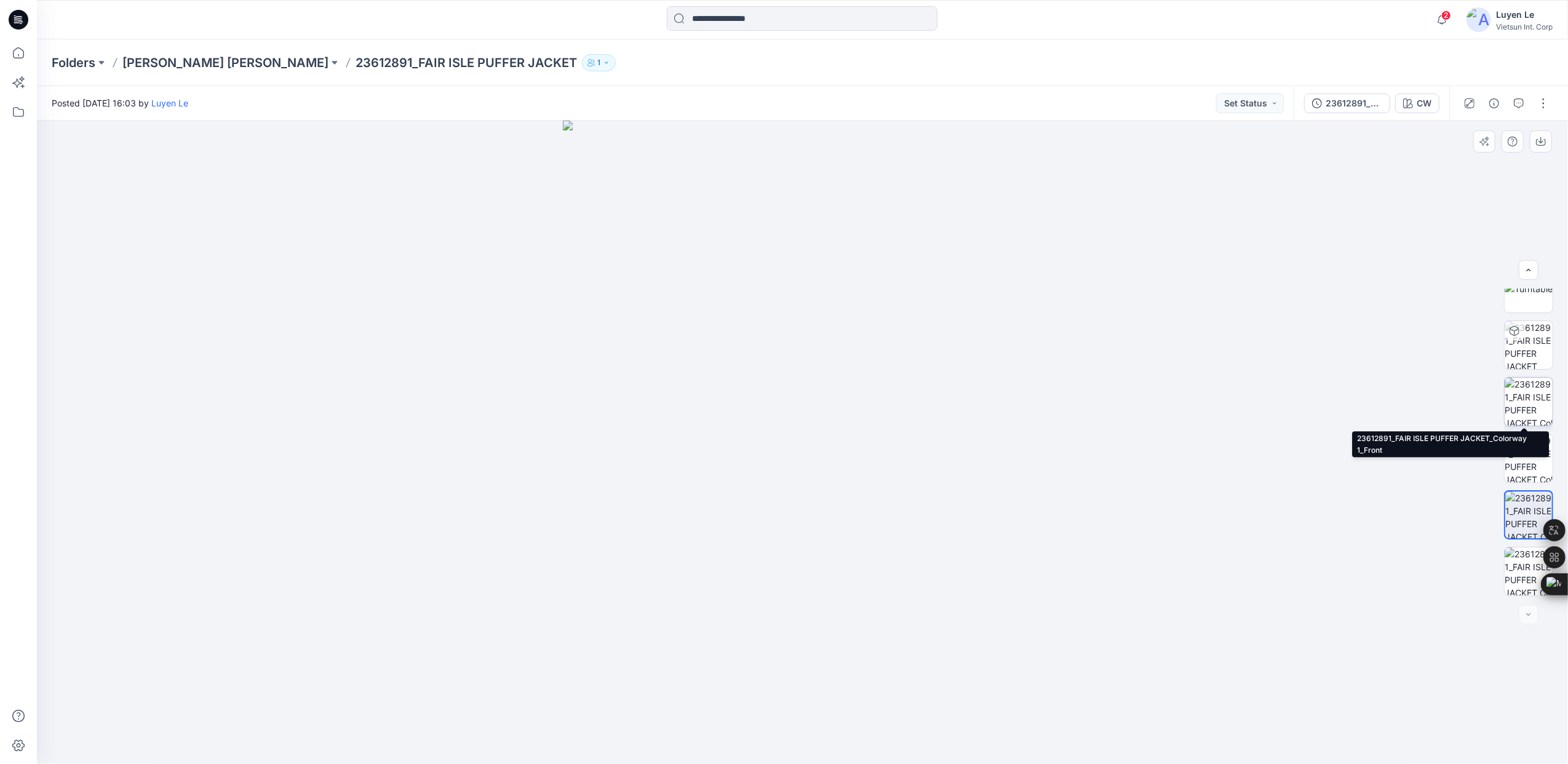
click at [1523, 394] on img at bounding box center [1529, 402] width 48 height 48
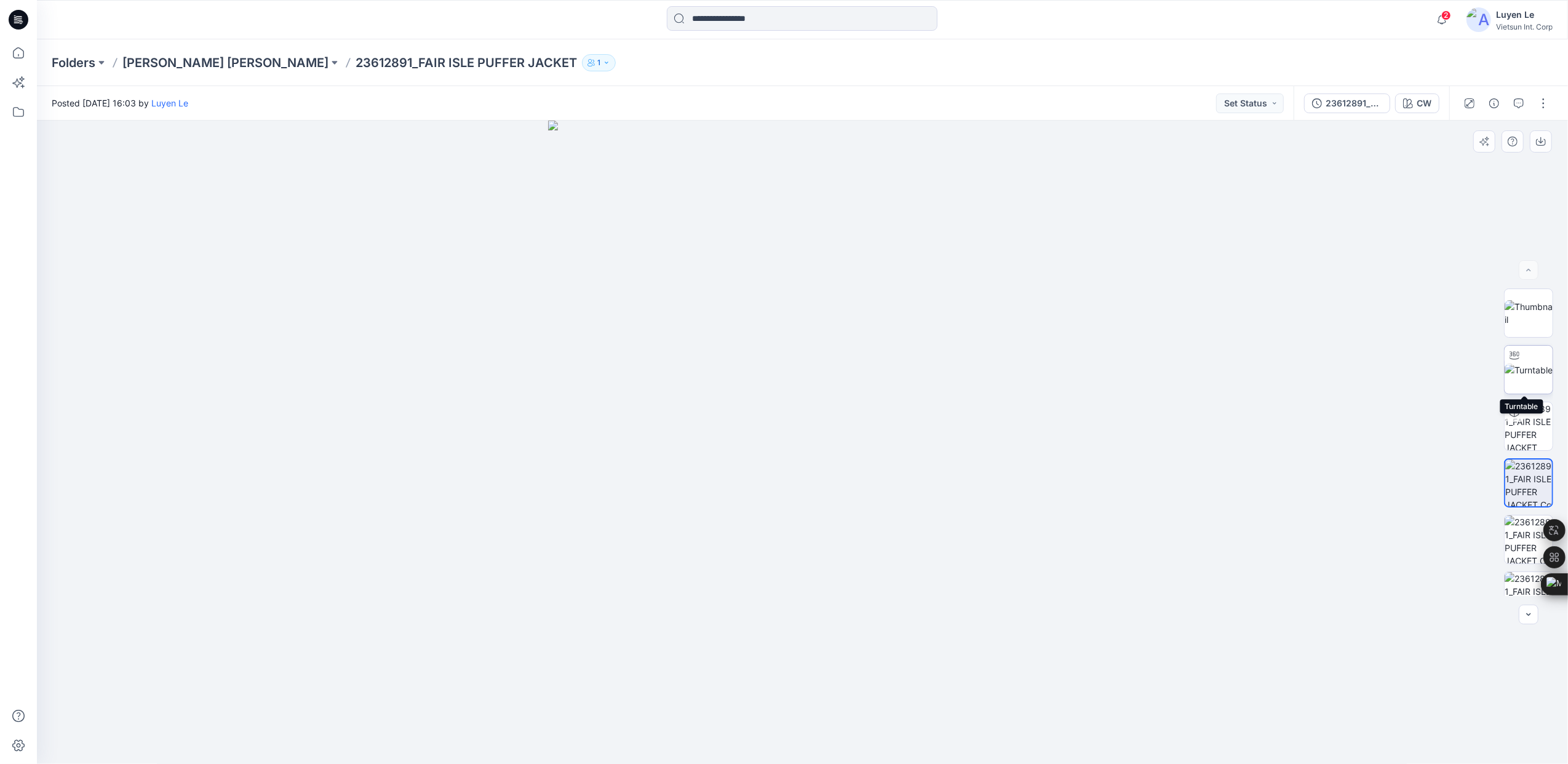
click at [1521, 368] on img at bounding box center [1529, 370] width 48 height 13
drag, startPoint x: 805, startPoint y: 749, endPoint x: 624, endPoint y: 752, distance: 181.0
click at [624, 752] on div at bounding box center [803, 442] width 1532 height 644
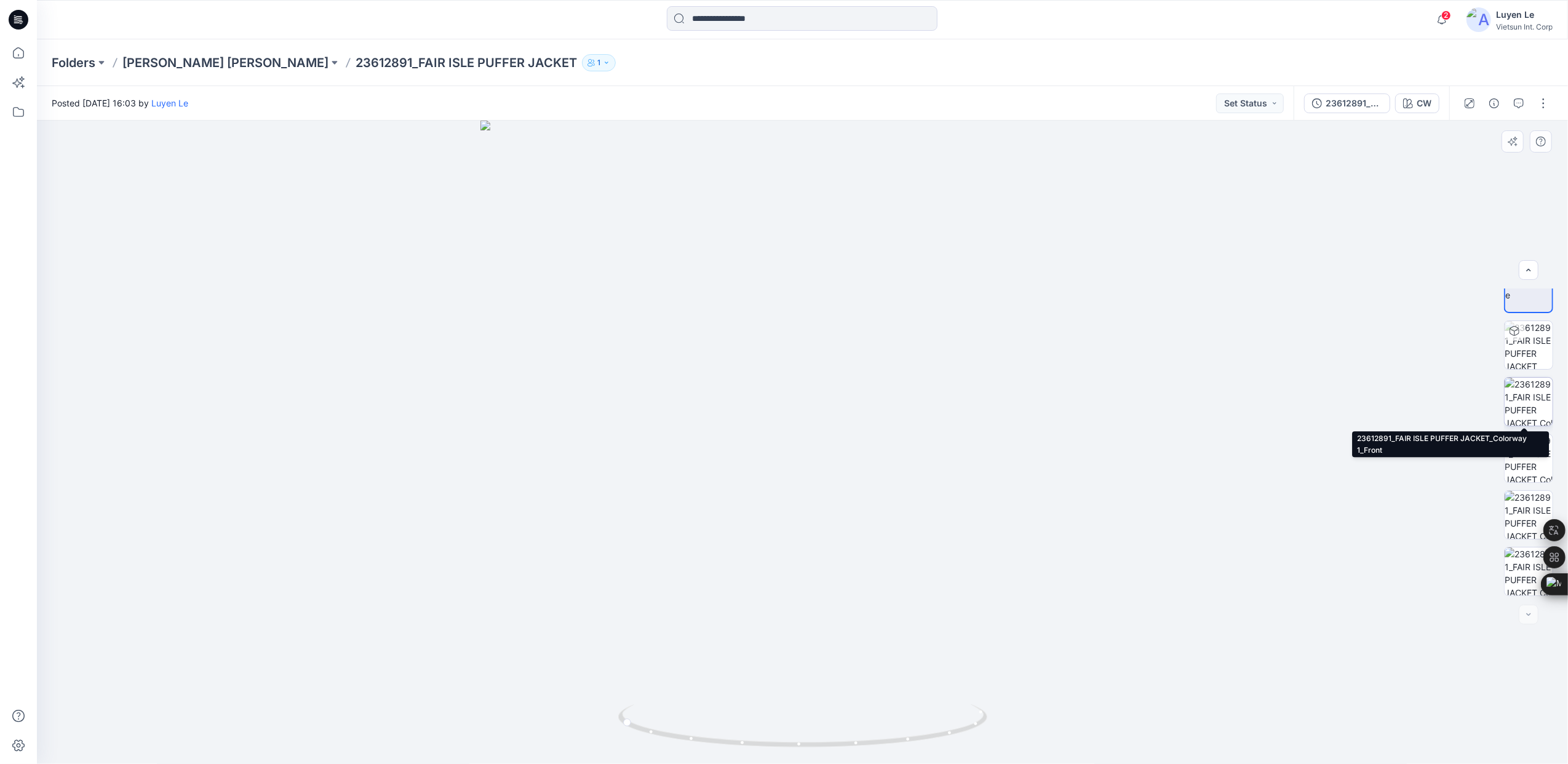
click at [1521, 405] on img at bounding box center [1529, 402] width 48 height 48
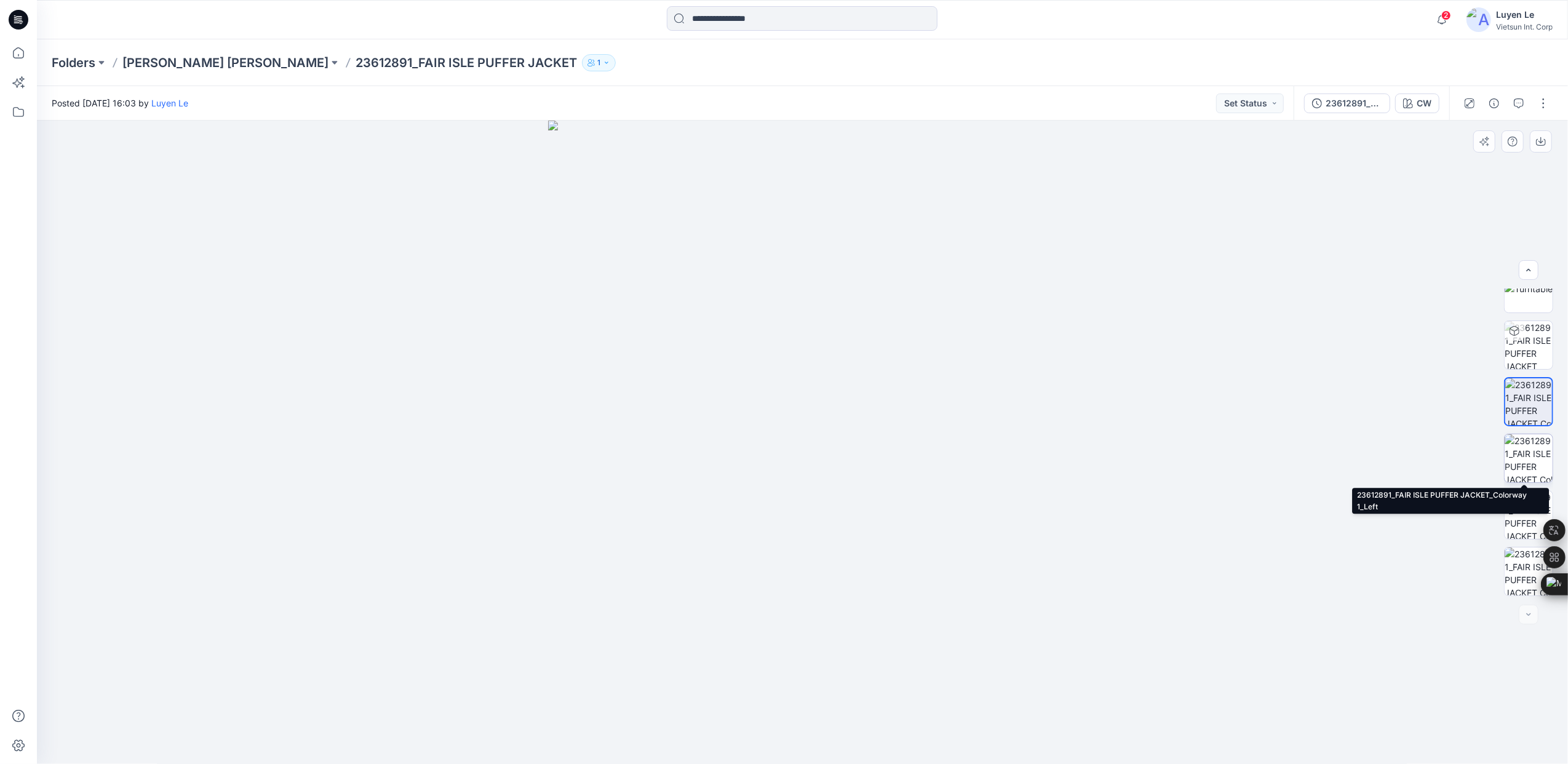
click at [1530, 460] on img at bounding box center [1529, 458] width 48 height 48
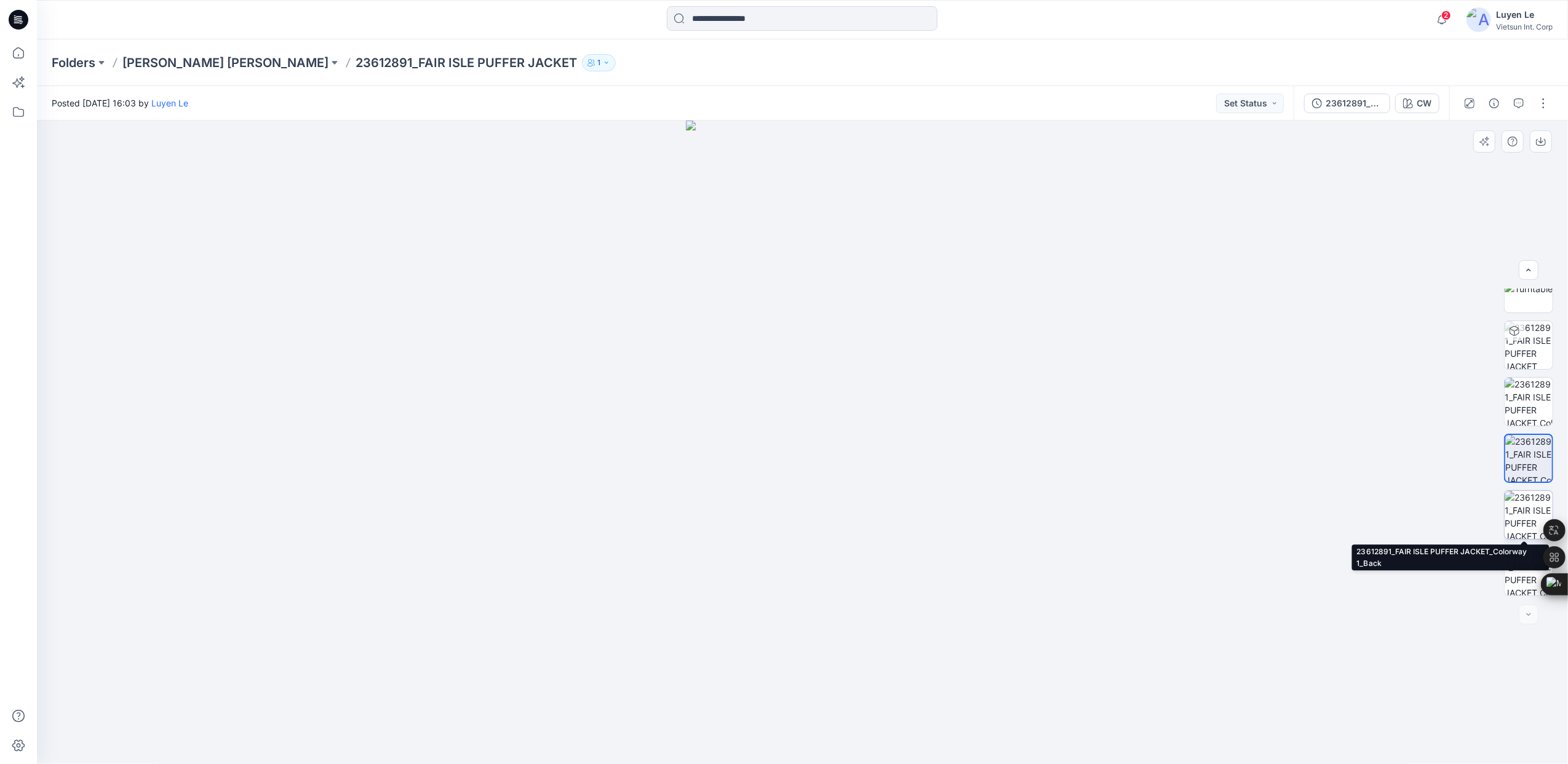
click at [1526, 498] on img at bounding box center [1529, 515] width 48 height 48
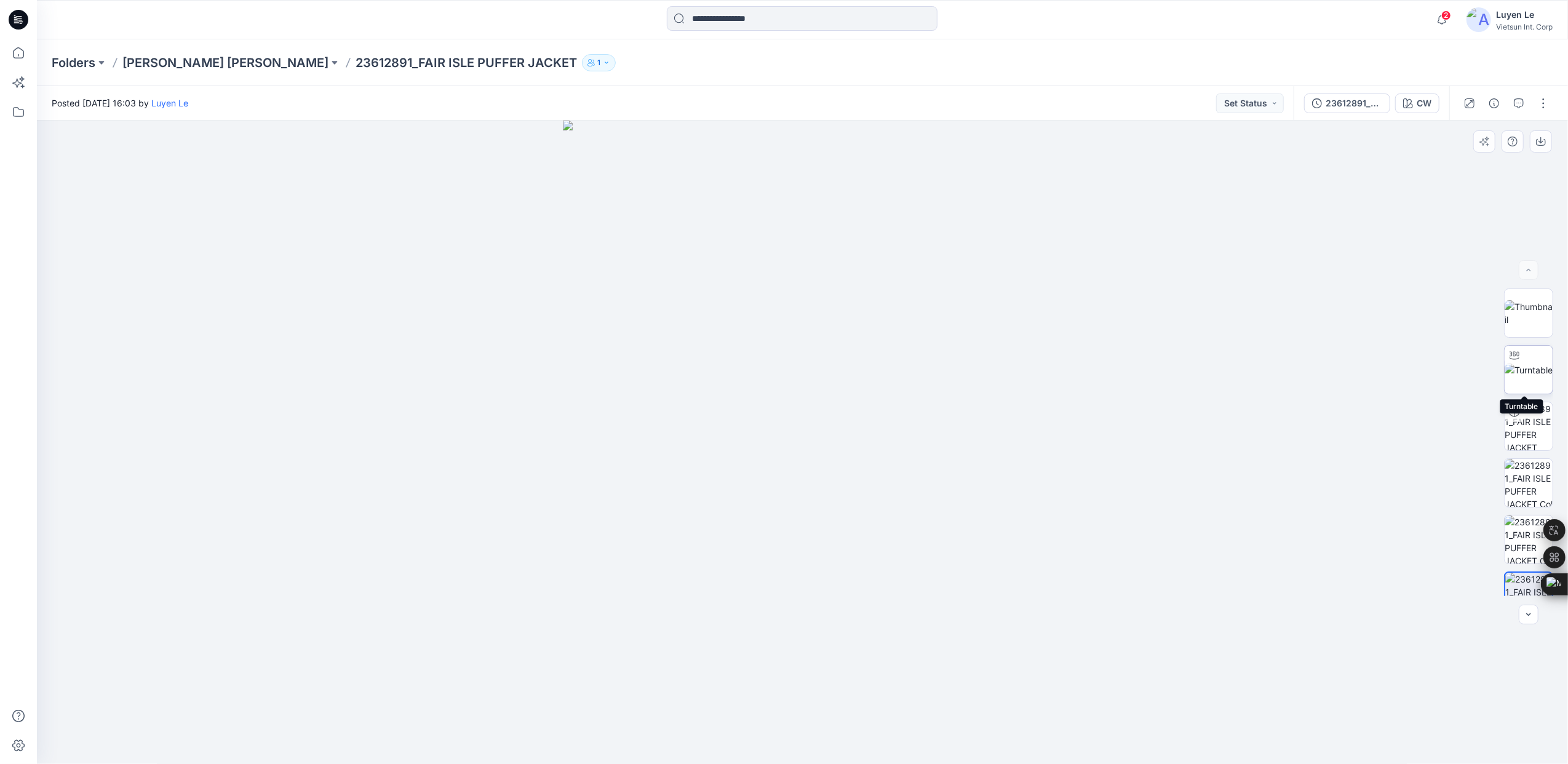
click at [1520, 372] on img at bounding box center [1529, 370] width 48 height 13
drag, startPoint x: 807, startPoint y: 746, endPoint x: 838, endPoint y: 675, distance: 77.5
click at [838, 675] on div at bounding box center [803, 442] width 1532 height 644
drag, startPoint x: 824, startPoint y: 742, endPoint x: 819, endPoint y: 706, distance: 36.3
click at [819, 706] on icon at bounding box center [805, 727] width 372 height 46
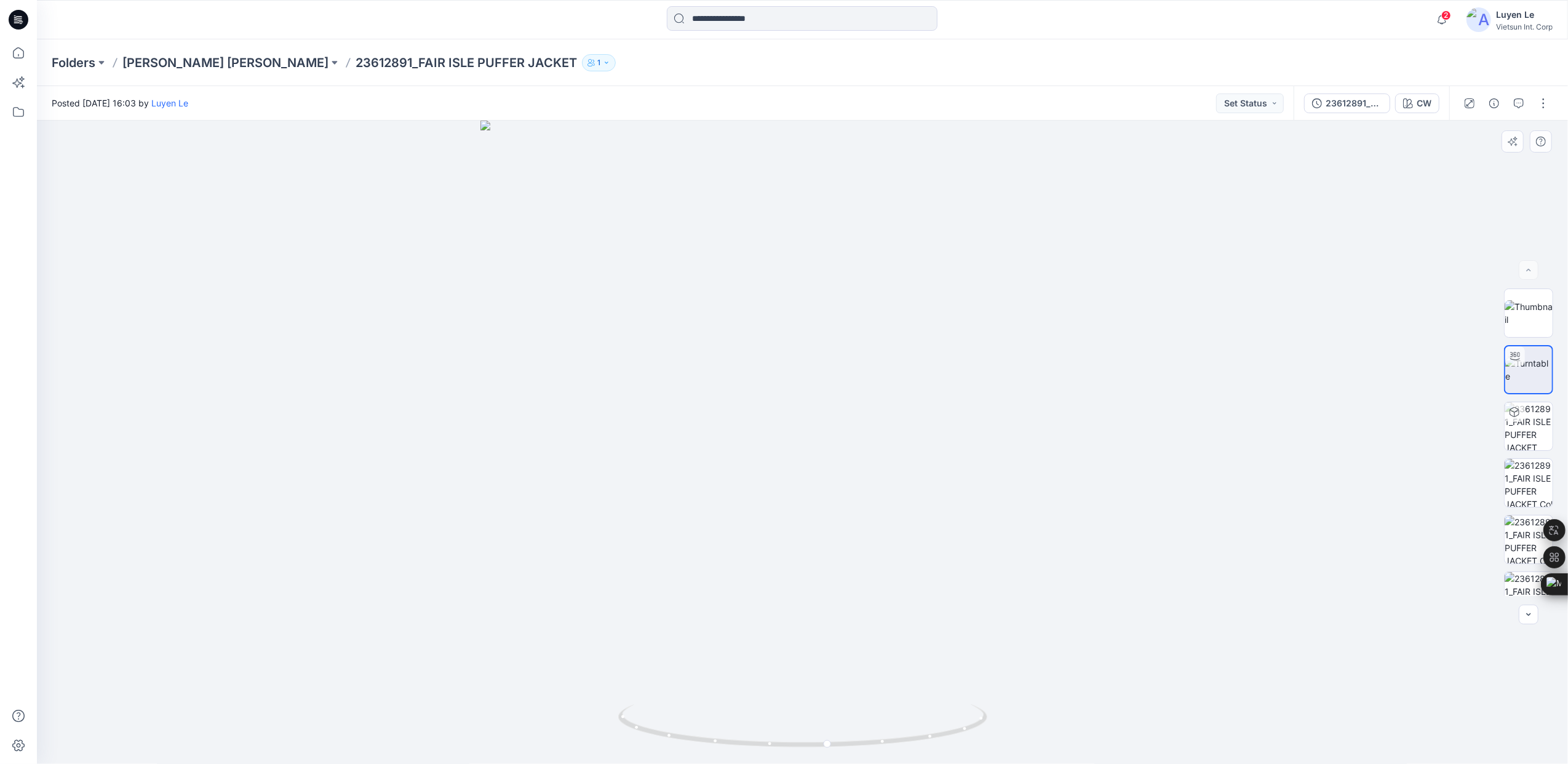
click at [128, 264] on div at bounding box center [803, 442] width 1532 height 644
click at [165, 57] on p "EDDIE BAUER" at bounding box center [226, 62] width 206 height 17
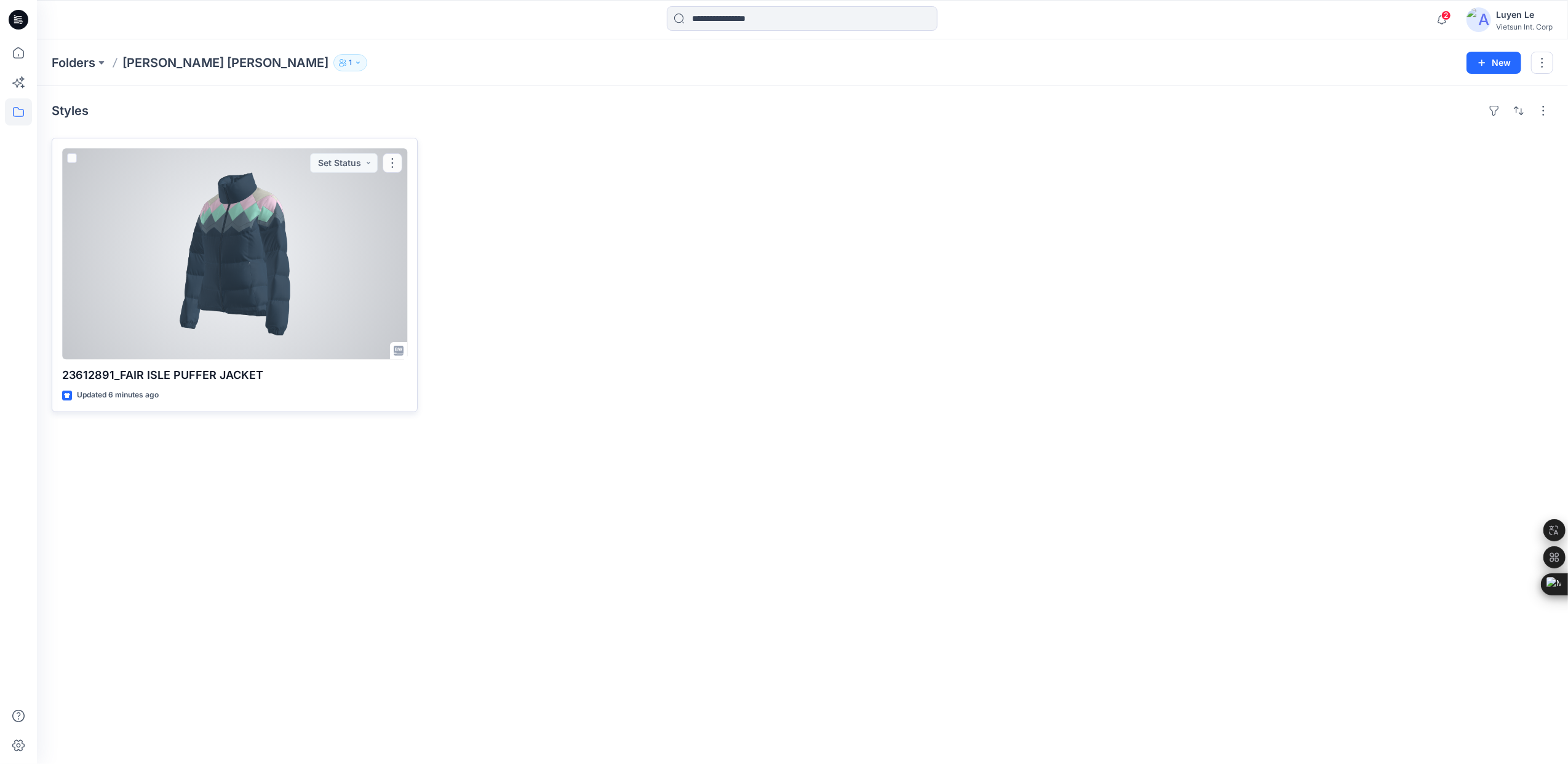
click at [179, 227] on div at bounding box center [235, 254] width 345 height 211
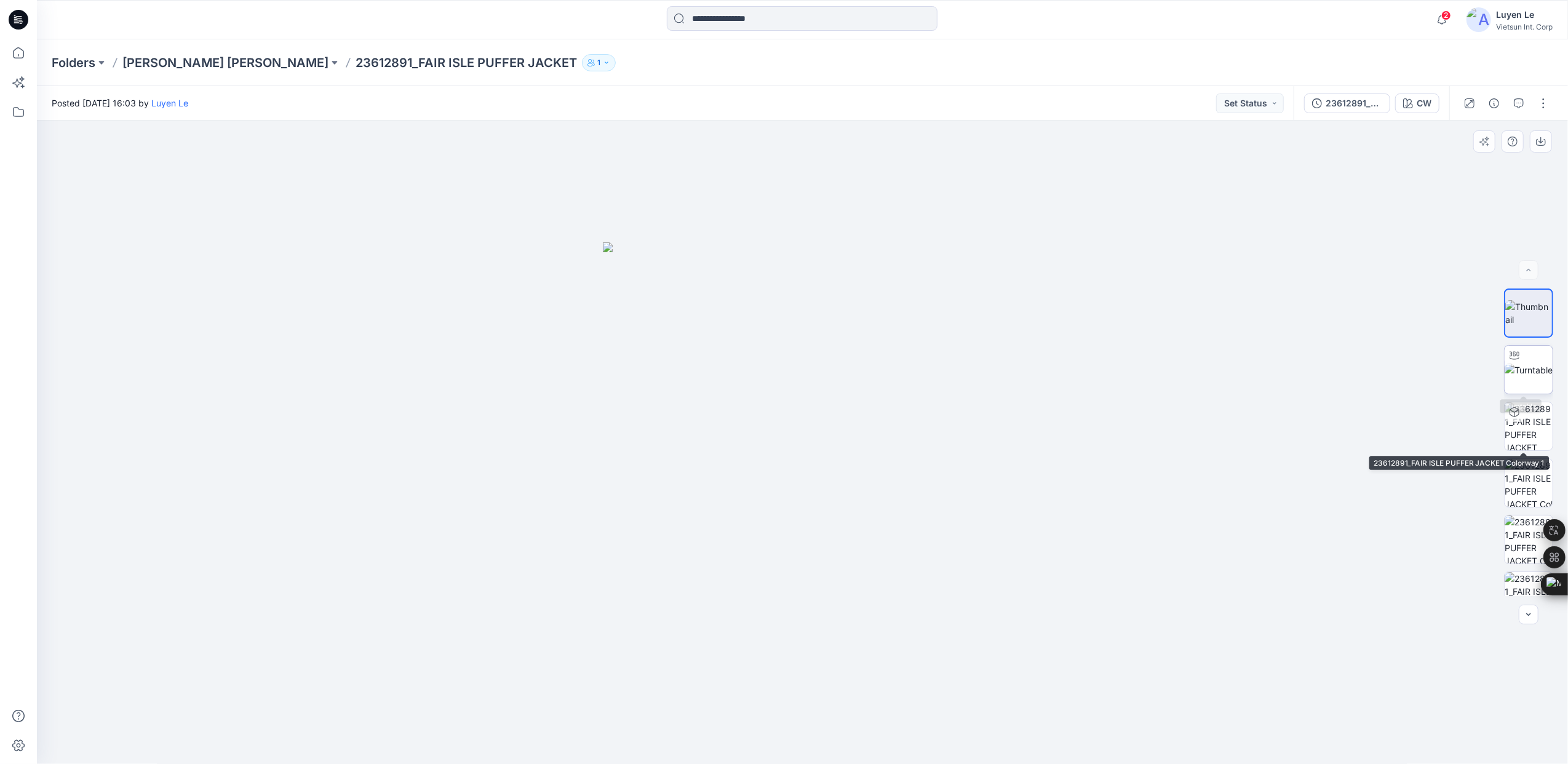
click at [1523, 364] on img at bounding box center [1529, 370] width 48 height 13
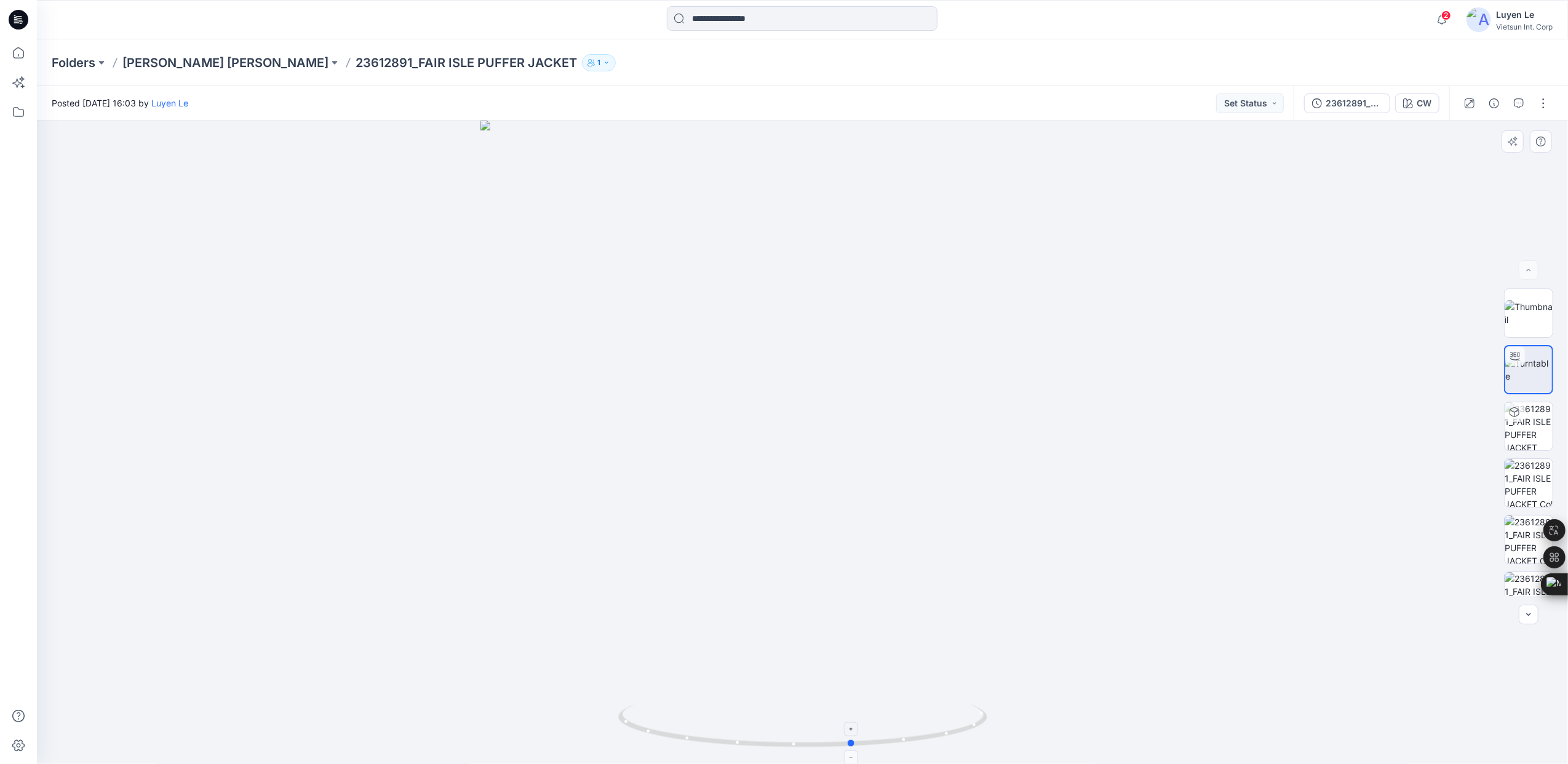
drag, startPoint x: 805, startPoint y: 749, endPoint x: 855, endPoint y: 710, distance: 63.4
click at [855, 710] on icon at bounding box center [805, 727] width 372 height 46
click at [161, 65] on p "EDDIE BAUER" at bounding box center [226, 62] width 206 height 17
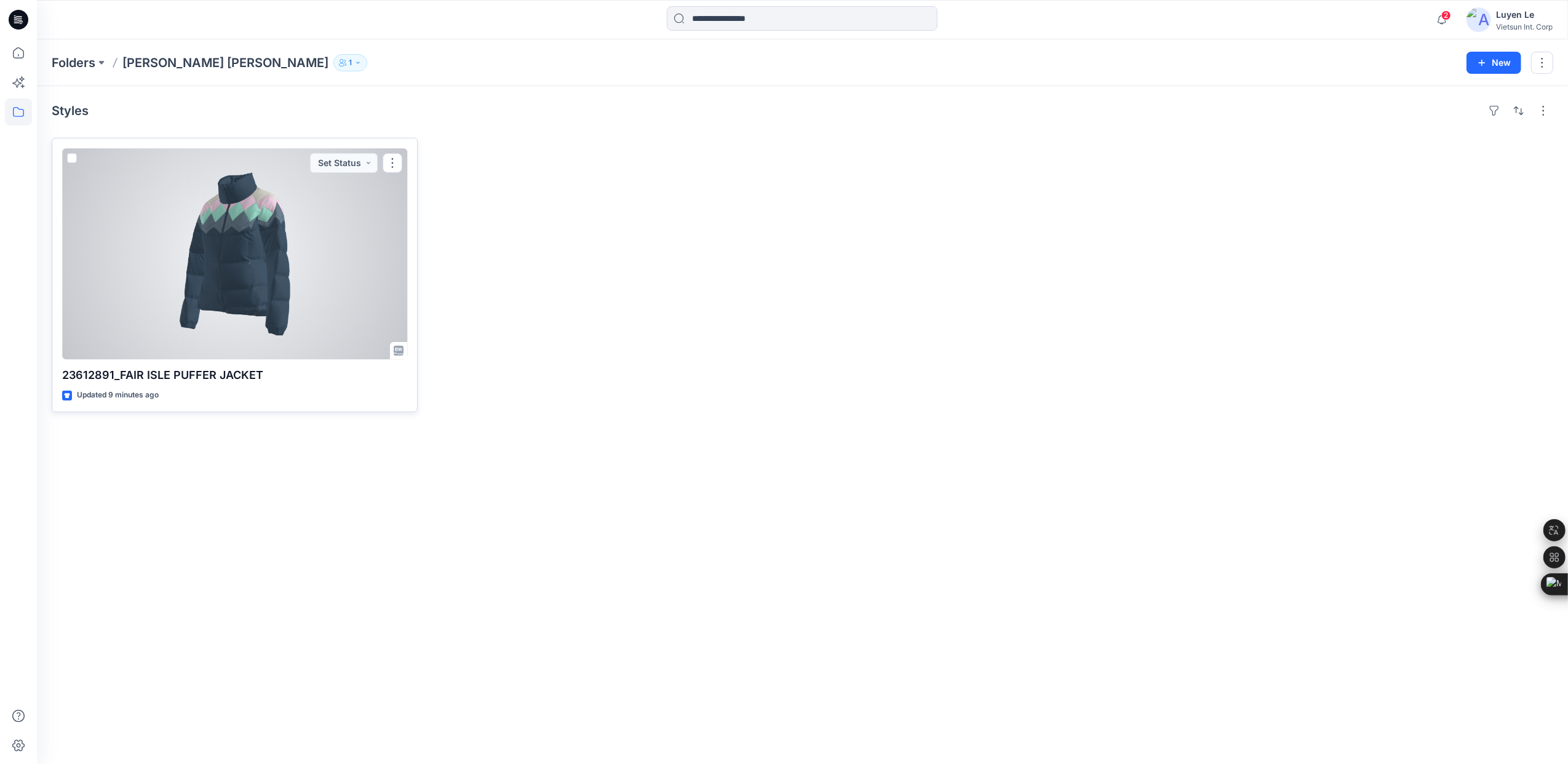
click at [173, 273] on div at bounding box center [235, 254] width 345 height 211
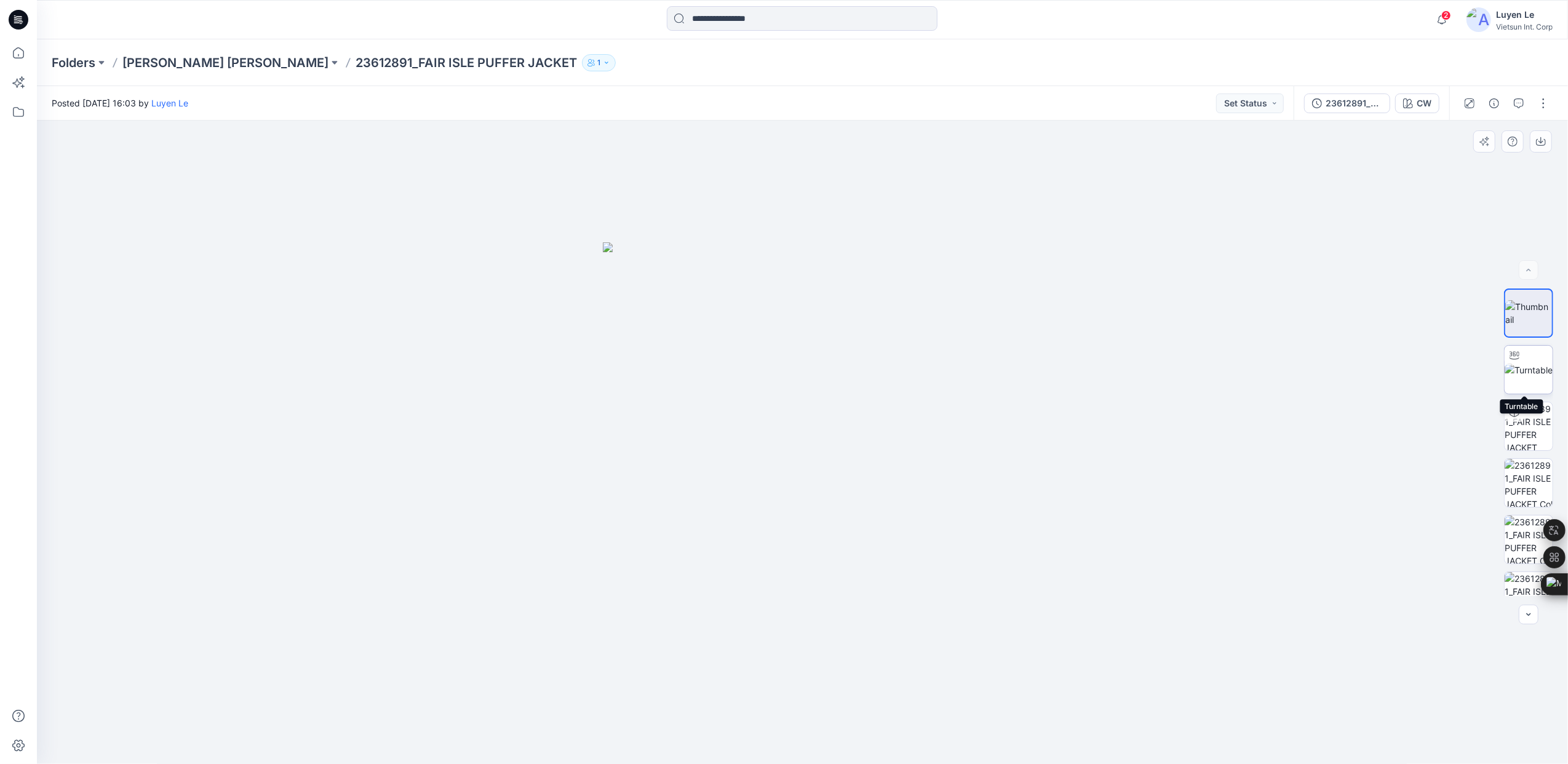
click at [1531, 364] on img at bounding box center [1529, 370] width 48 height 13
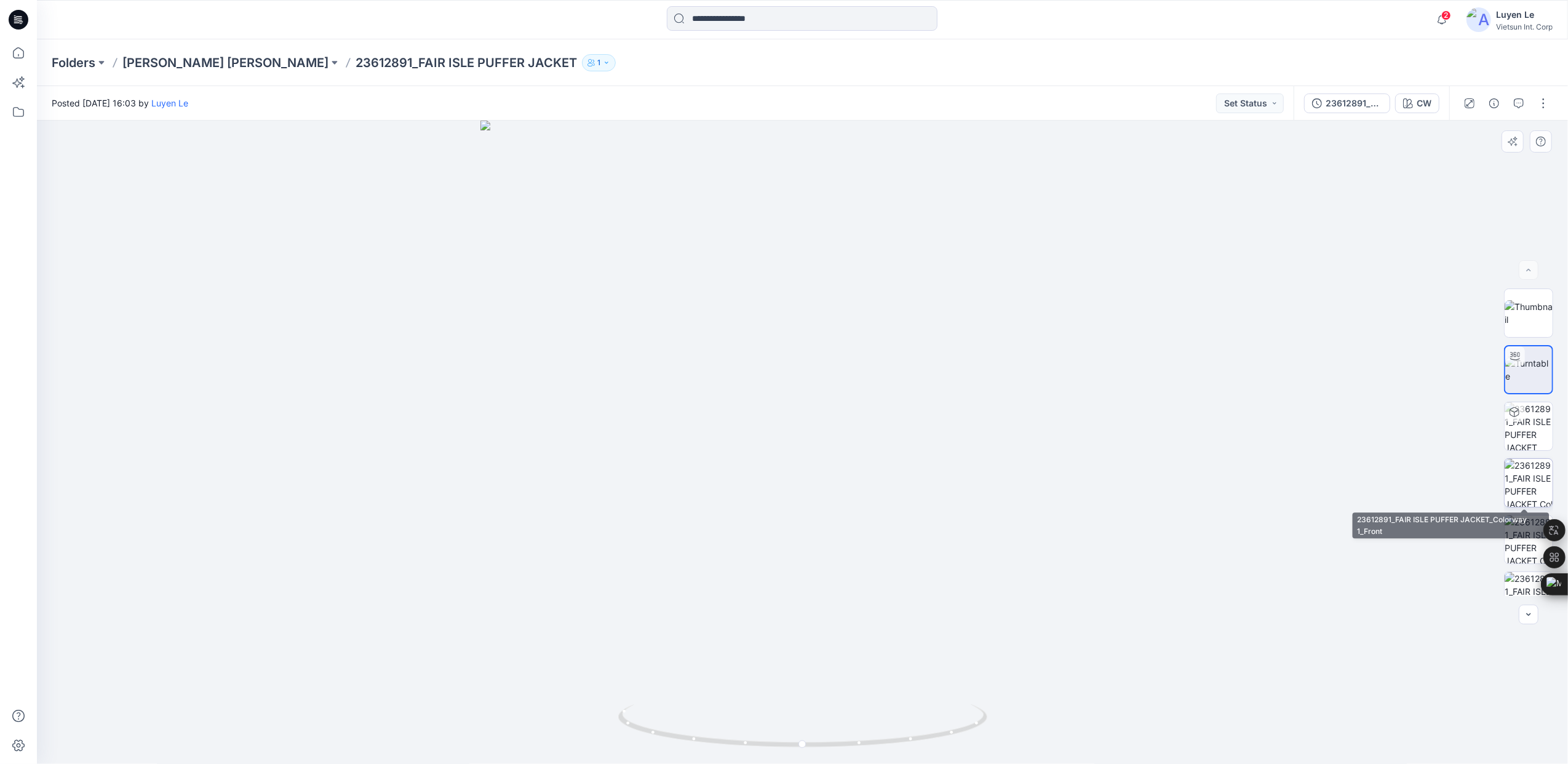
click at [1522, 478] on img at bounding box center [1529, 483] width 48 height 48
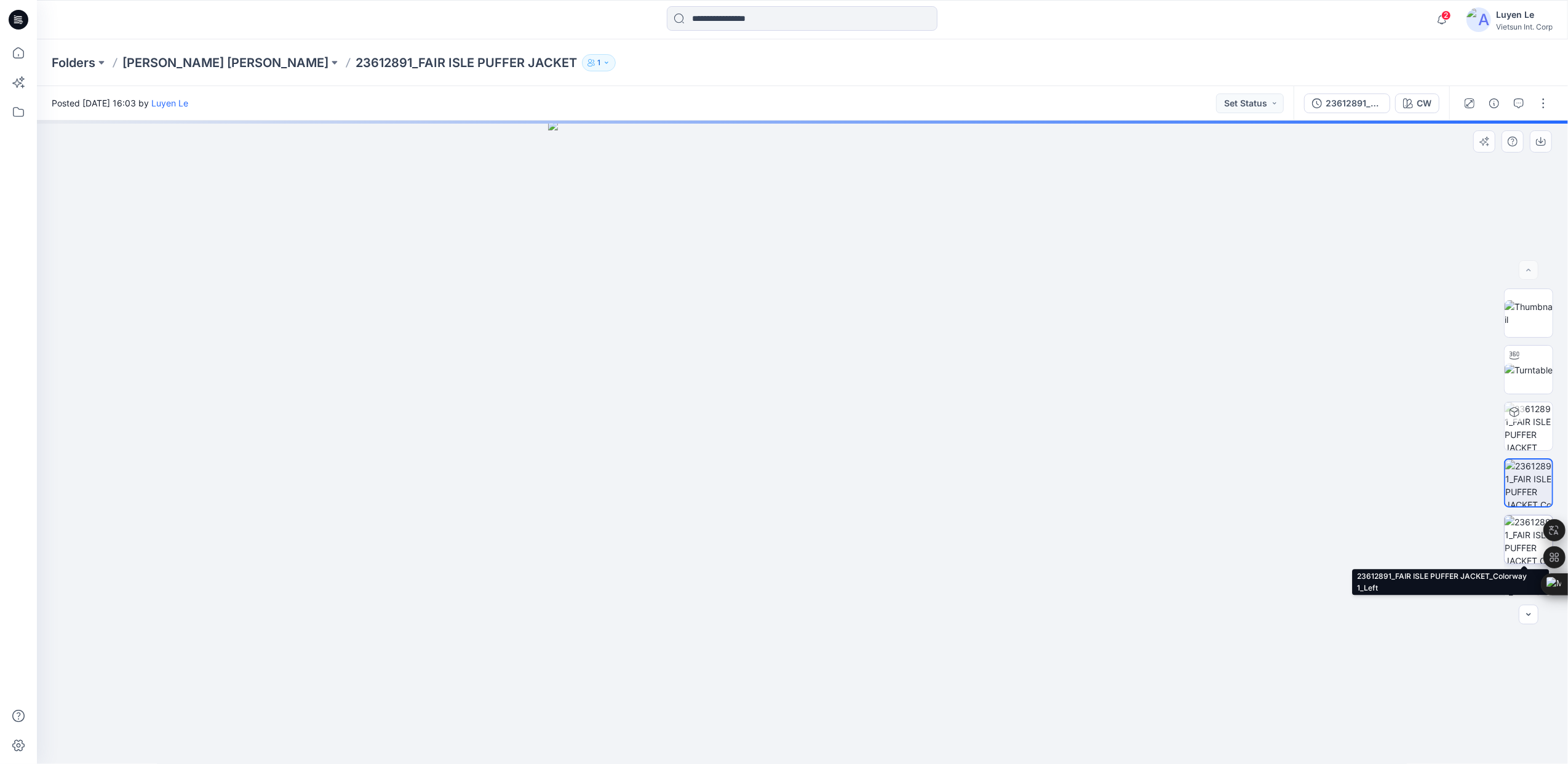
click at [1530, 536] on img at bounding box center [1529, 539] width 48 height 48
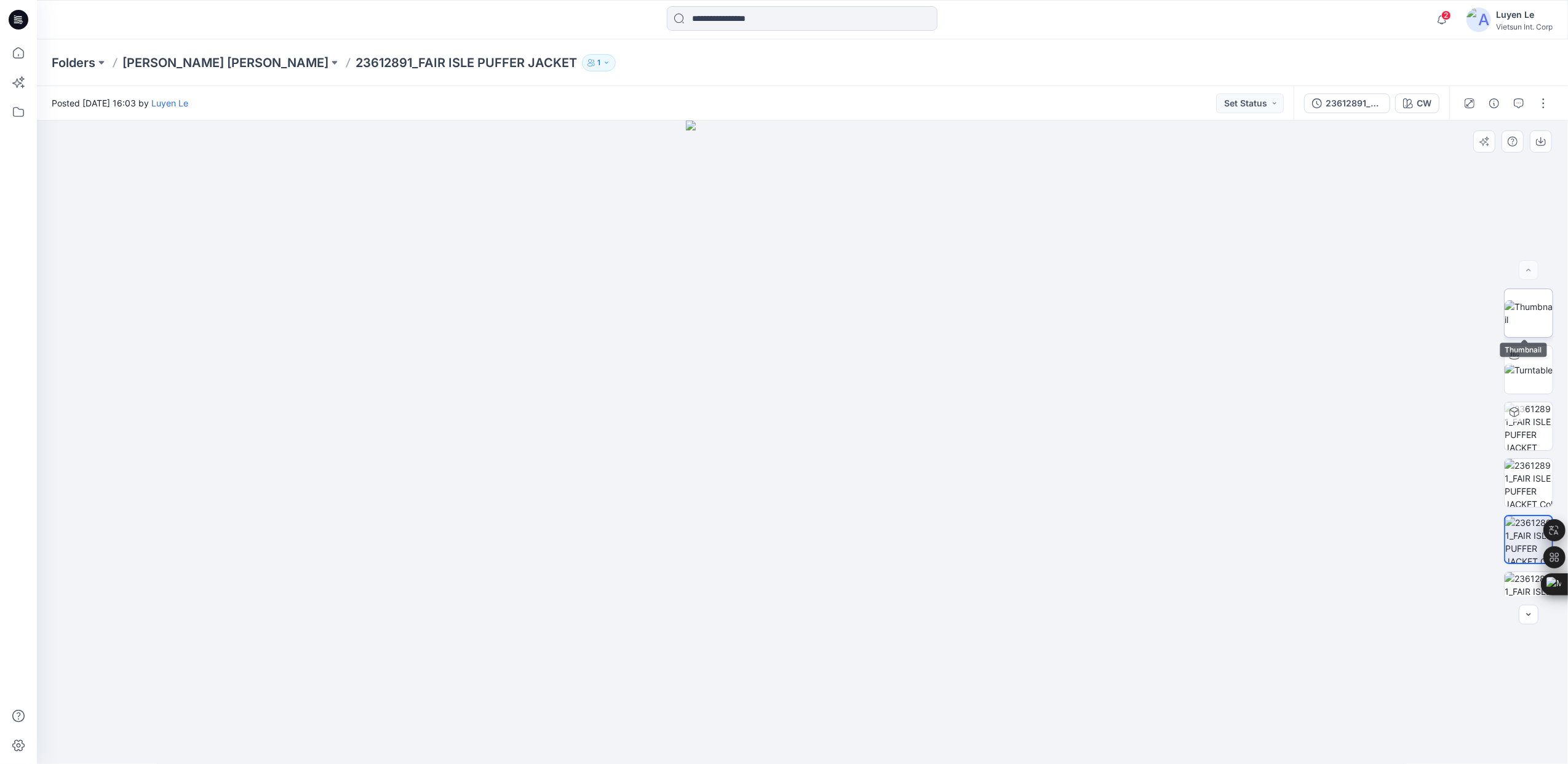
click at [1533, 316] on img at bounding box center [1529, 313] width 48 height 26
click at [1520, 352] on div at bounding box center [1515, 355] width 20 height 20
drag, startPoint x: 800, startPoint y: 751, endPoint x: 653, endPoint y: 684, distance: 161.5
click at [653, 684] on div at bounding box center [803, 442] width 1532 height 644
click at [1512, 373] on img at bounding box center [1529, 369] width 47 height 26
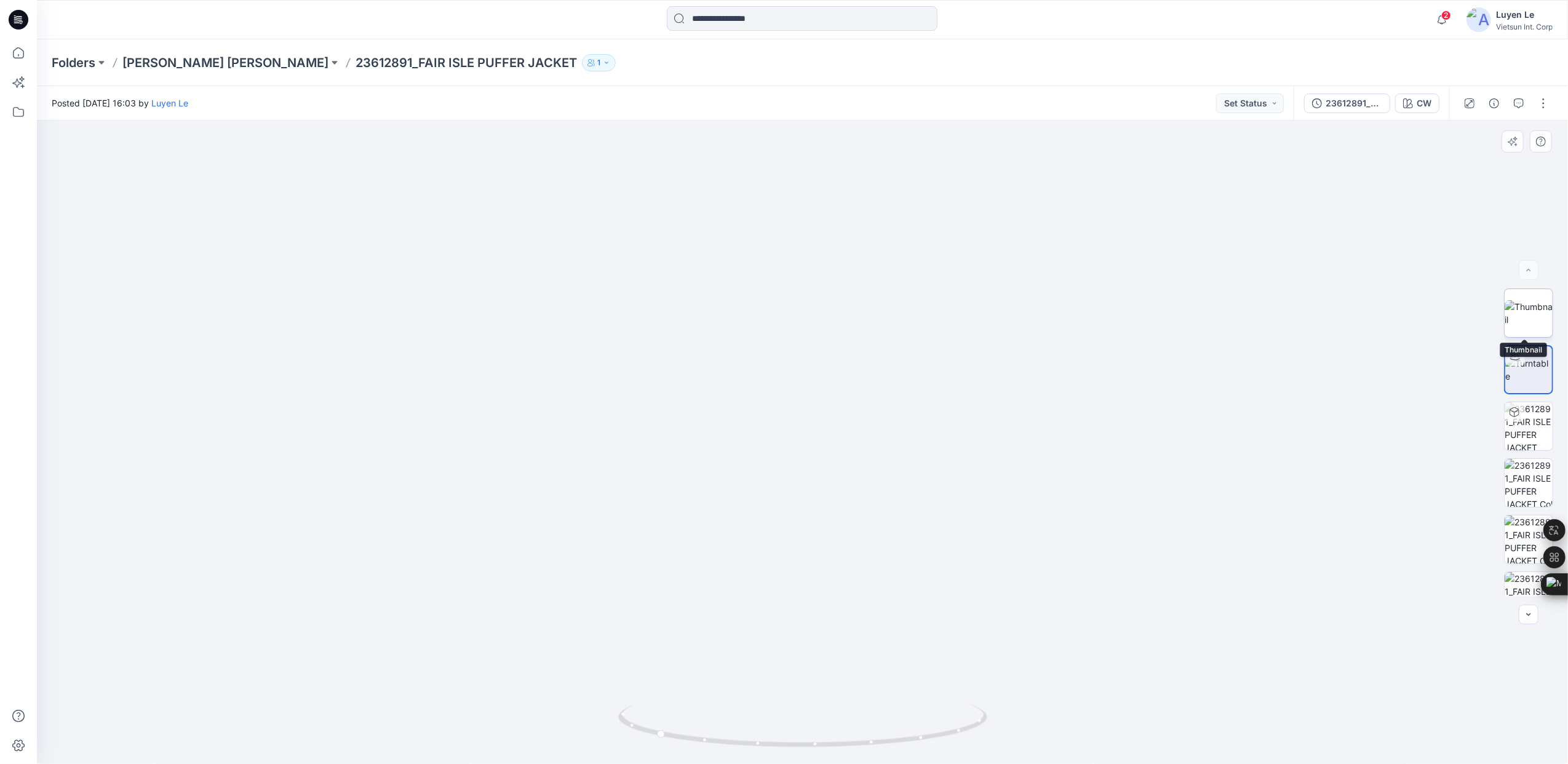
click at [1523, 321] on img at bounding box center [1529, 313] width 48 height 26
click at [1520, 360] on div at bounding box center [1515, 355] width 20 height 20
click at [1516, 476] on img at bounding box center [1529, 483] width 48 height 48
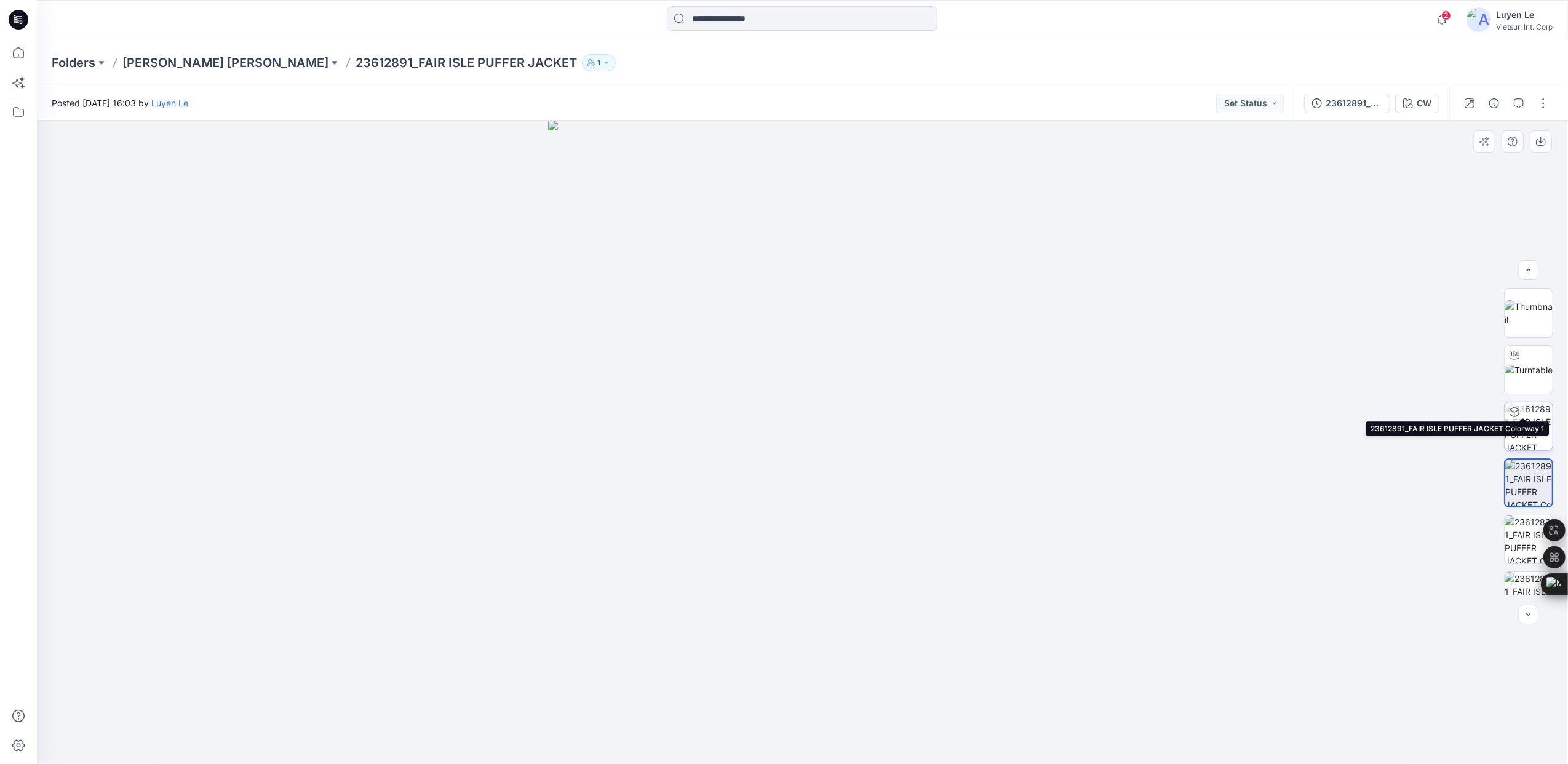
scroll to position [81, 0]
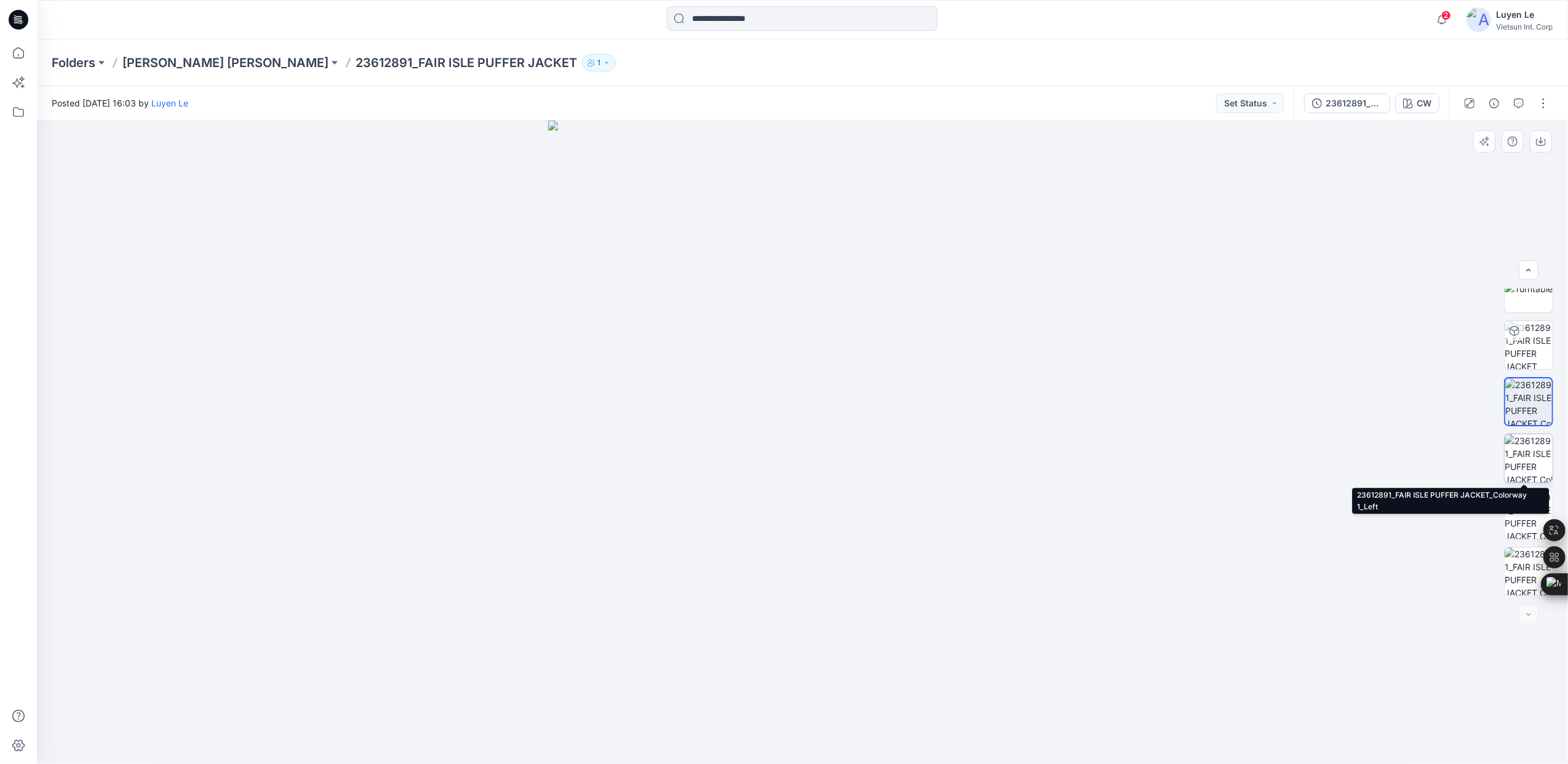
click at [1521, 460] on img at bounding box center [1529, 458] width 48 height 48
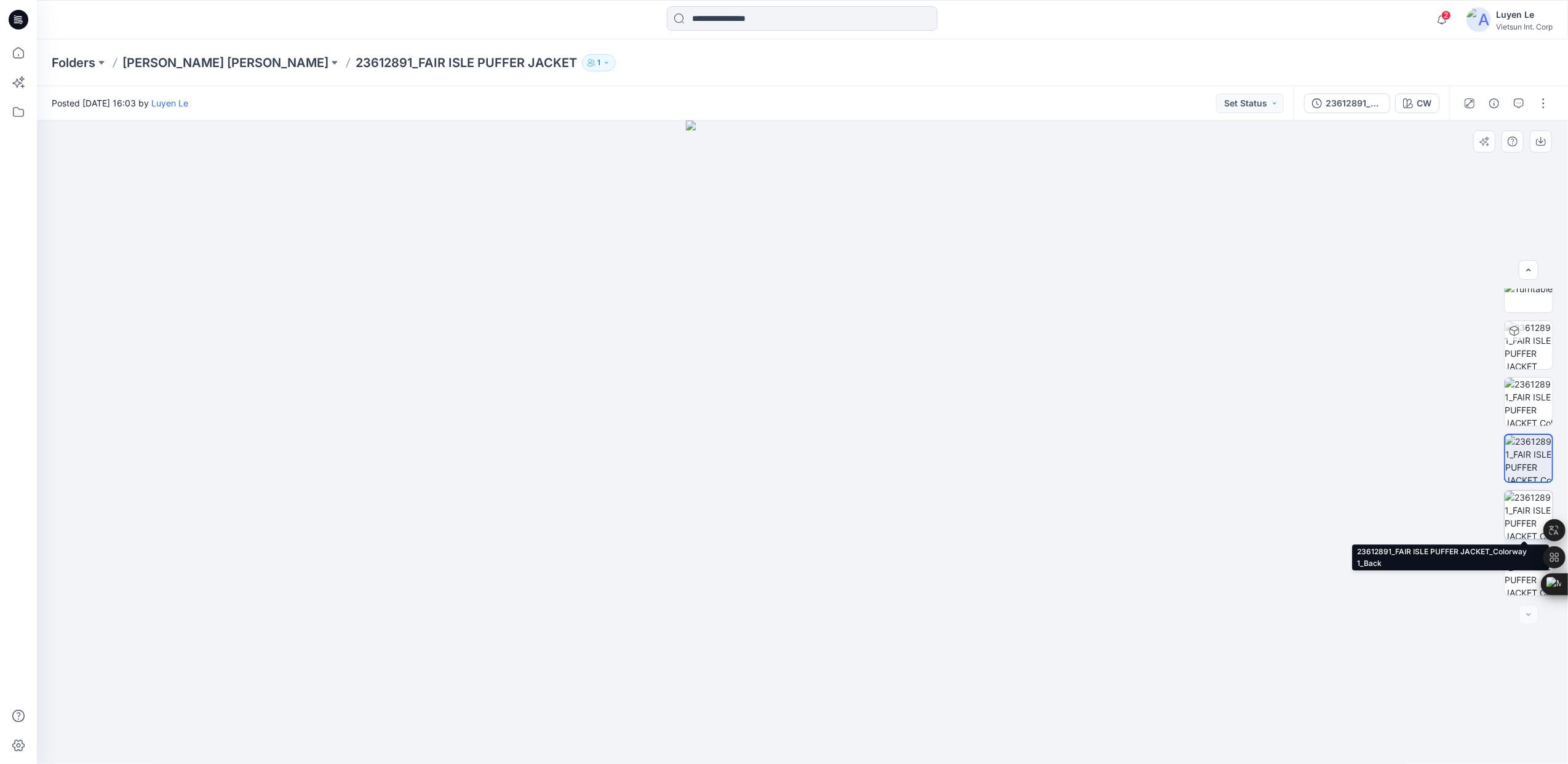
click at [1526, 500] on img at bounding box center [1529, 515] width 48 height 48
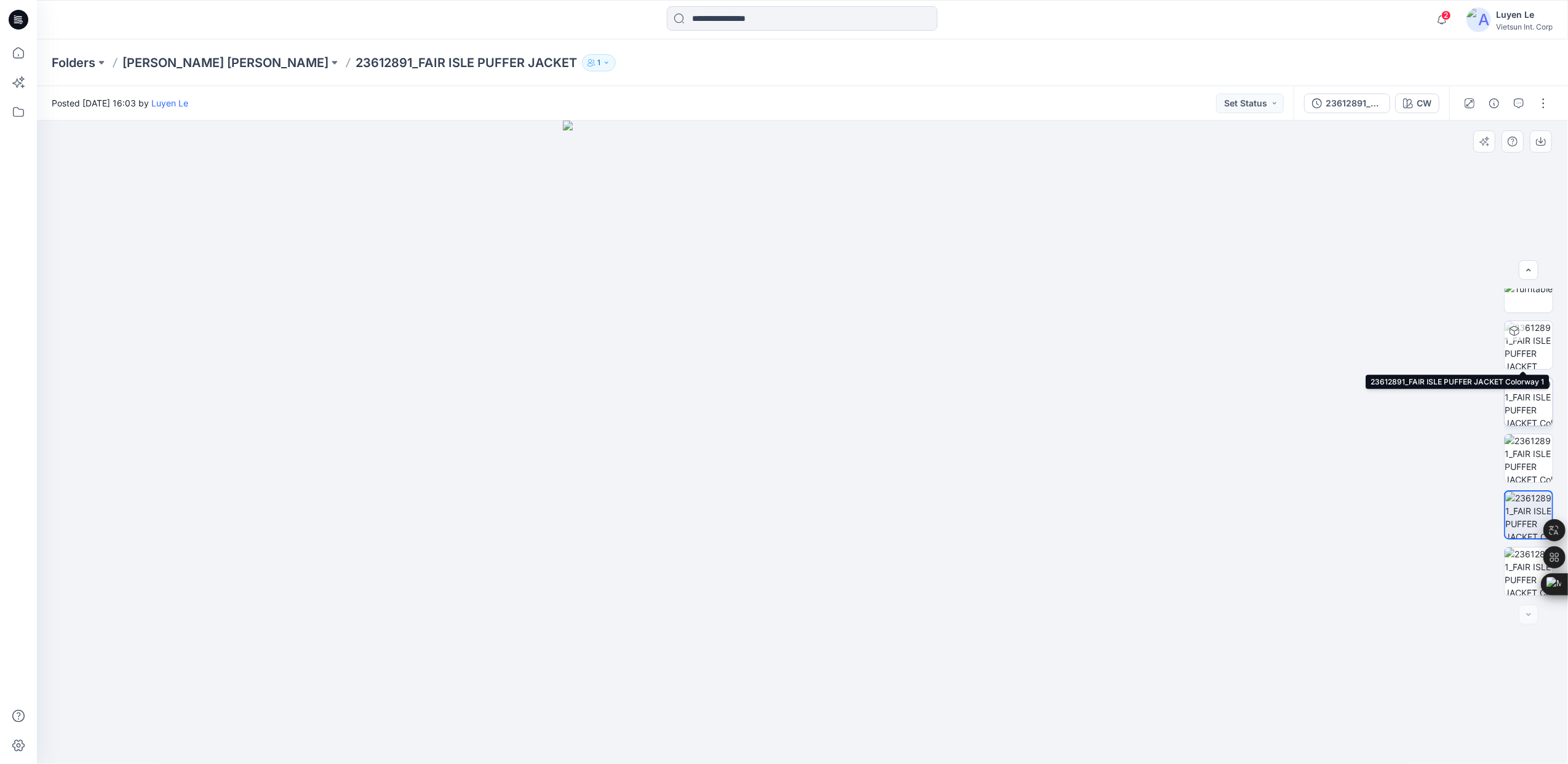
click at [1529, 383] on img at bounding box center [1529, 402] width 48 height 48
click at [1187, 199] on div at bounding box center [803, 443] width 1532 height 644
